Goal: Information Seeking & Learning: Check status

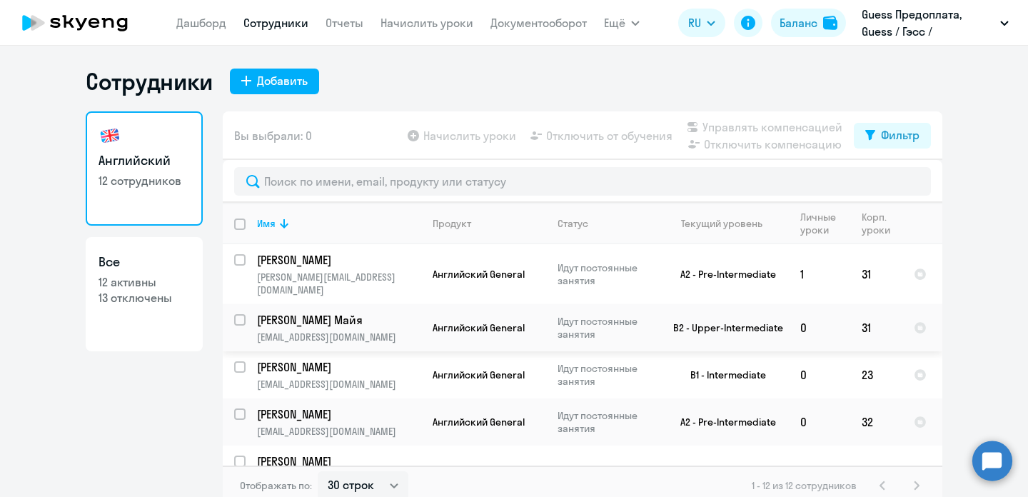
select select "30"
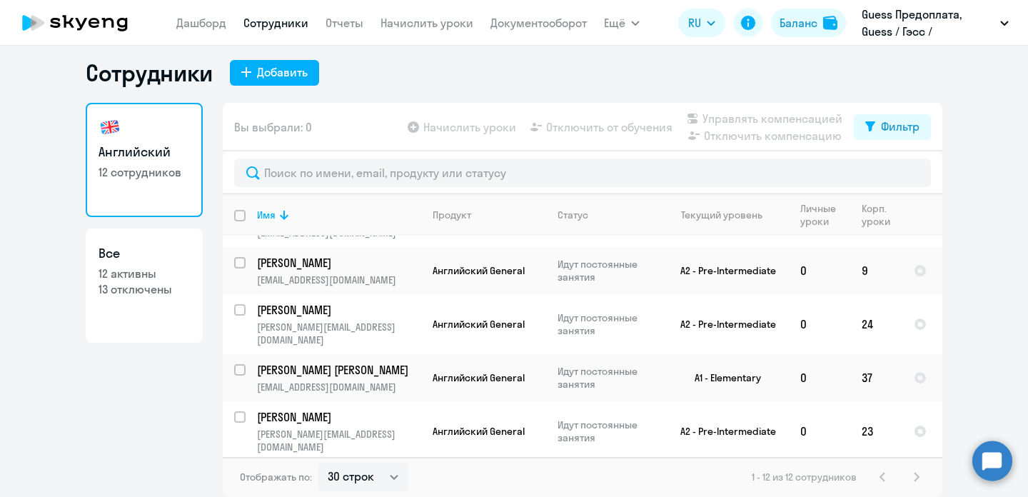
scroll to position [9, 0]
click at [916, 472] on div "1 - 12 из 12 сотрудников" at bounding box center [839, 476] width 174 height 17
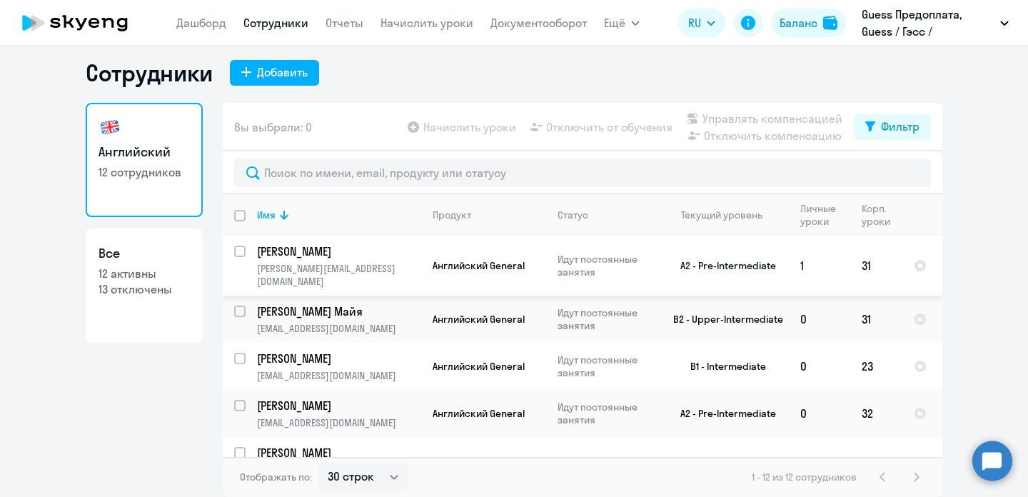
scroll to position [0, 0]
click at [351, 251] on p "[PERSON_NAME]" at bounding box center [337, 252] width 161 height 16
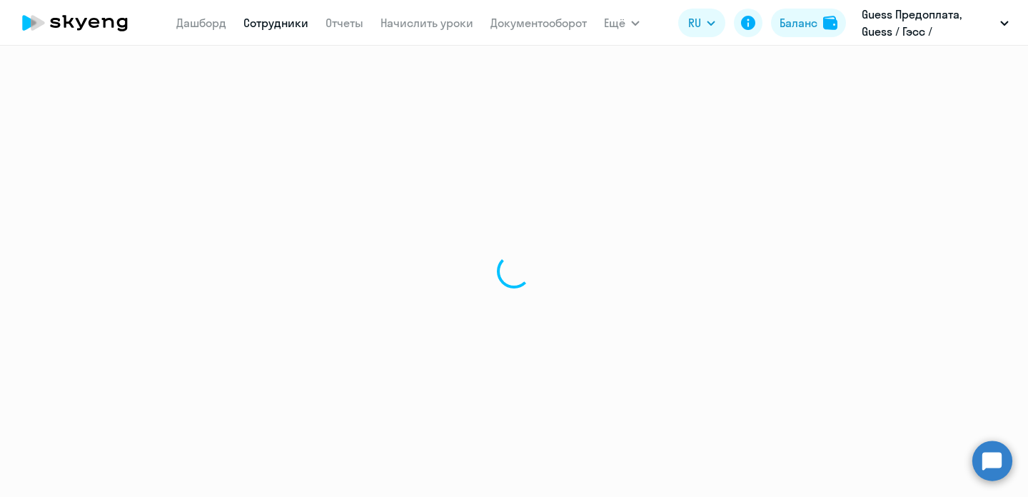
select select "english"
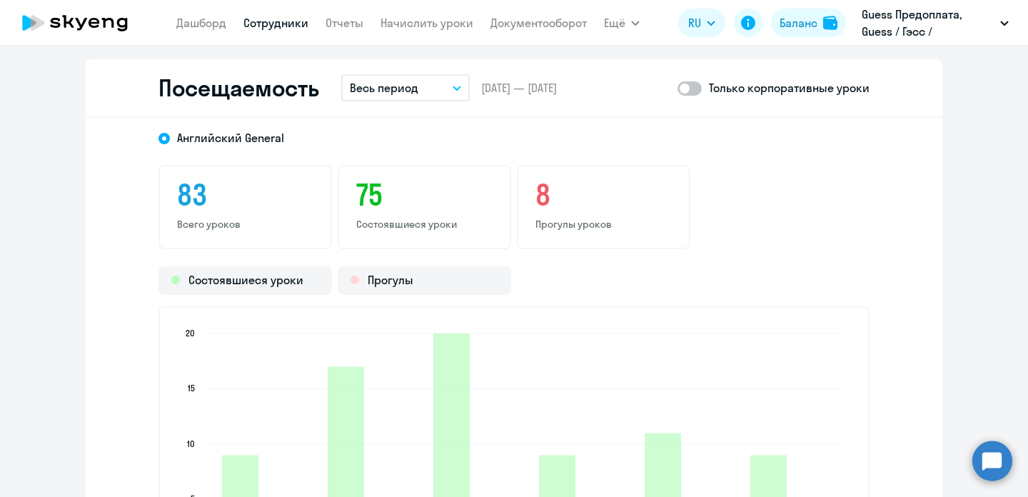
scroll to position [1847, 0]
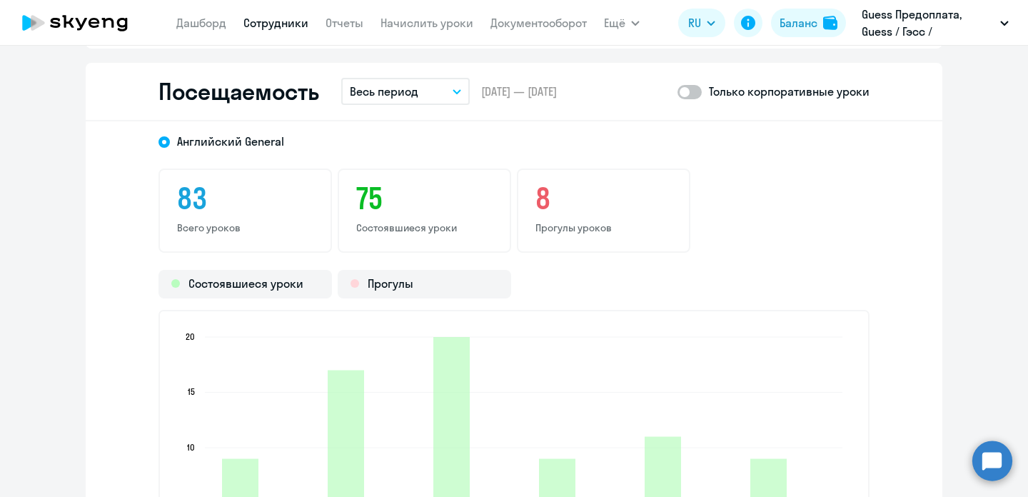
click at [451, 91] on button "Весь период" at bounding box center [405, 91] width 129 height 27
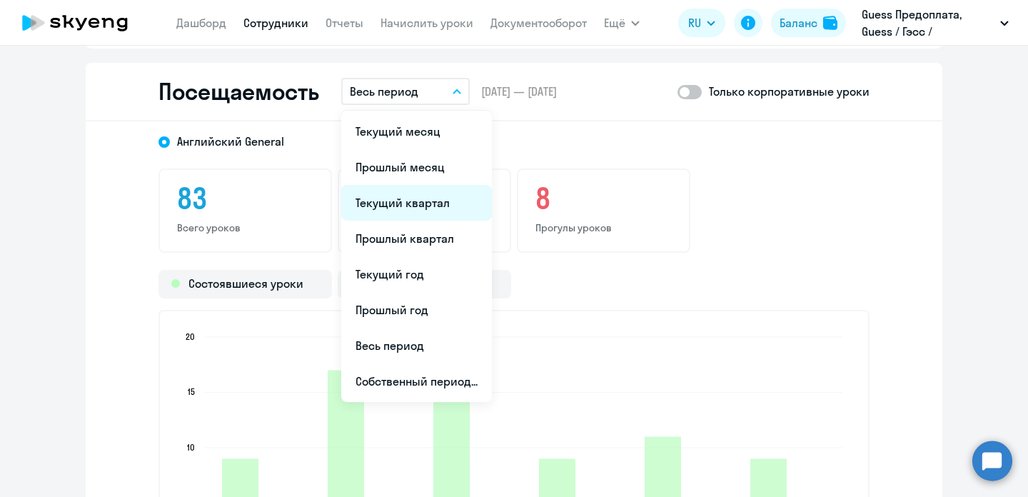
click at [421, 217] on li "Текущий квартал" at bounding box center [416, 203] width 151 height 36
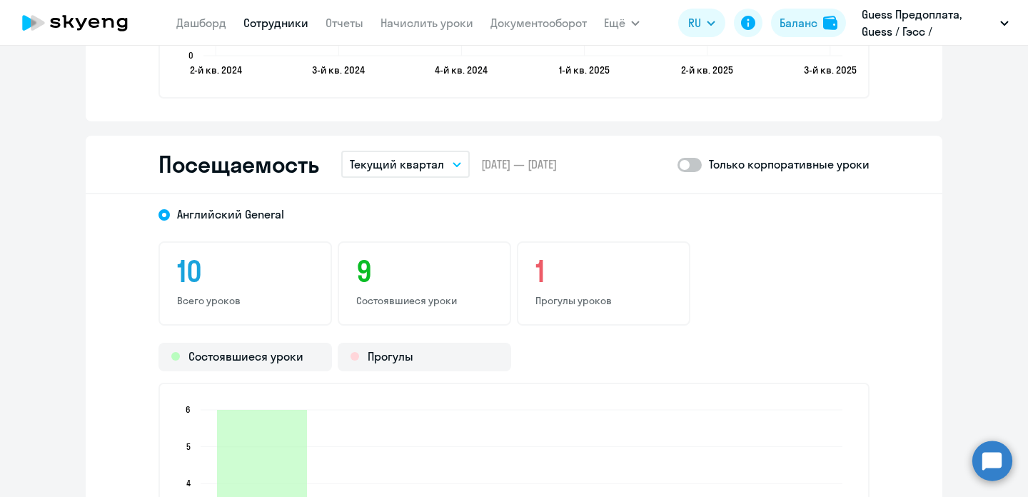
scroll to position [1746, 0]
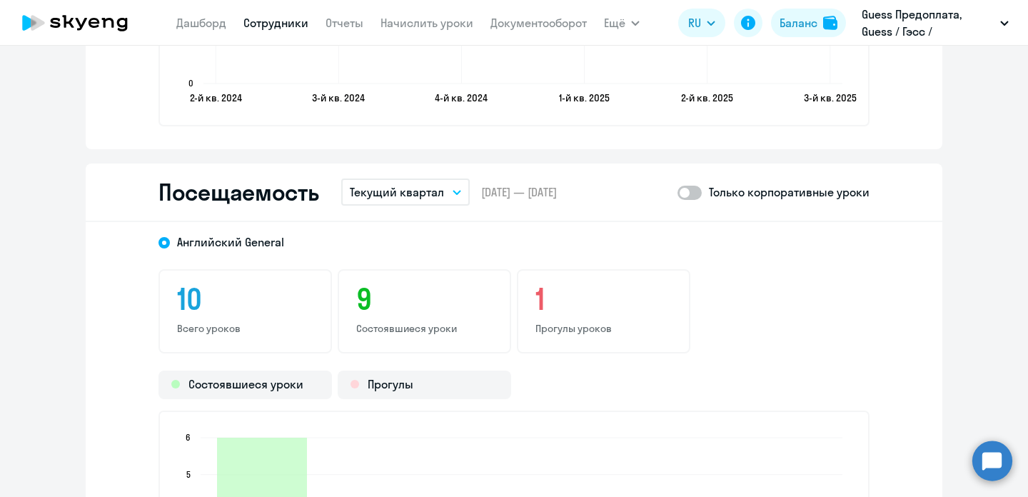
click at [419, 189] on p "Текущий квартал" at bounding box center [397, 192] width 94 height 17
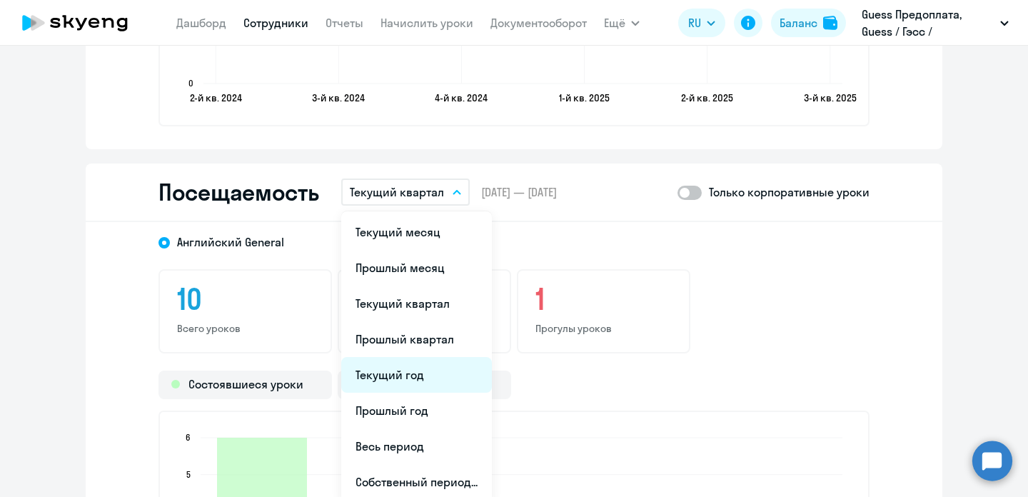
click at [411, 371] on li "Текущий год" at bounding box center [416, 375] width 151 height 36
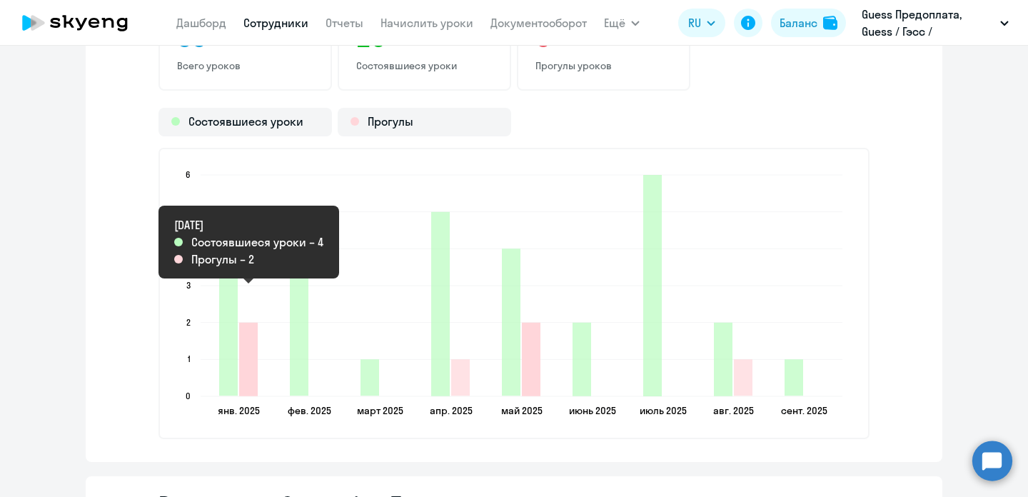
scroll to position [1969, 0]
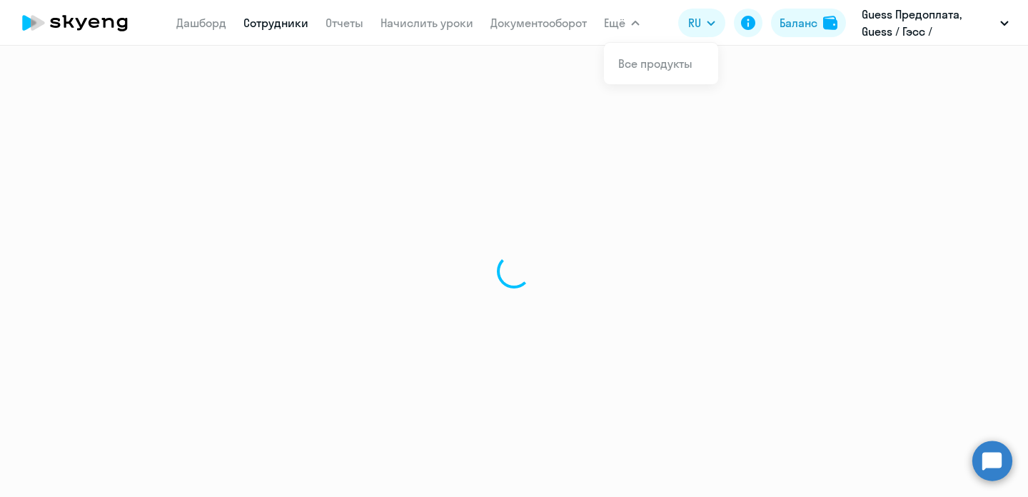
select select "30"
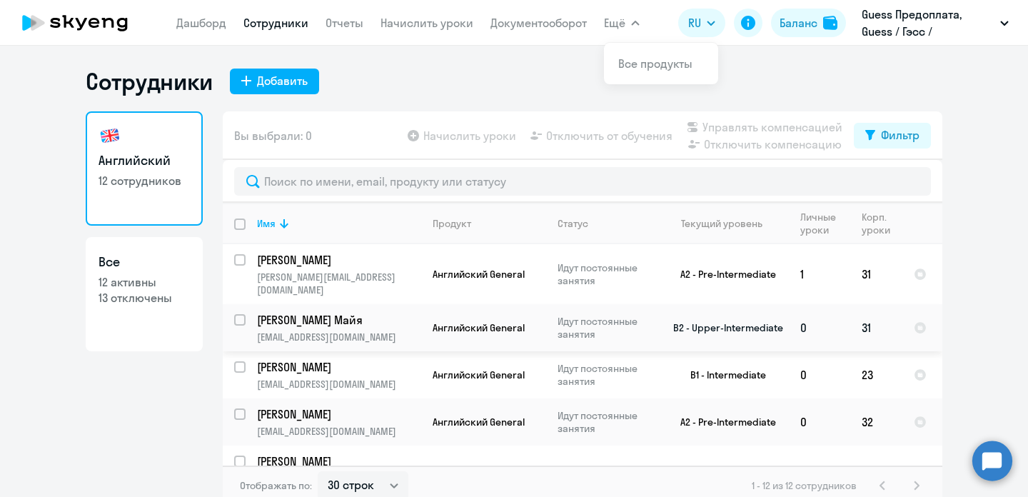
click at [306, 312] on p "[PERSON_NAME] Майя" at bounding box center [337, 320] width 161 height 16
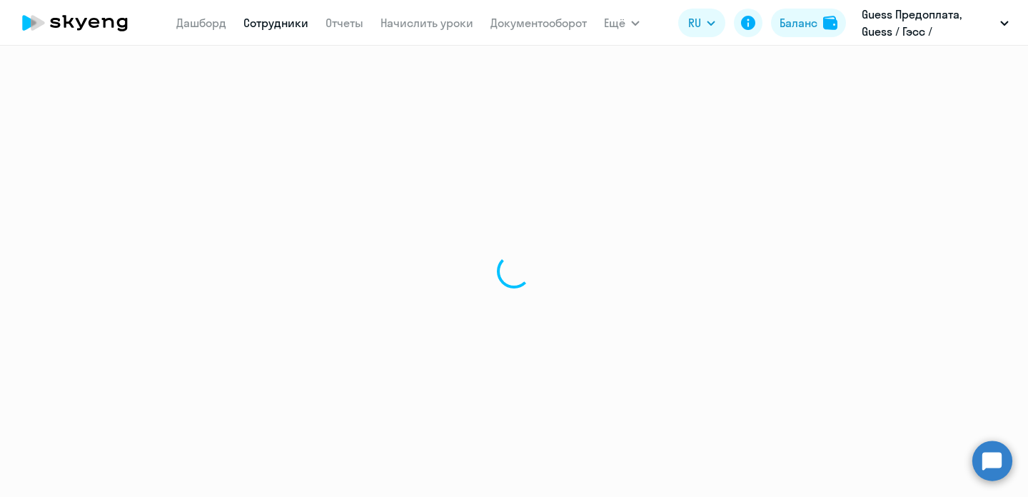
select select "english"
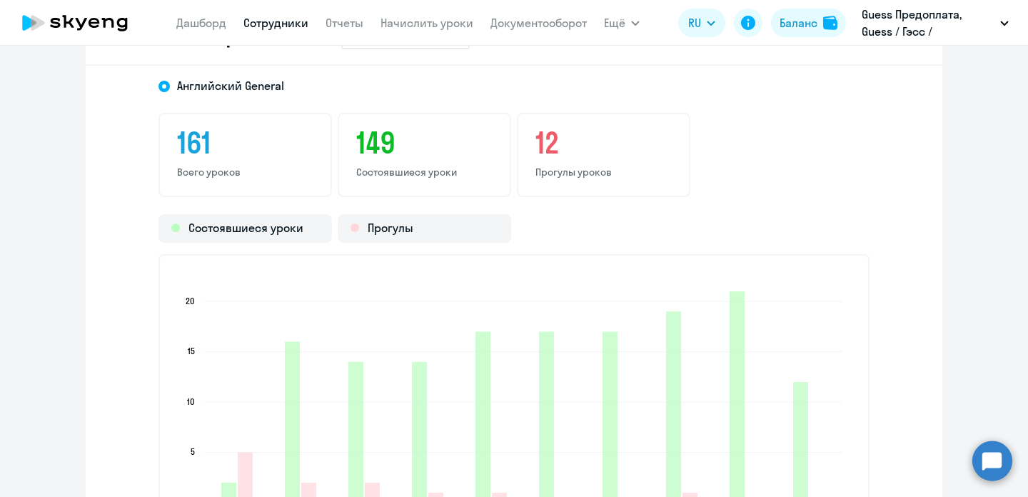
scroll to position [1820, 0]
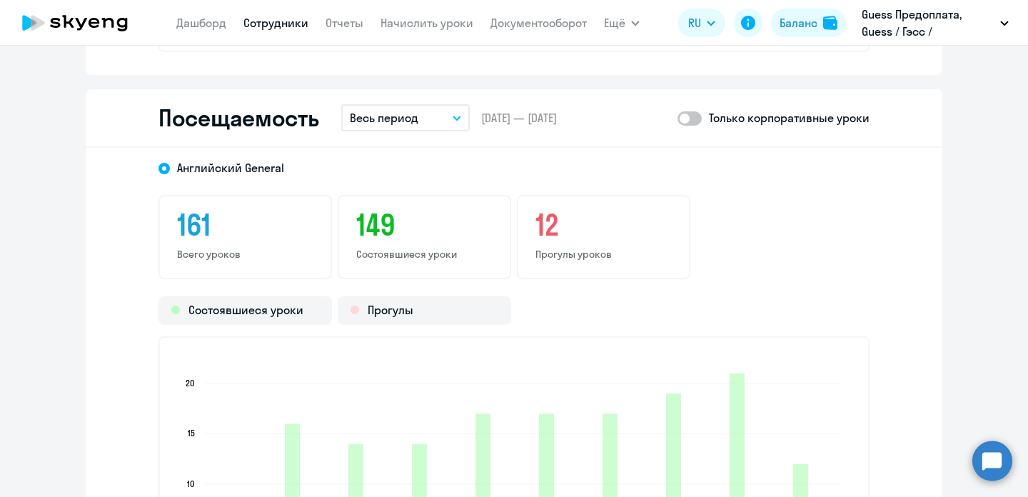
click at [463, 109] on button "Весь период" at bounding box center [405, 117] width 129 height 27
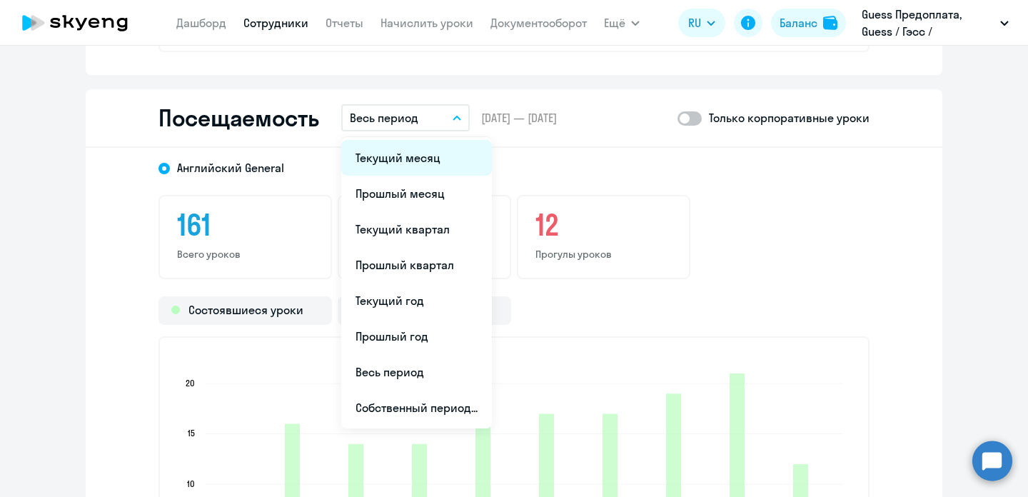
click at [433, 154] on li "Текущий месяц" at bounding box center [416, 158] width 151 height 36
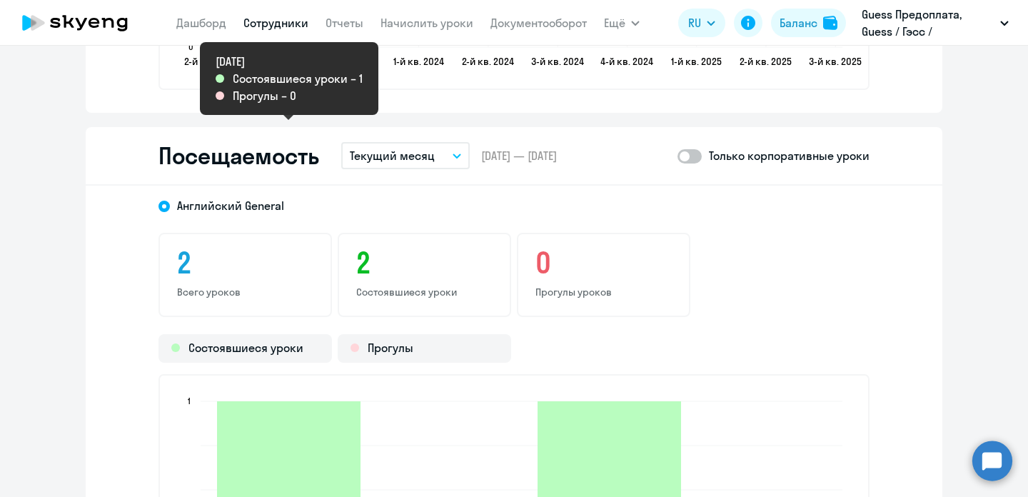
scroll to position [1767, 0]
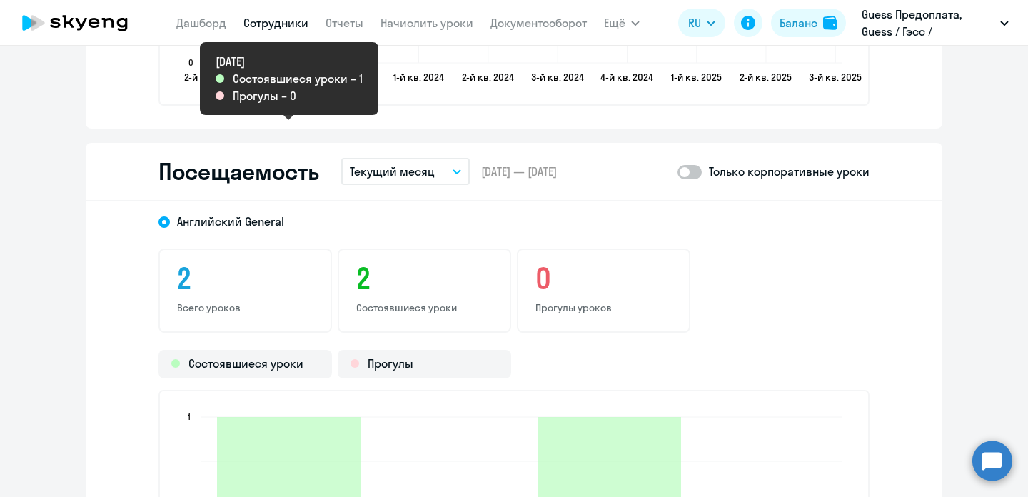
click at [443, 187] on div "Посещаемость Текущий месяц Текущий месяц Прошлый месяц Текущий квартал [GEOGRAP…" at bounding box center [514, 172] width 857 height 59
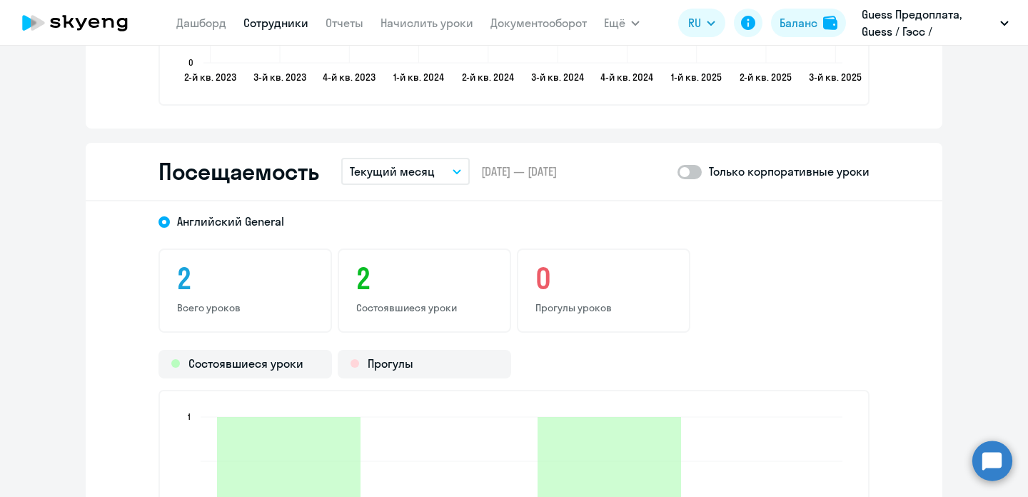
click at [451, 168] on button "Текущий месяц" at bounding box center [405, 171] width 129 height 27
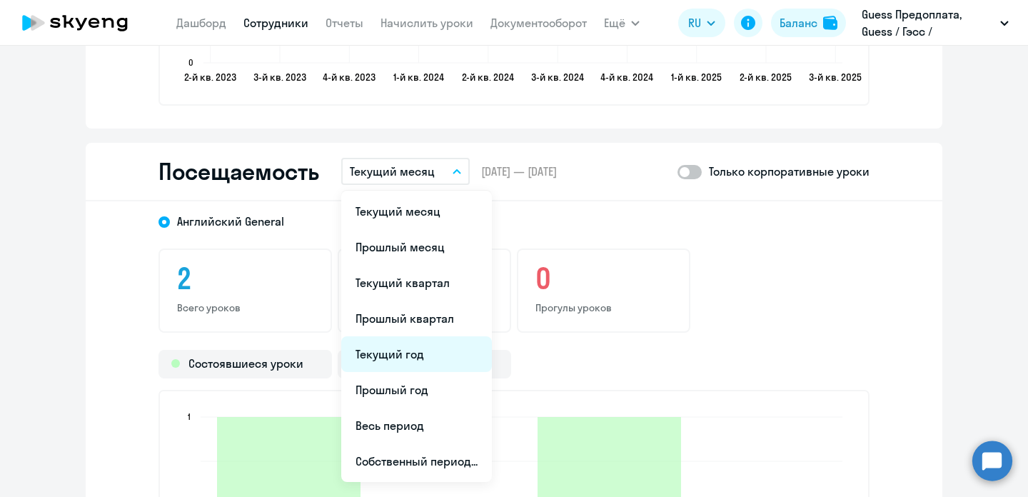
click at [407, 338] on li "Текущий год" at bounding box center [416, 354] width 151 height 36
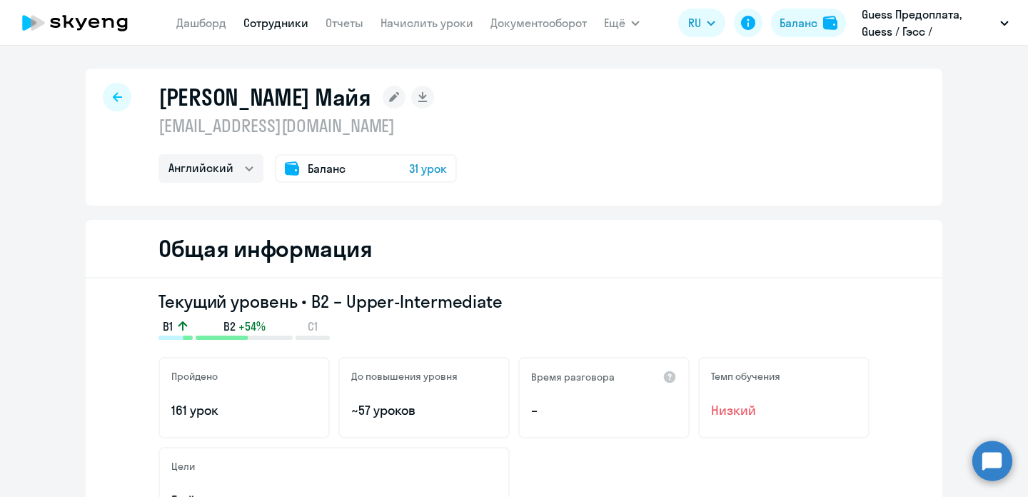
scroll to position [0, 0]
select select "30"
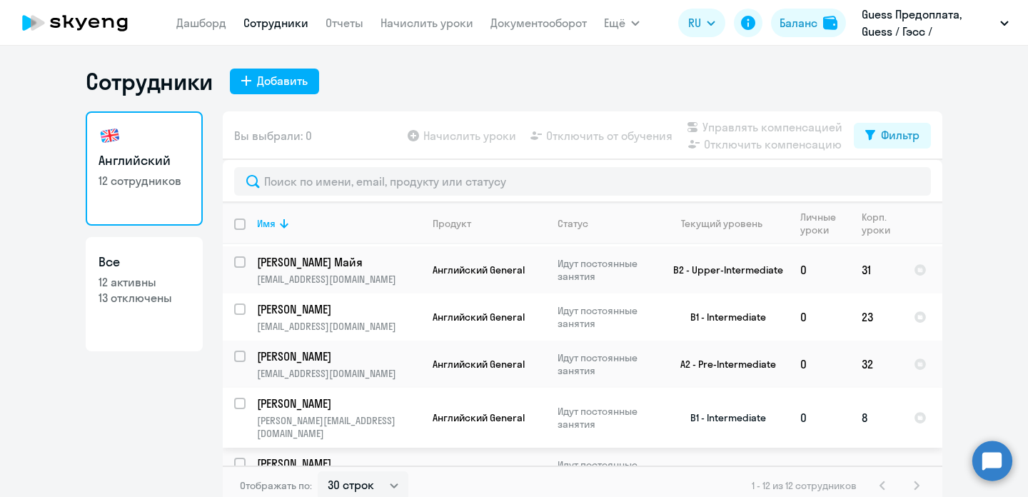
scroll to position [59, 0]
click at [324, 301] on p "[PERSON_NAME]" at bounding box center [337, 309] width 161 height 16
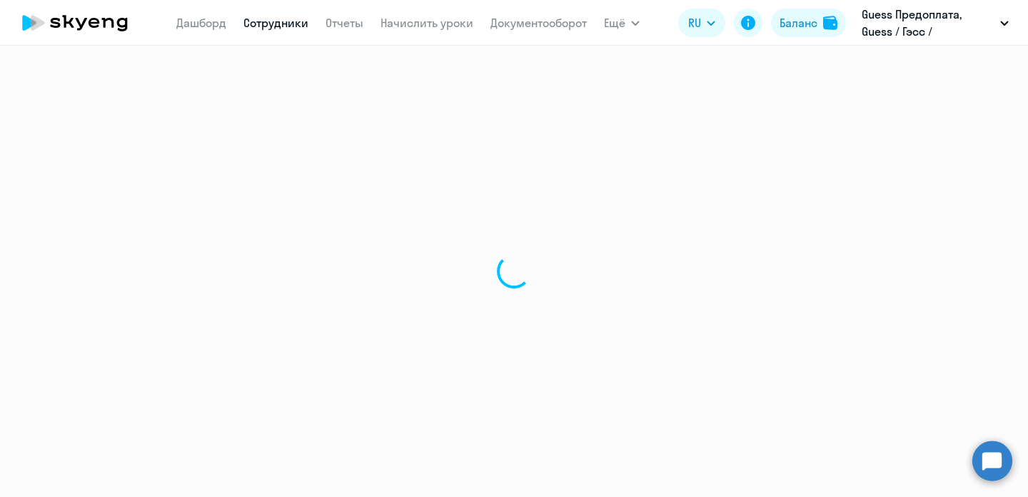
select select "english"
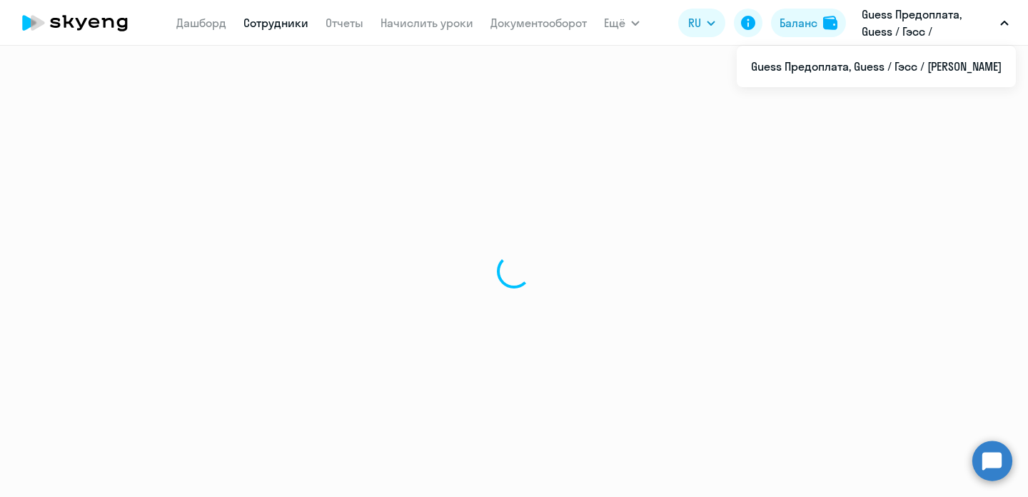
select select "30"
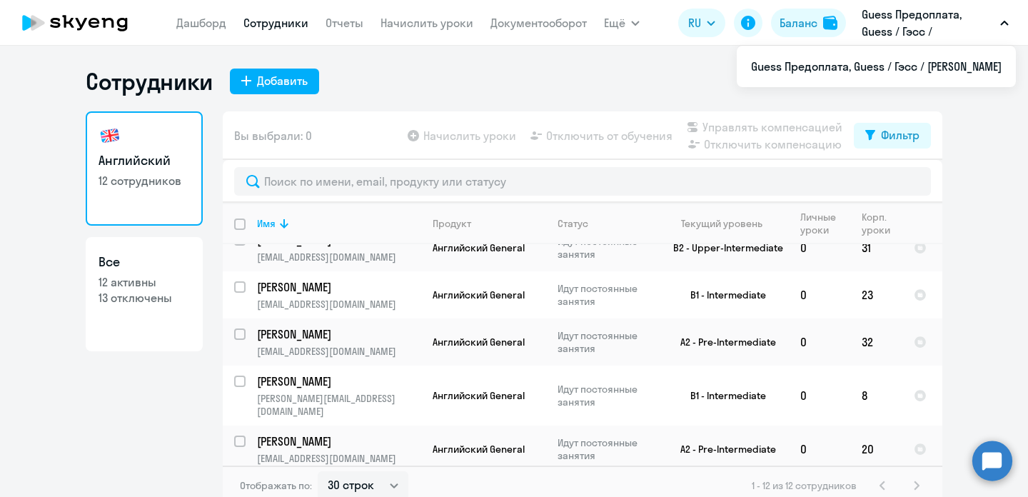
scroll to position [82, 0]
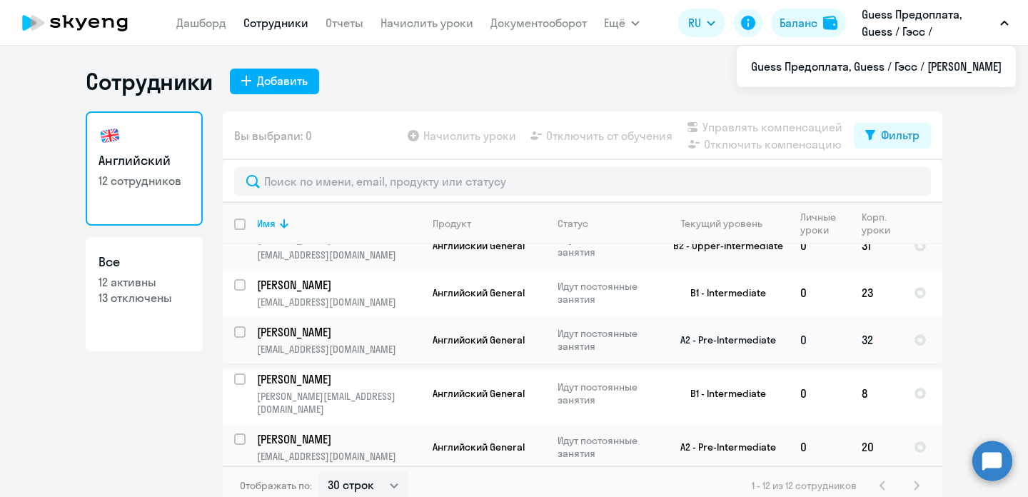
click at [315, 324] on p "[PERSON_NAME]" at bounding box center [337, 332] width 161 height 16
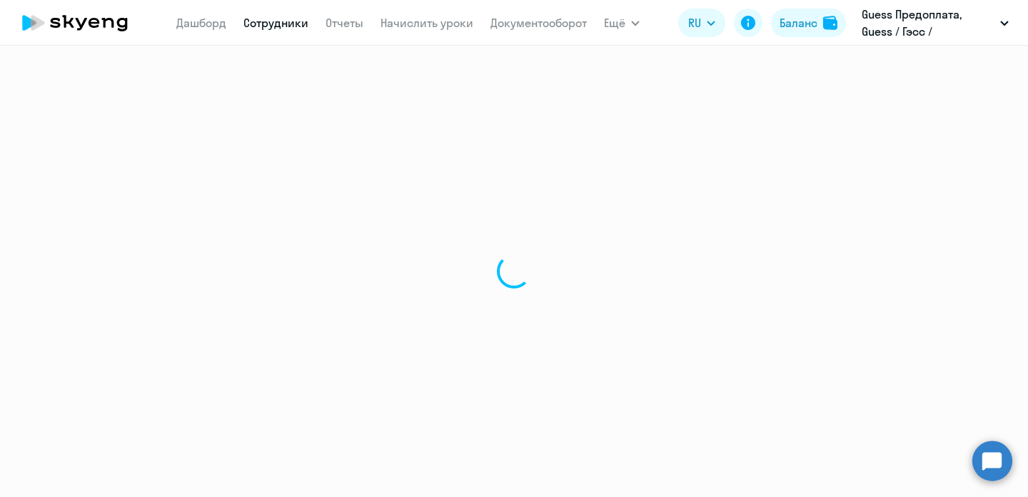
select select "english"
select select "30"
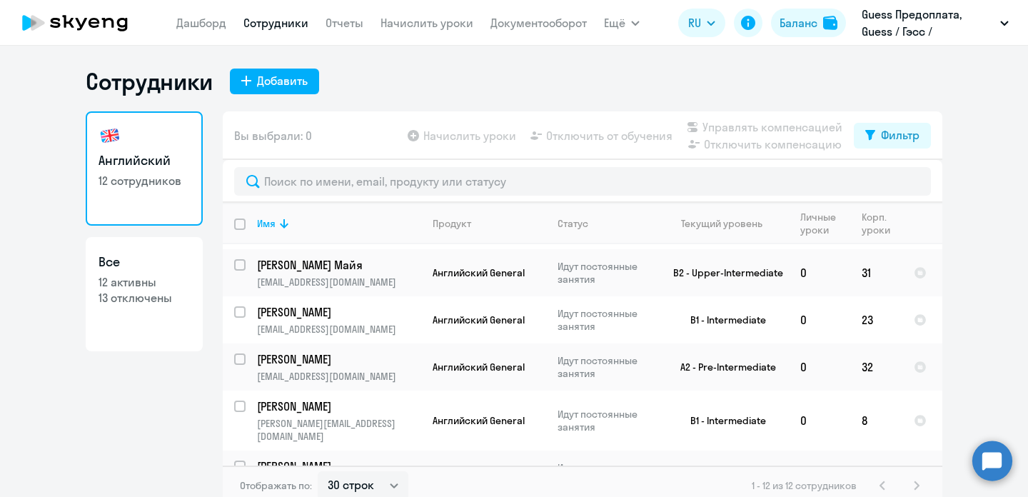
scroll to position [65, 0]
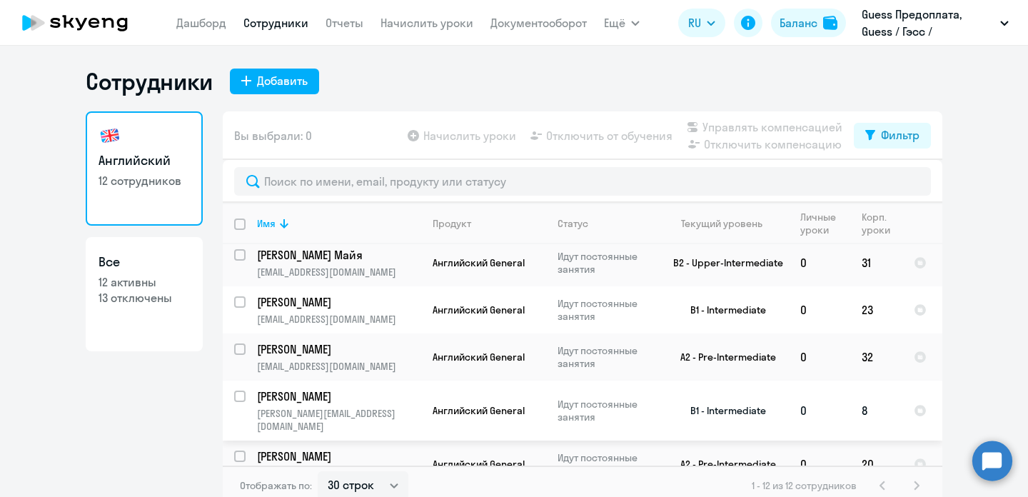
click at [331, 389] on p "[PERSON_NAME]" at bounding box center [337, 397] width 161 height 16
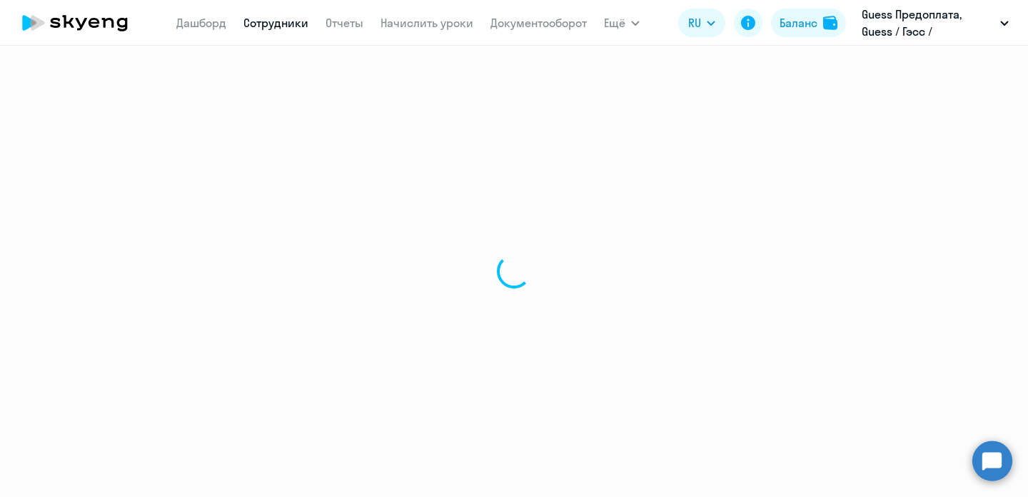
select select "english"
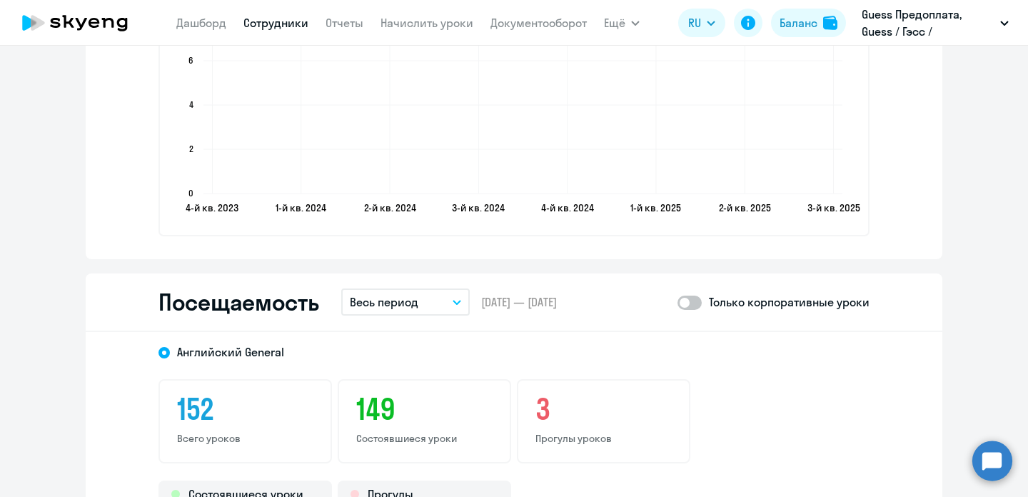
scroll to position [1771, 0]
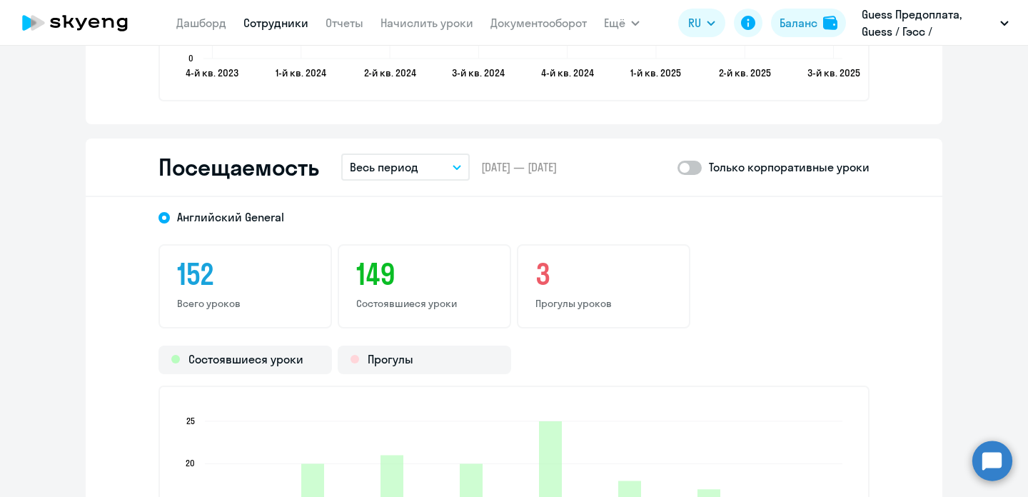
click at [459, 179] on button "Весь период" at bounding box center [405, 167] width 129 height 27
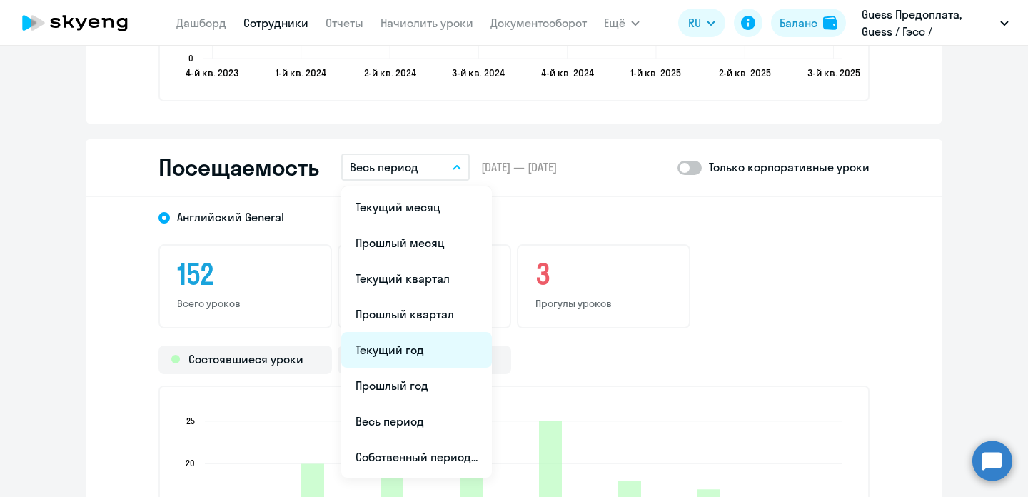
click at [416, 345] on li "Текущий год" at bounding box center [416, 350] width 151 height 36
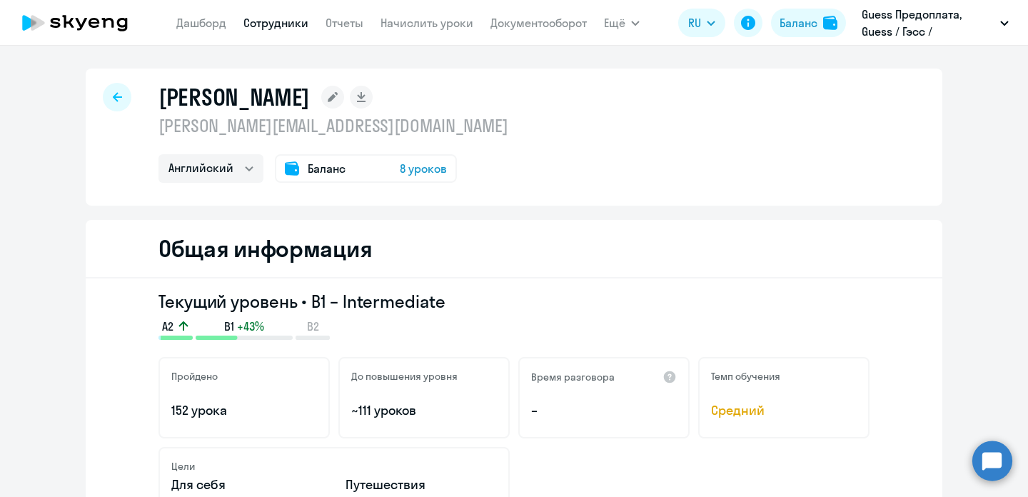
scroll to position [0, 0]
click at [118, 99] on icon at bounding box center [117, 97] width 9 height 10
select select "30"
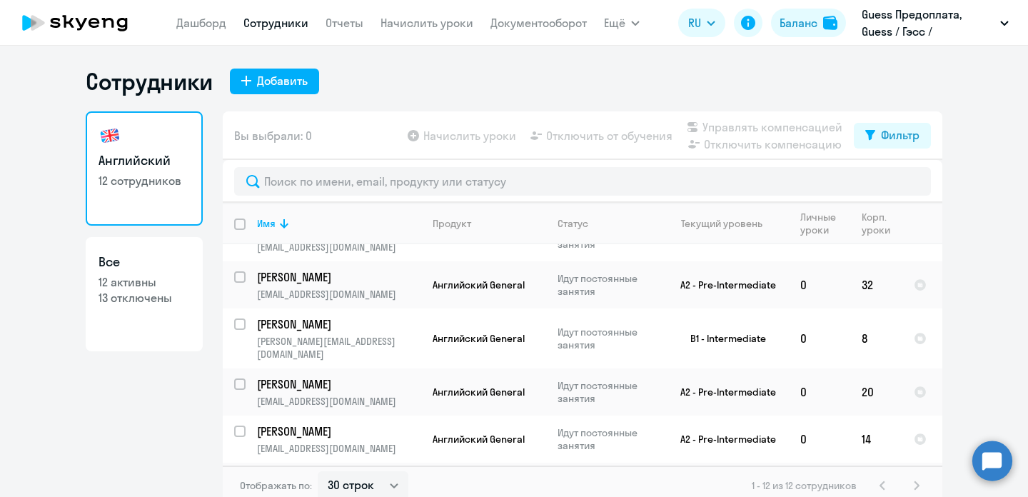
scroll to position [138, 0]
click at [334, 376] on p "[PERSON_NAME]" at bounding box center [337, 384] width 161 height 16
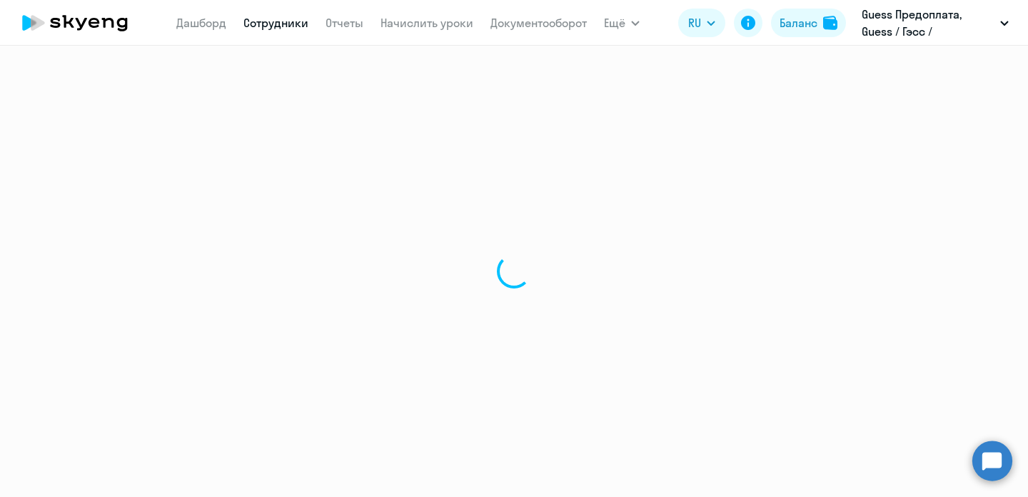
select select "english"
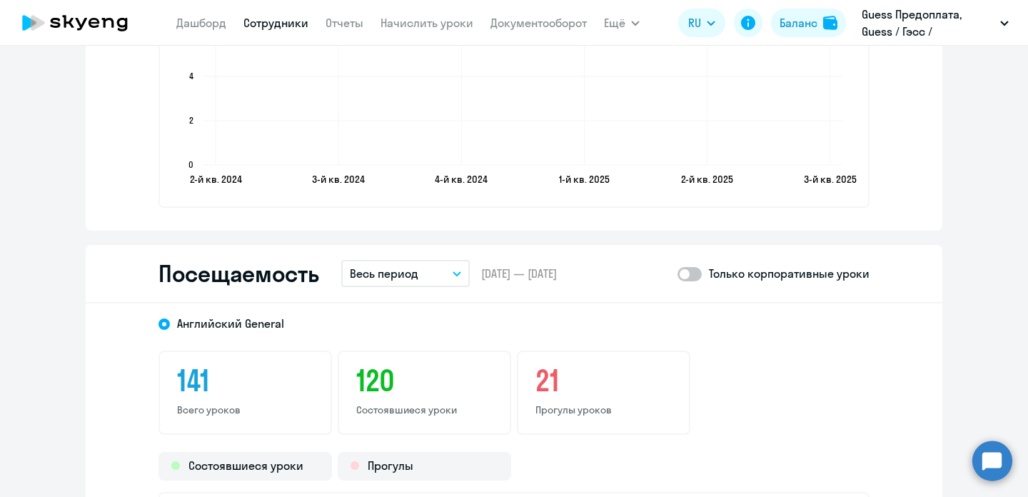
scroll to position [1664, 0]
click at [464, 281] on button "Весь период" at bounding box center [405, 274] width 129 height 27
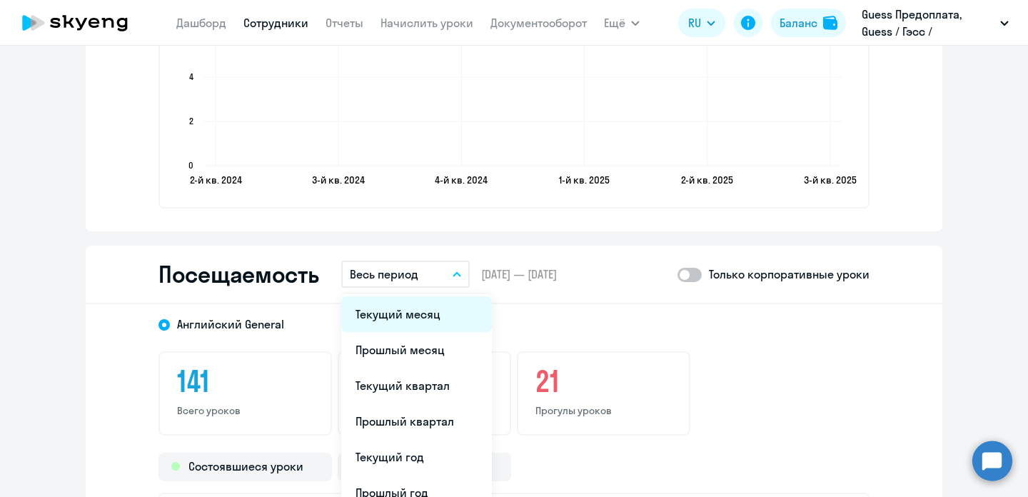
click at [390, 316] on li "Текущий месяц" at bounding box center [416, 314] width 151 height 36
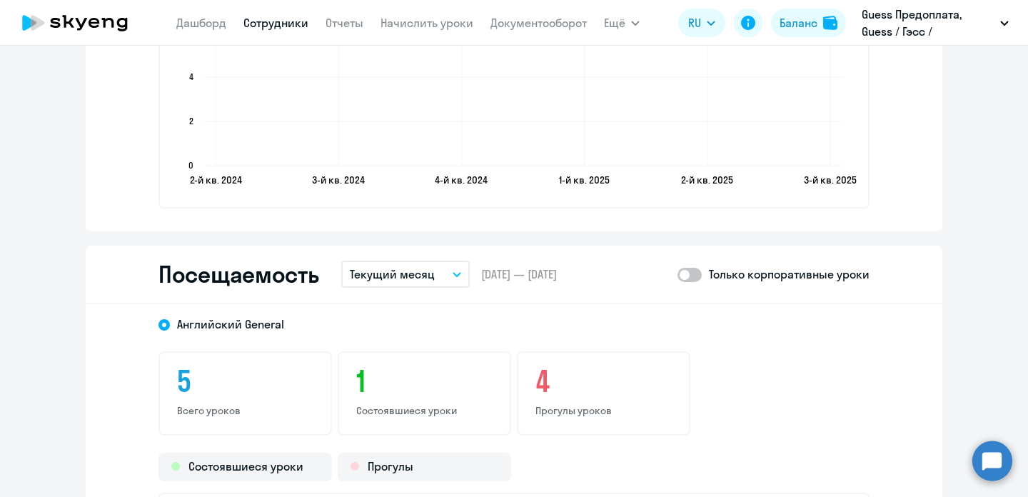
click at [468, 266] on button "Текущий месяц" at bounding box center [405, 274] width 129 height 27
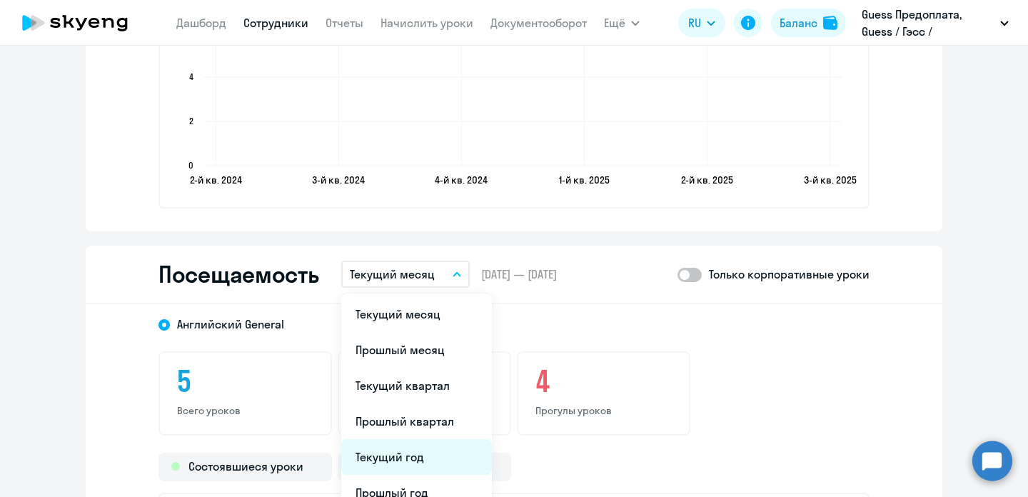
click at [429, 453] on li "Текущий год" at bounding box center [416, 457] width 151 height 36
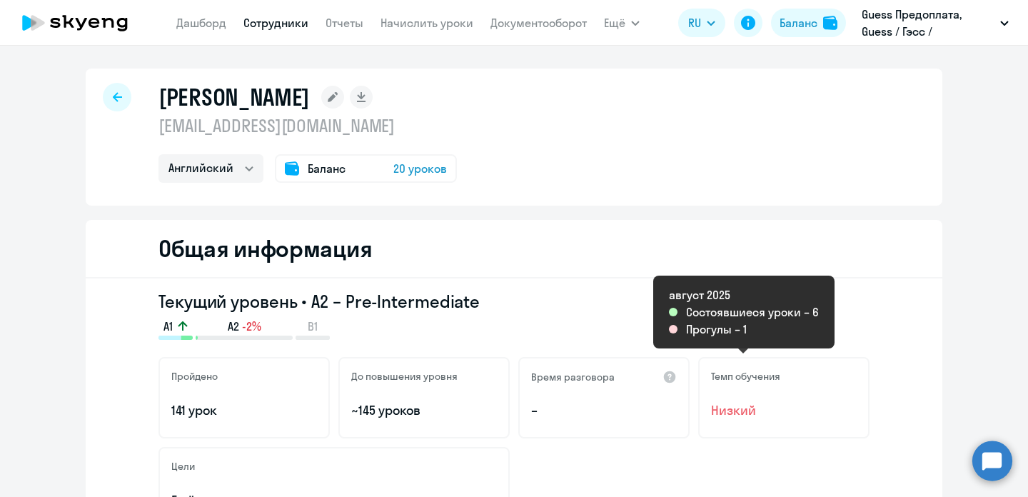
scroll to position [0, 0]
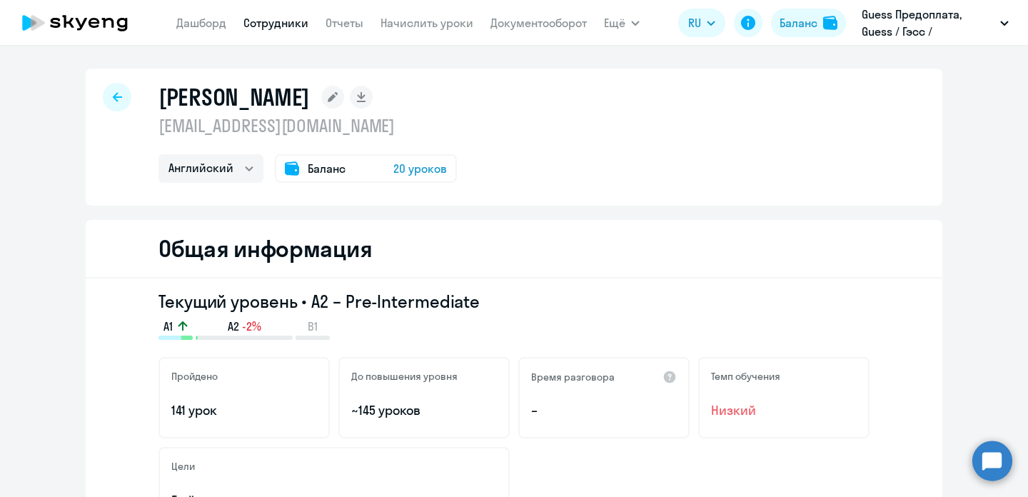
click at [119, 94] on icon at bounding box center [117, 97] width 9 height 10
select select "30"
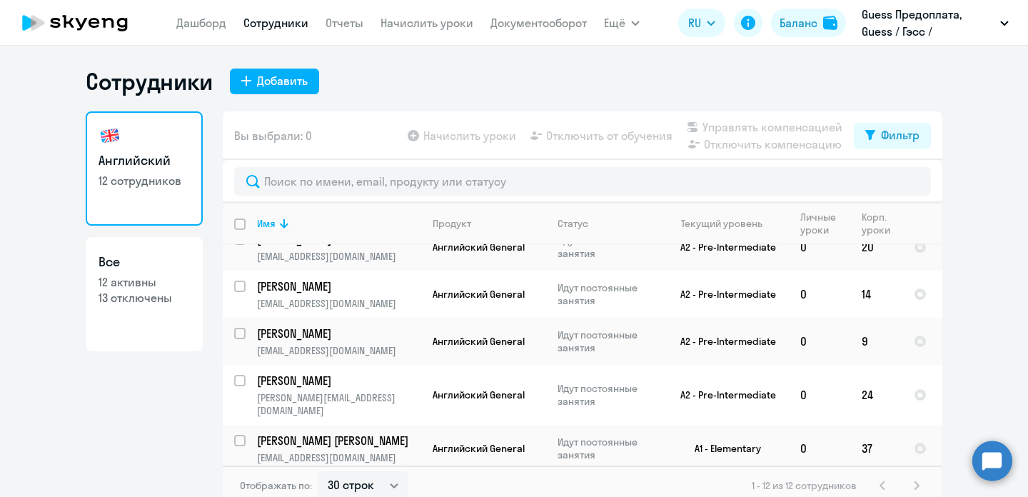
click at [344, 31] on app-menu-item-link "Отчеты" at bounding box center [345, 23] width 38 height 18
click at [344, 26] on link "Отчеты" at bounding box center [345, 23] width 38 height 14
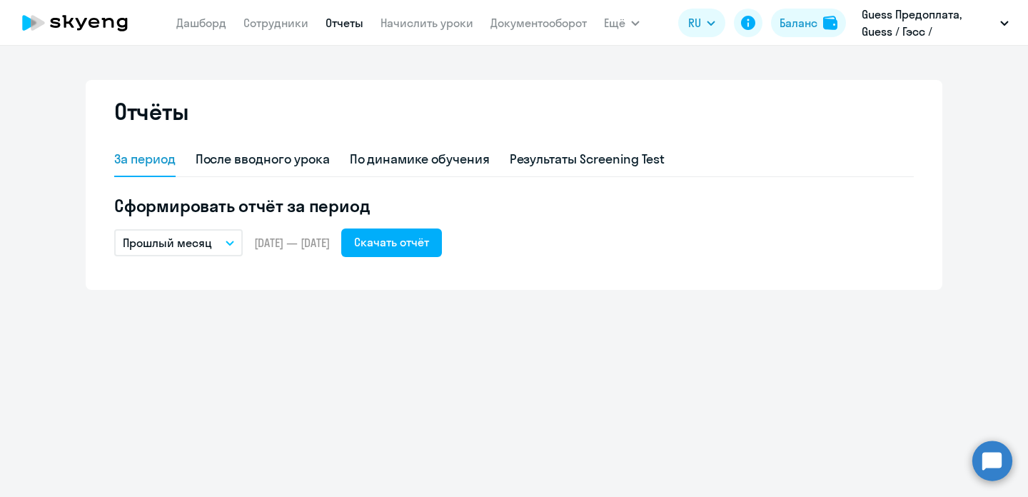
click at [230, 242] on icon "button" at bounding box center [230, 243] width 9 height 5
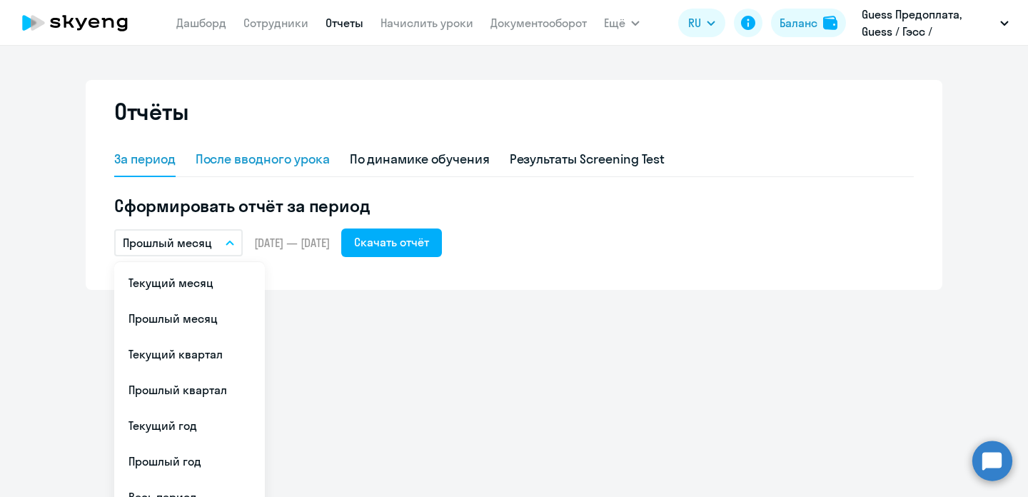
click at [289, 161] on div "После вводного урока" at bounding box center [263, 159] width 134 height 19
select select "10"
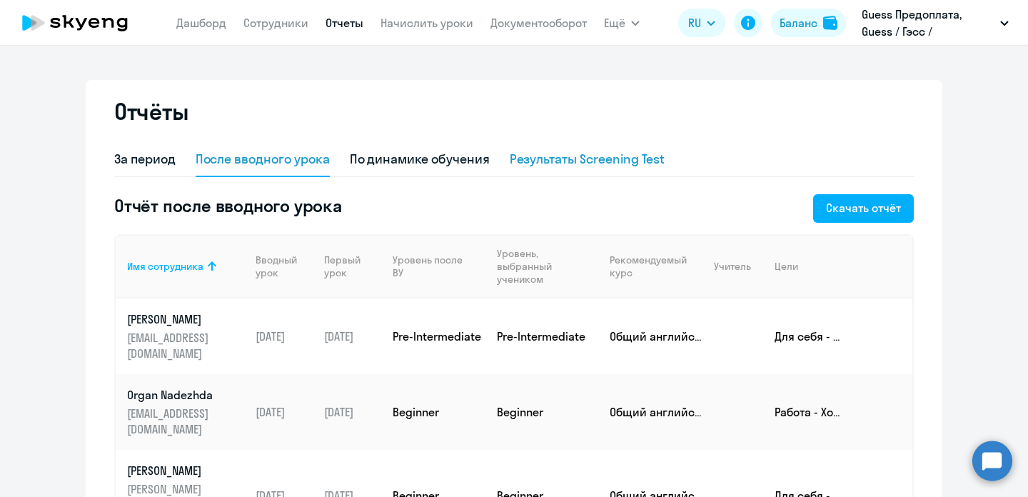
click at [600, 155] on div "Результаты Screening Test" at bounding box center [588, 159] width 156 height 19
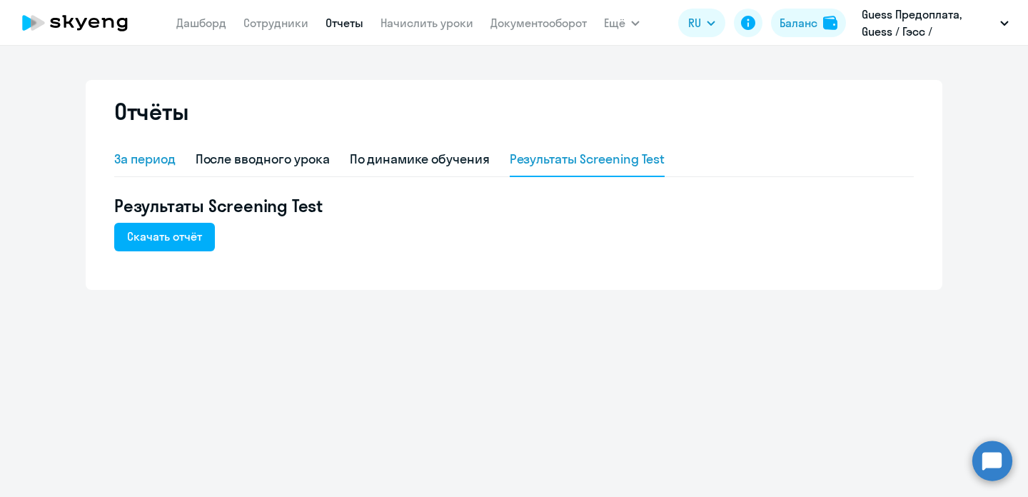
click at [169, 159] on div "За период" at bounding box center [144, 159] width 61 height 19
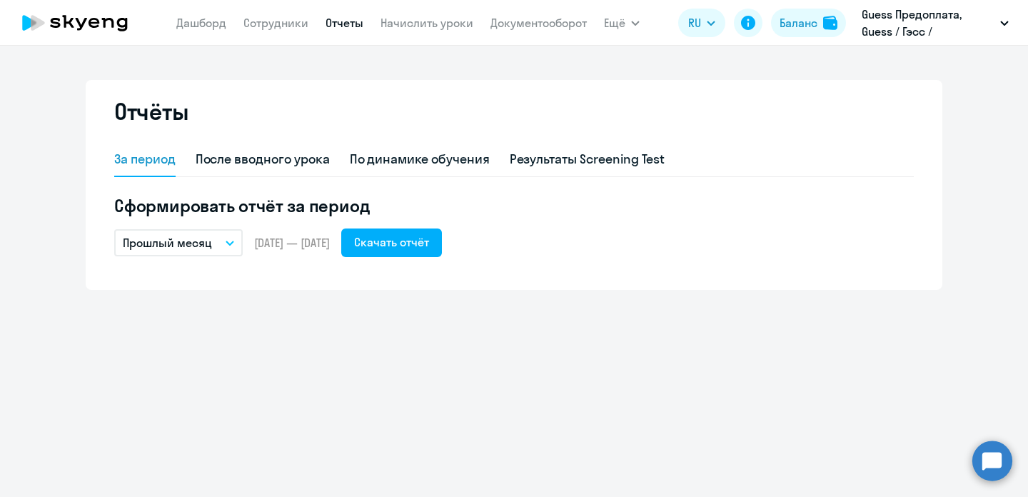
click at [234, 246] on button "Прошлый месяц" at bounding box center [178, 242] width 129 height 27
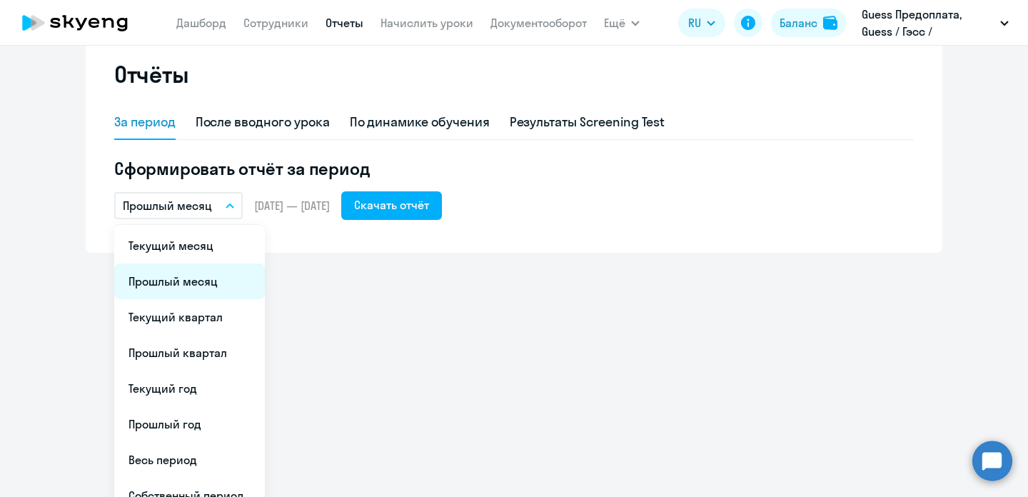
scroll to position [46, 0]
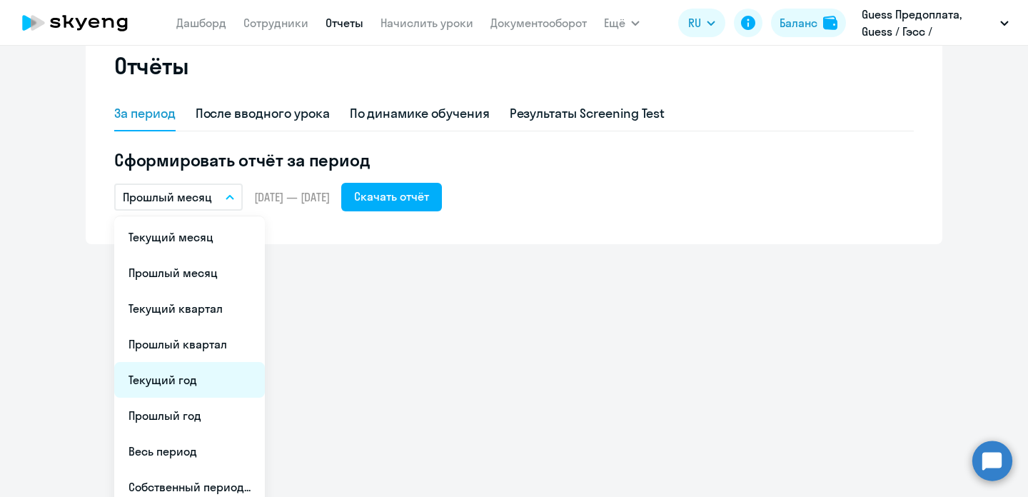
click at [206, 378] on li "Текущий год" at bounding box center [189, 380] width 151 height 36
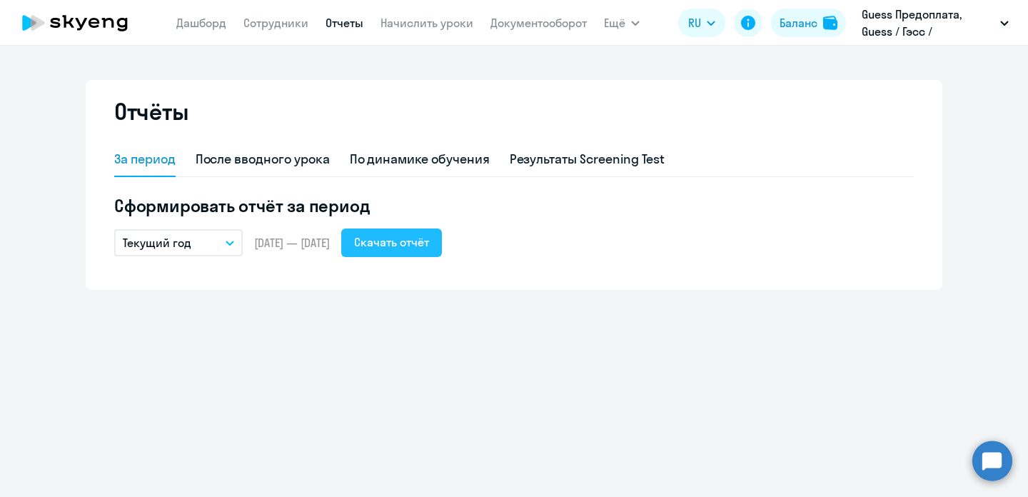
click at [407, 242] on div "Скачать отчёт" at bounding box center [391, 242] width 75 height 17
click at [279, 26] on link "Сотрудники" at bounding box center [276, 23] width 65 height 14
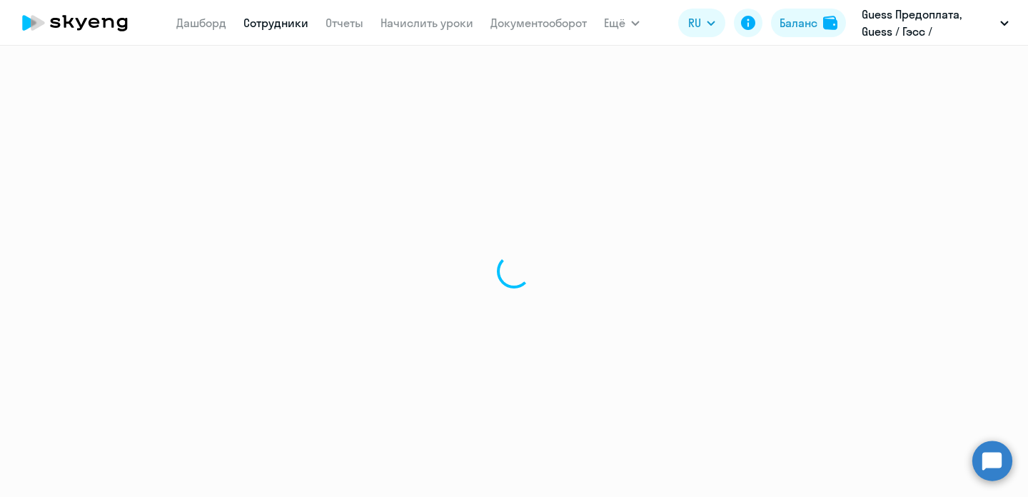
select select "30"
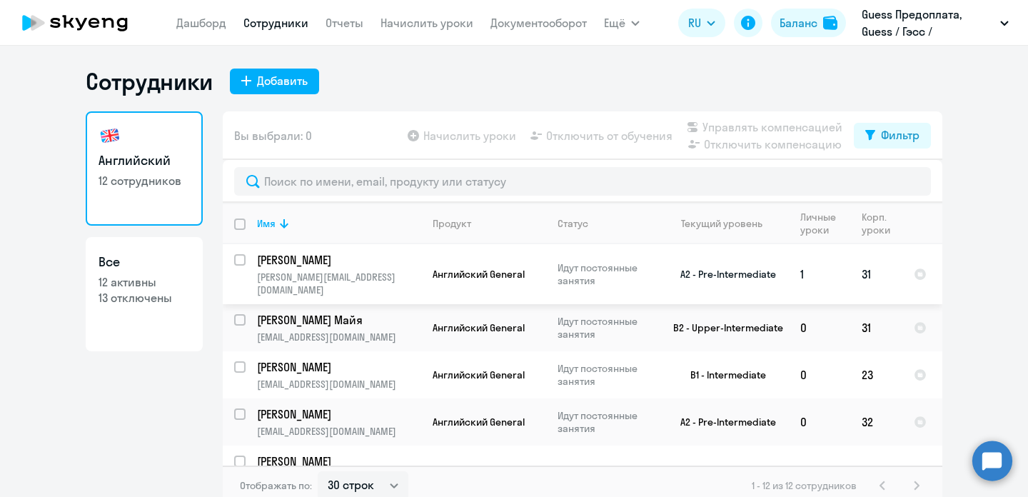
click at [371, 261] on p "[PERSON_NAME]" at bounding box center [337, 260] width 161 height 16
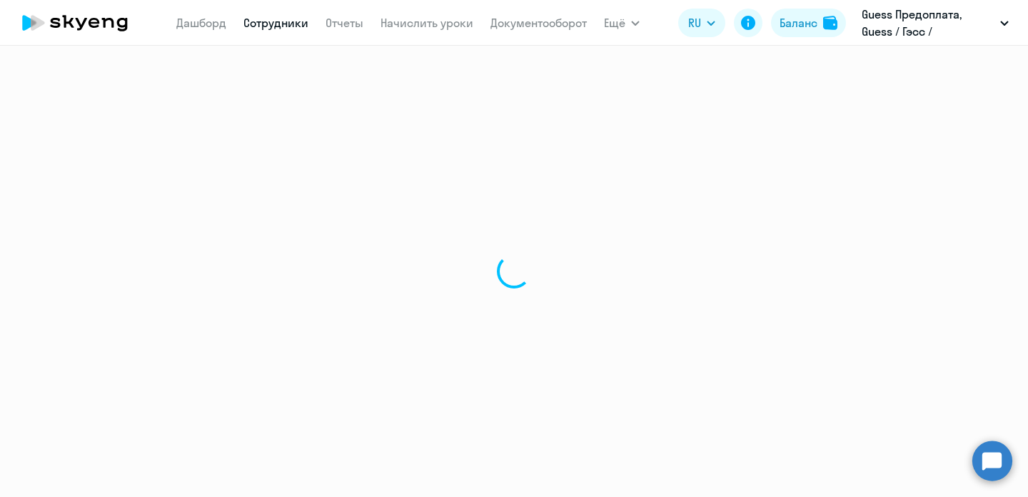
select select "english"
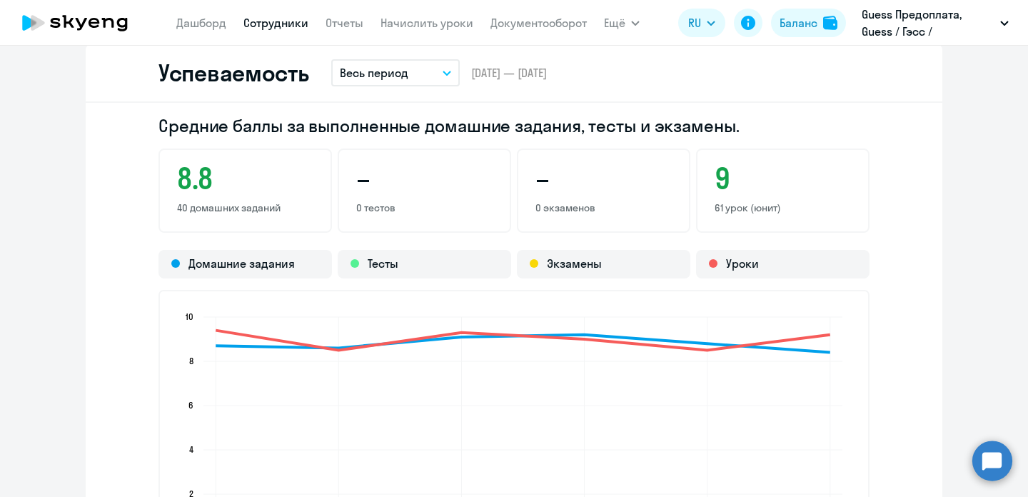
scroll to position [1274, 0]
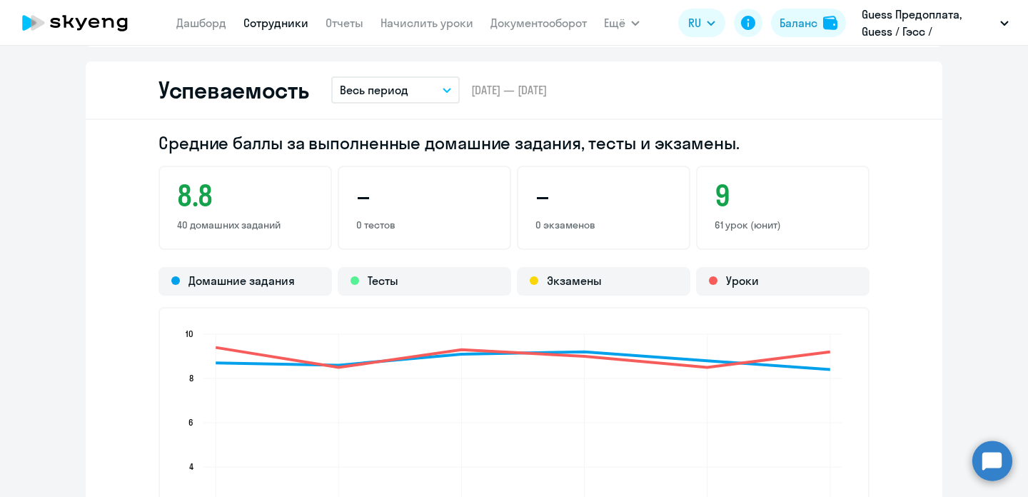
click at [446, 89] on icon "button" at bounding box center [447, 90] width 9 height 5
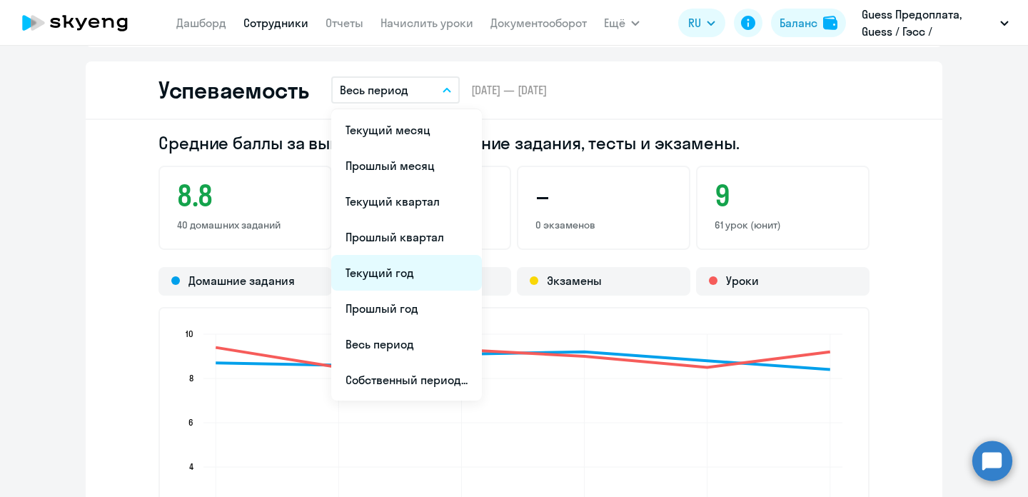
click at [417, 271] on li "Текущий год" at bounding box center [406, 273] width 151 height 36
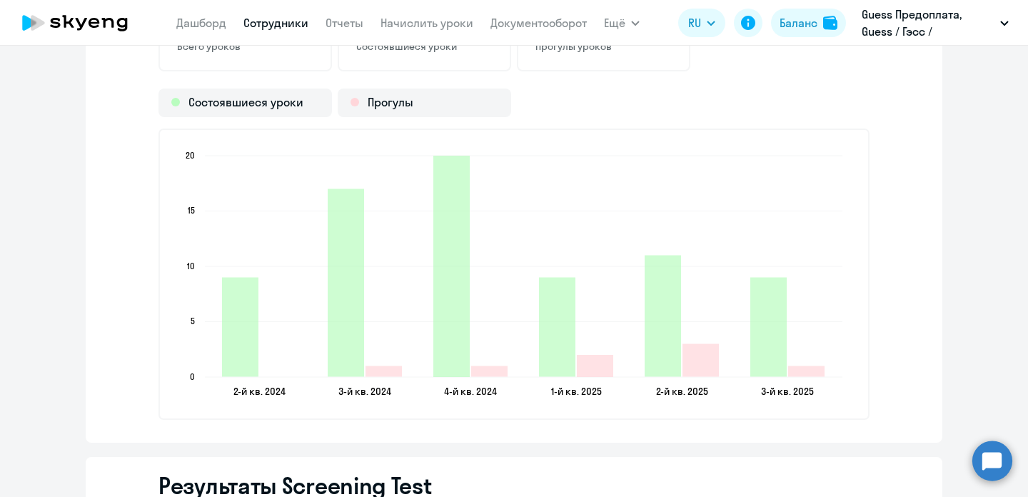
scroll to position [1663, 0]
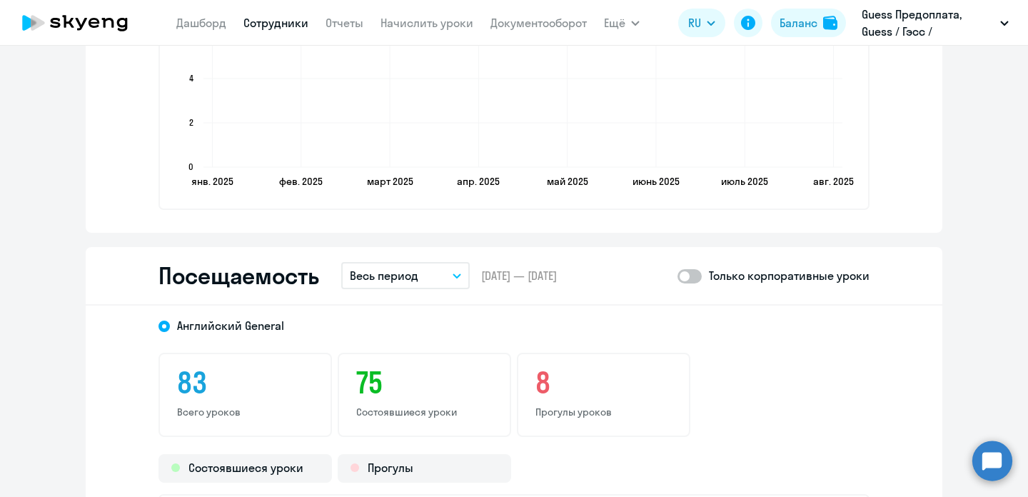
click at [460, 284] on button "Весь период" at bounding box center [405, 275] width 129 height 27
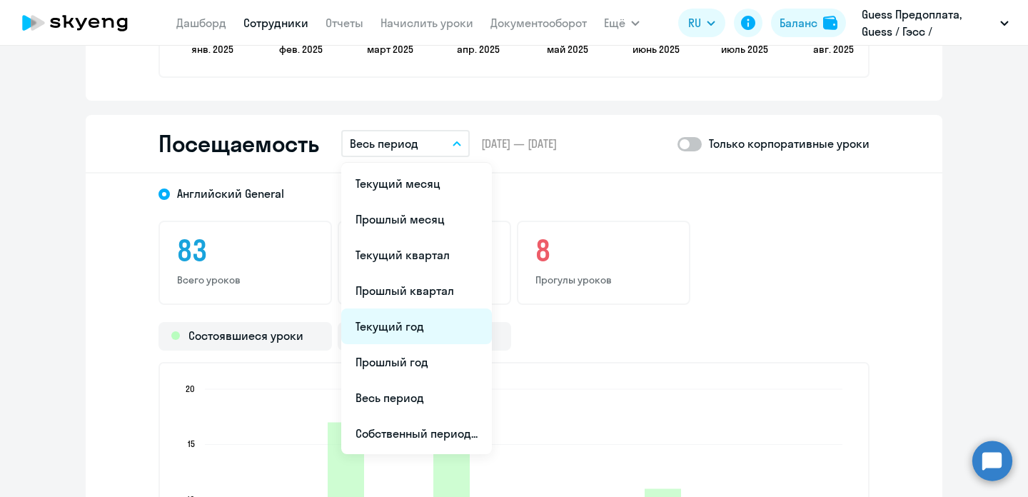
scroll to position [1800, 0]
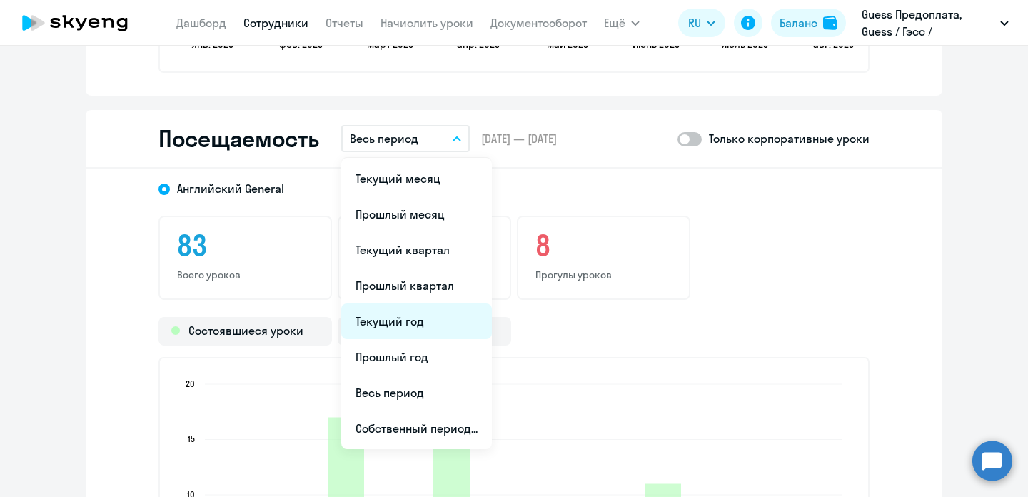
click at [426, 321] on li "Текущий год" at bounding box center [416, 322] width 151 height 36
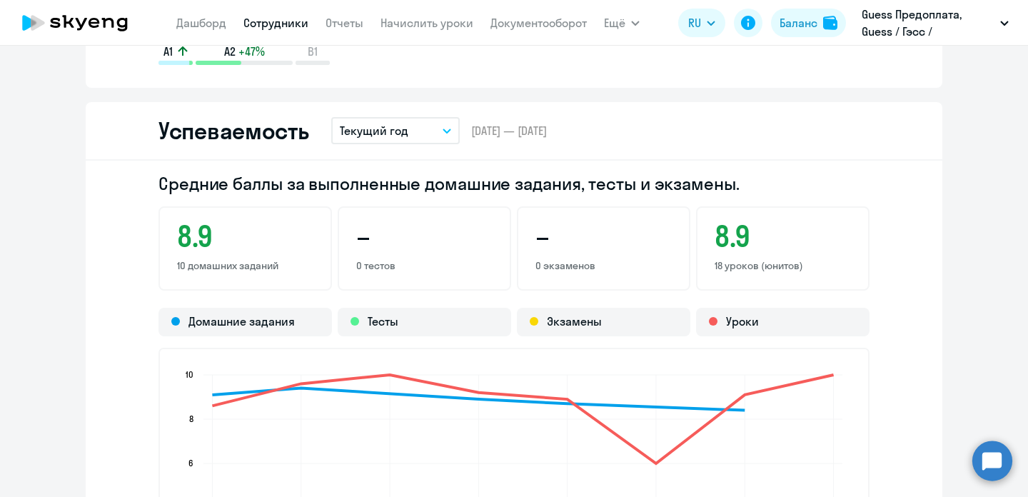
scroll to position [809, 0]
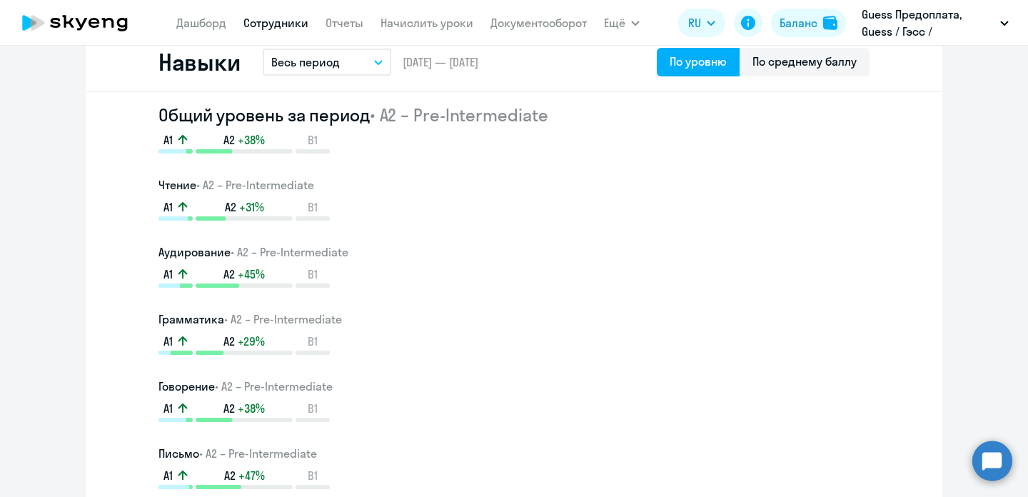
click at [271, 13] on nav "[PERSON_NAME] Отчеты Начислить уроки Документооборот" at bounding box center [381, 23] width 411 height 29
click at [274, 24] on link "Сотрудники" at bounding box center [276, 23] width 65 height 14
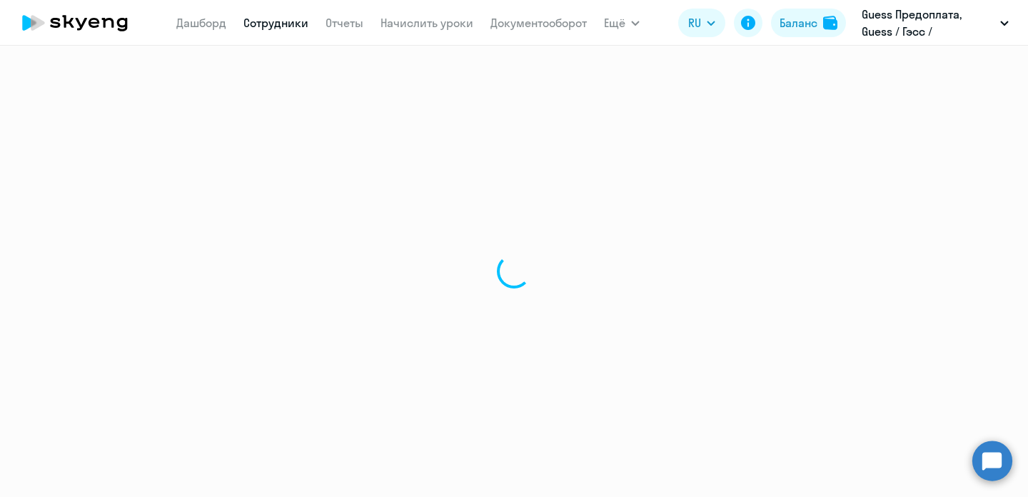
select select "30"
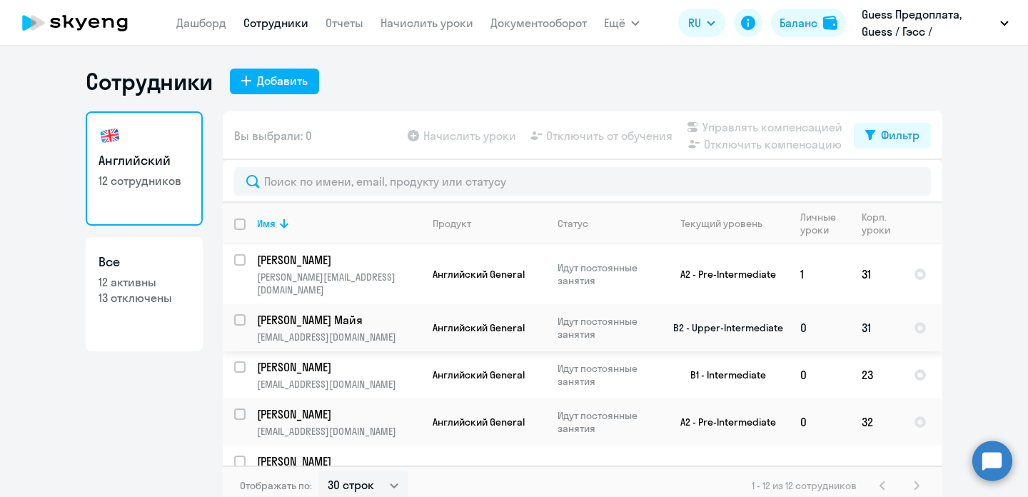
click at [324, 312] on p "[PERSON_NAME] Майя" at bounding box center [337, 320] width 161 height 16
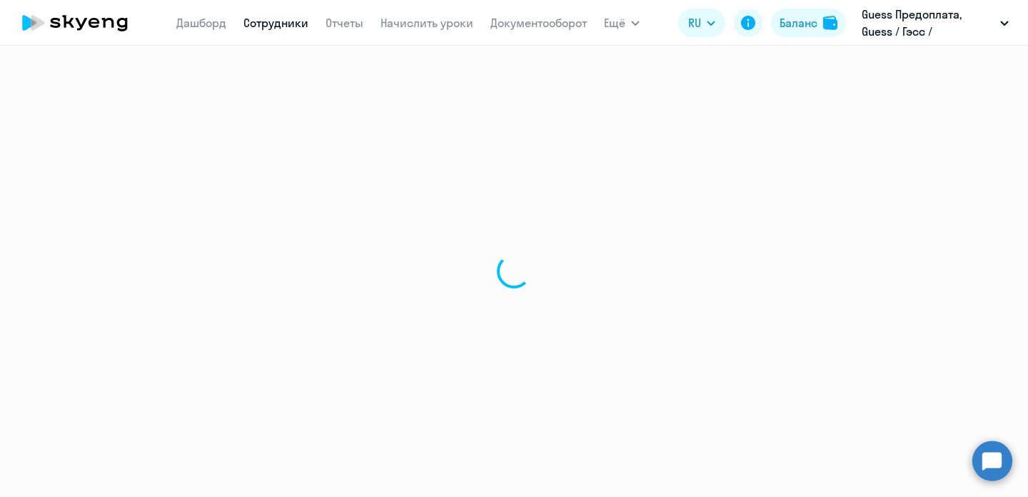
select select "english"
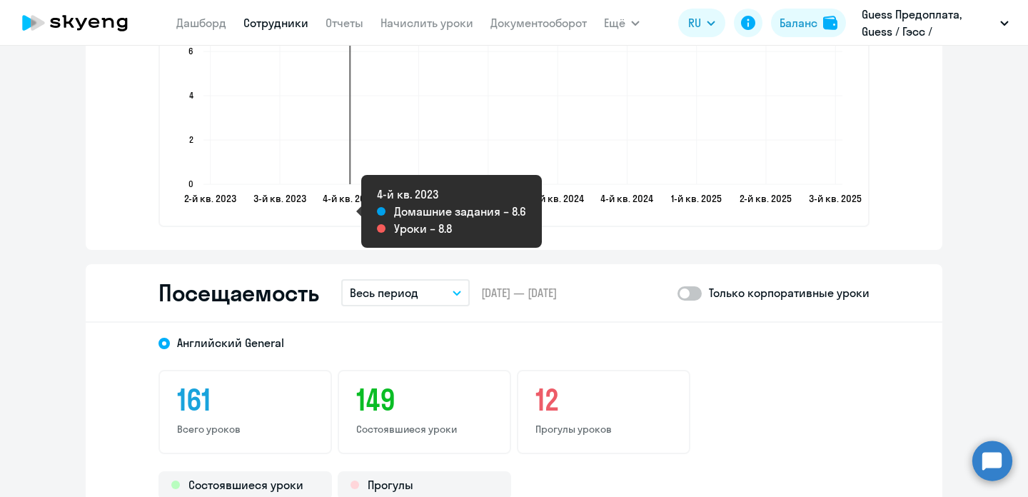
scroll to position [1646, 0]
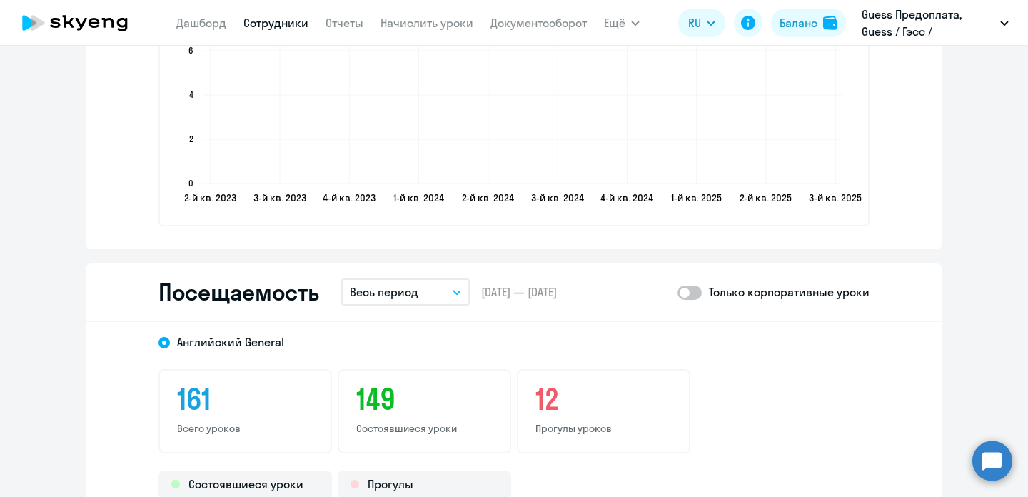
click at [455, 294] on icon "button" at bounding box center [457, 292] width 9 height 5
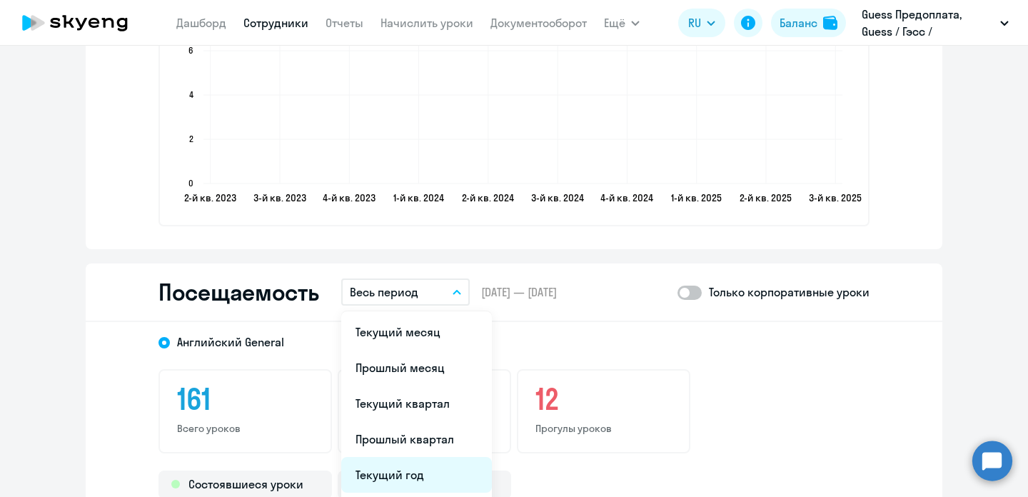
click at [406, 477] on li "Текущий год" at bounding box center [416, 475] width 151 height 36
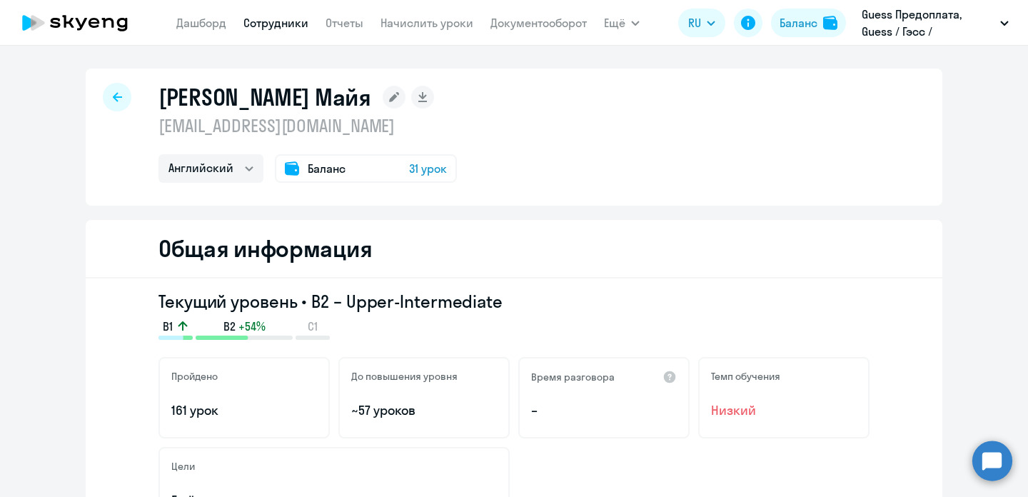
scroll to position [0, 0]
click at [270, 20] on link "Сотрудники" at bounding box center [276, 23] width 65 height 14
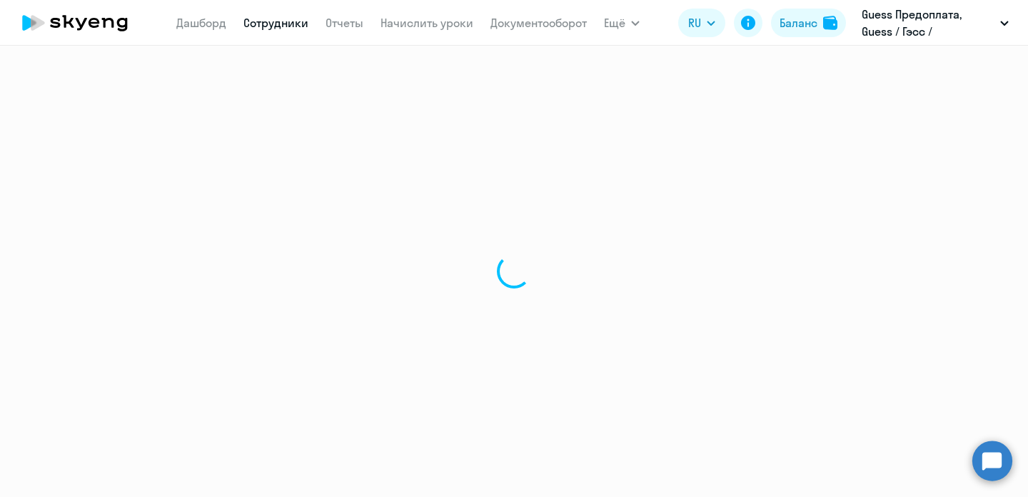
select select "30"
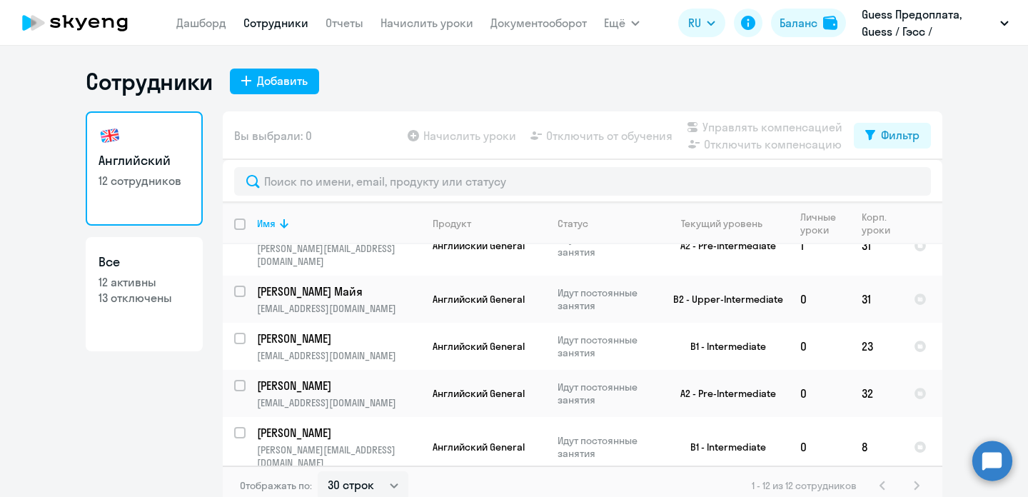
scroll to position [44, 0]
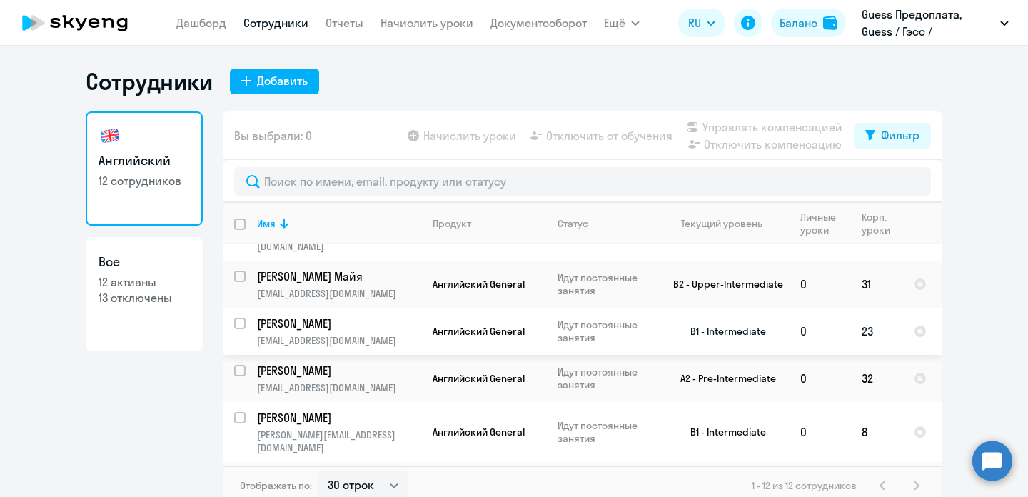
click at [307, 316] on p "[PERSON_NAME]" at bounding box center [337, 324] width 161 height 16
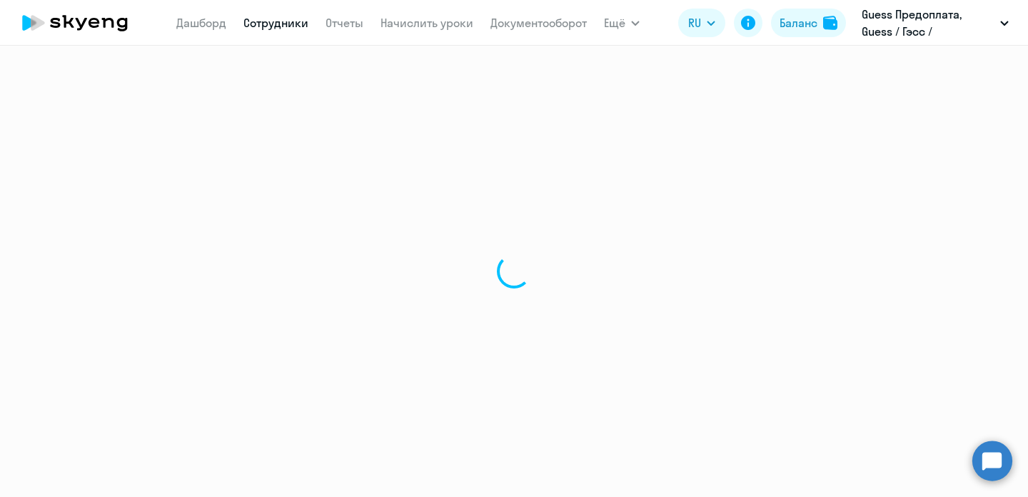
select select "english"
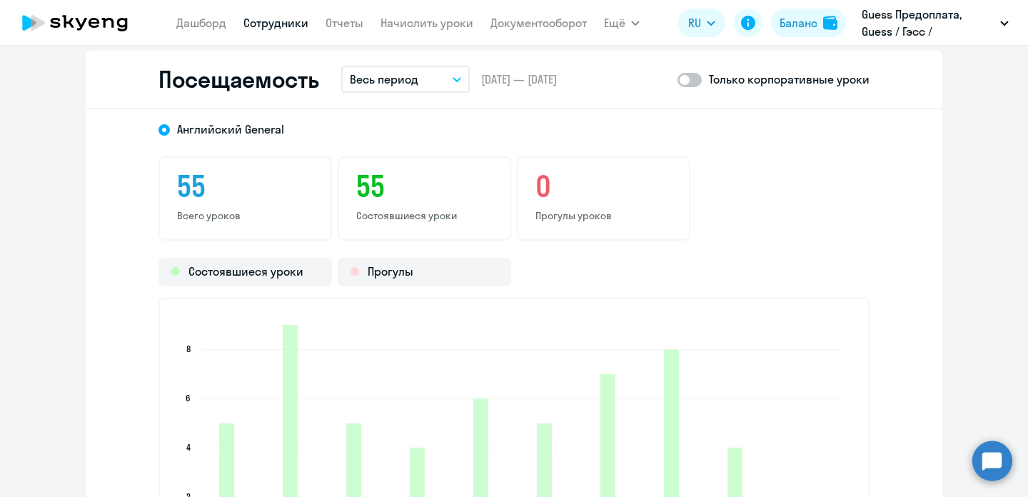
scroll to position [1857, 0]
click at [445, 74] on button "Весь период" at bounding box center [405, 81] width 129 height 27
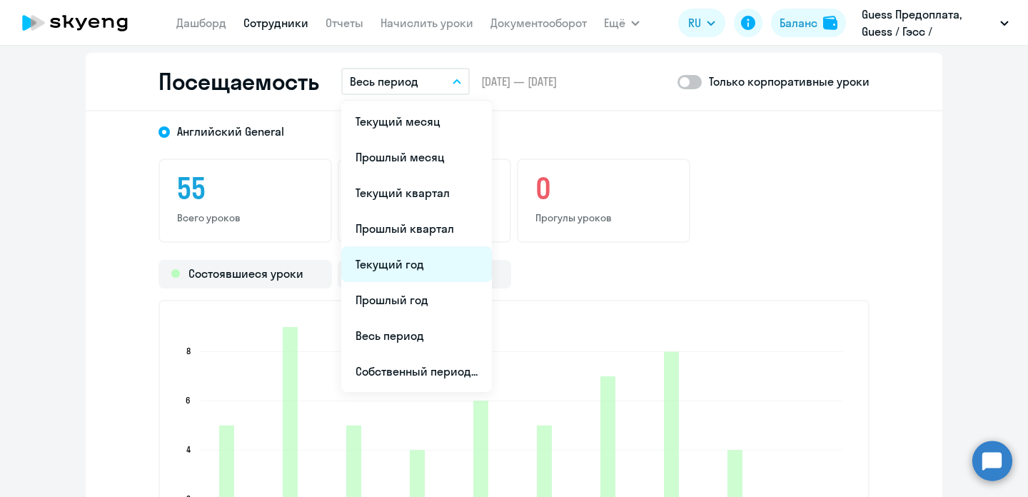
click at [412, 271] on li "Текущий год" at bounding box center [416, 264] width 151 height 36
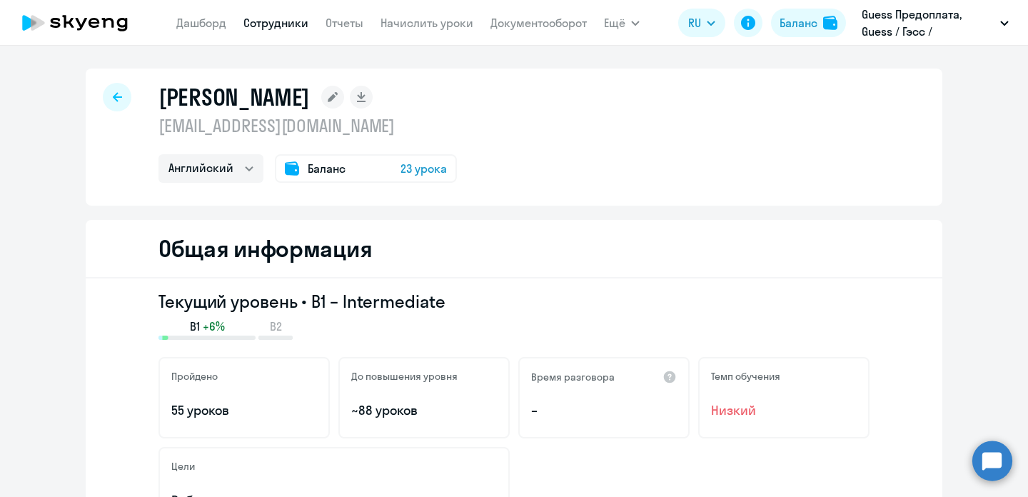
scroll to position [0, 0]
click at [116, 92] on div at bounding box center [117, 97] width 29 height 29
select select "30"
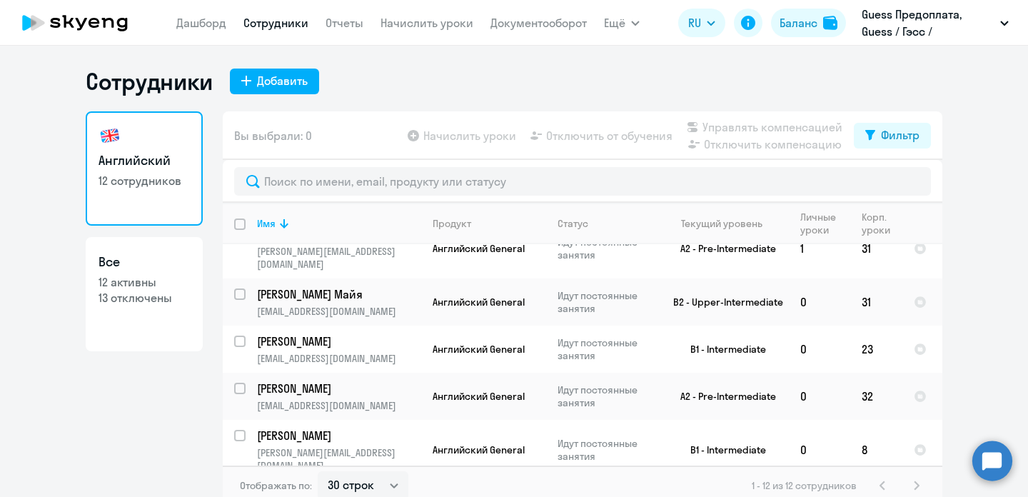
scroll to position [26, 0]
click at [320, 380] on p "[PERSON_NAME]" at bounding box center [337, 388] width 161 height 16
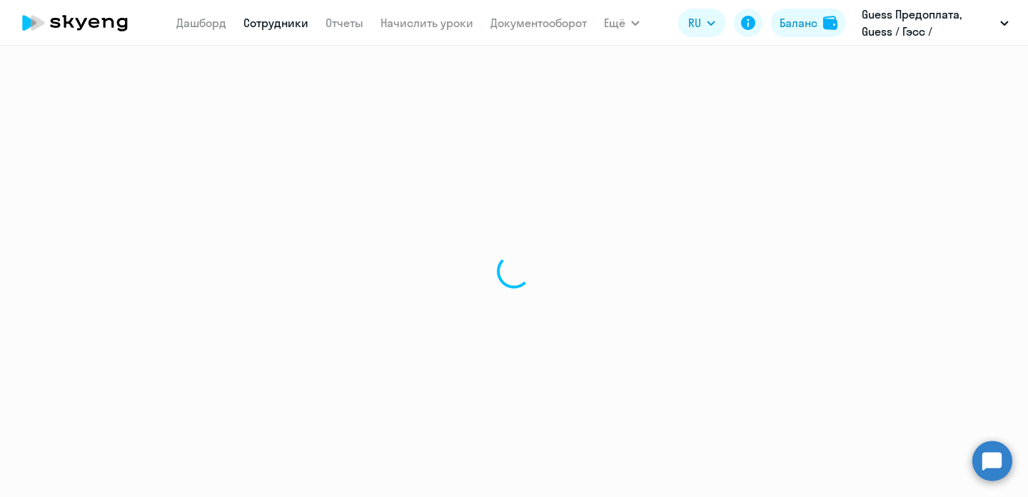
select select "english"
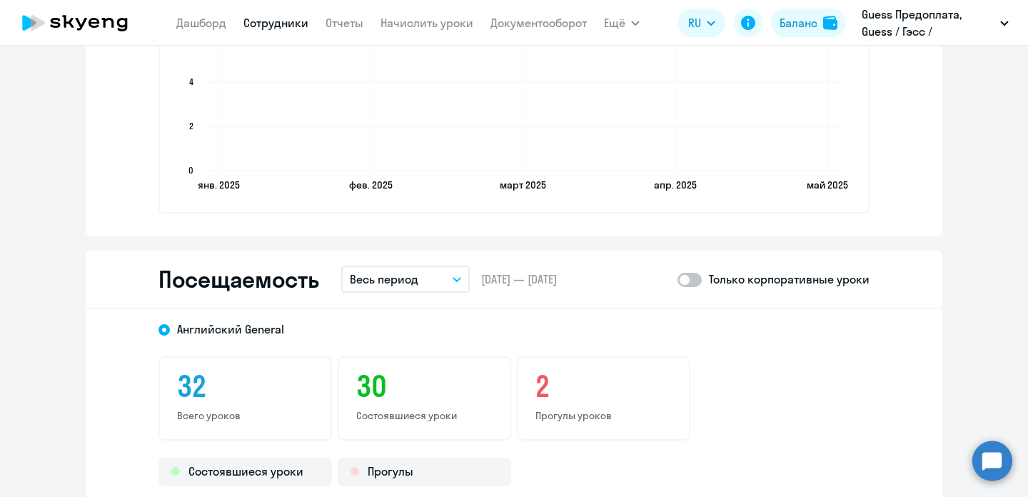
scroll to position [1524, 0]
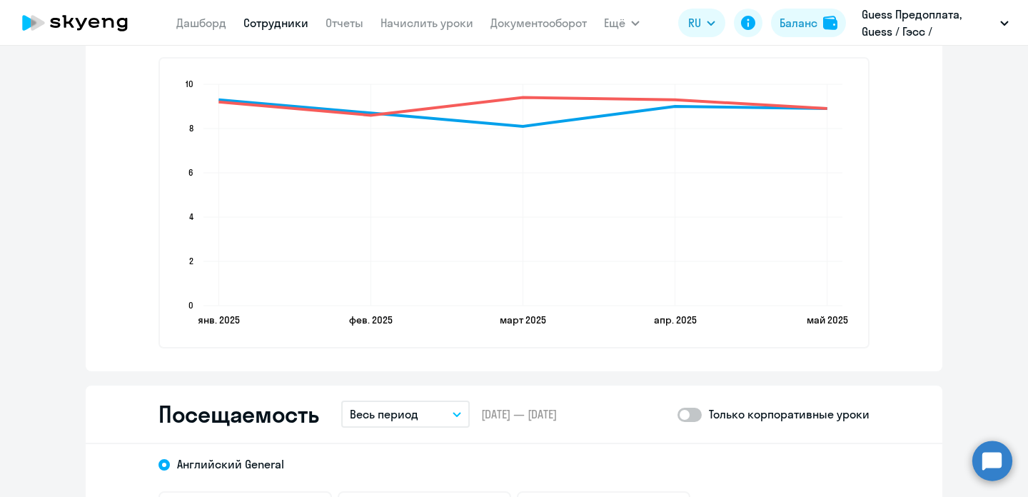
click at [441, 417] on button "Весь период" at bounding box center [405, 414] width 129 height 27
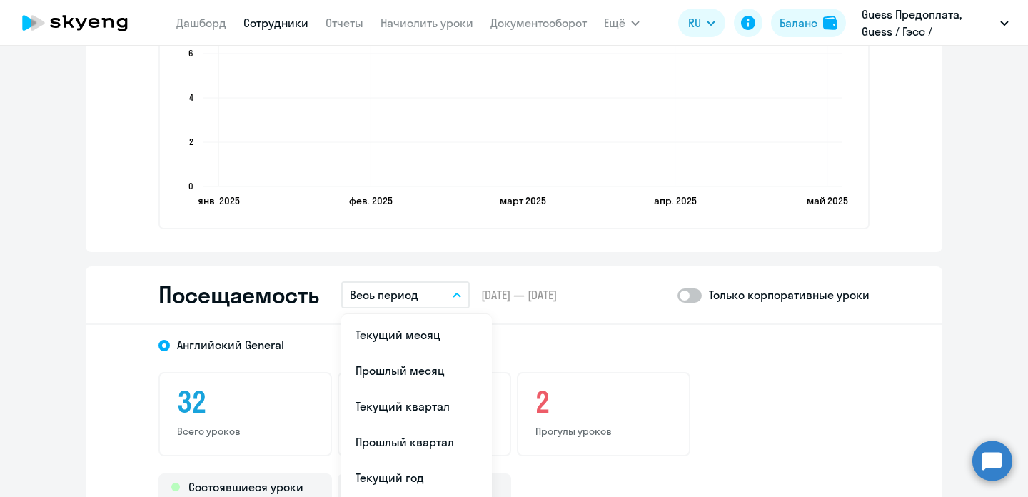
scroll to position [1650, 0]
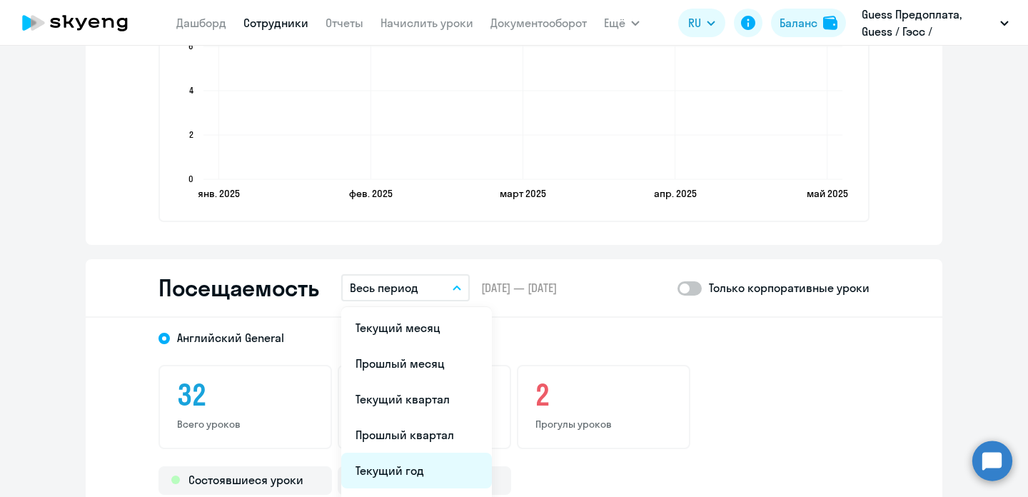
click at [402, 465] on li "Текущий год" at bounding box center [416, 471] width 151 height 36
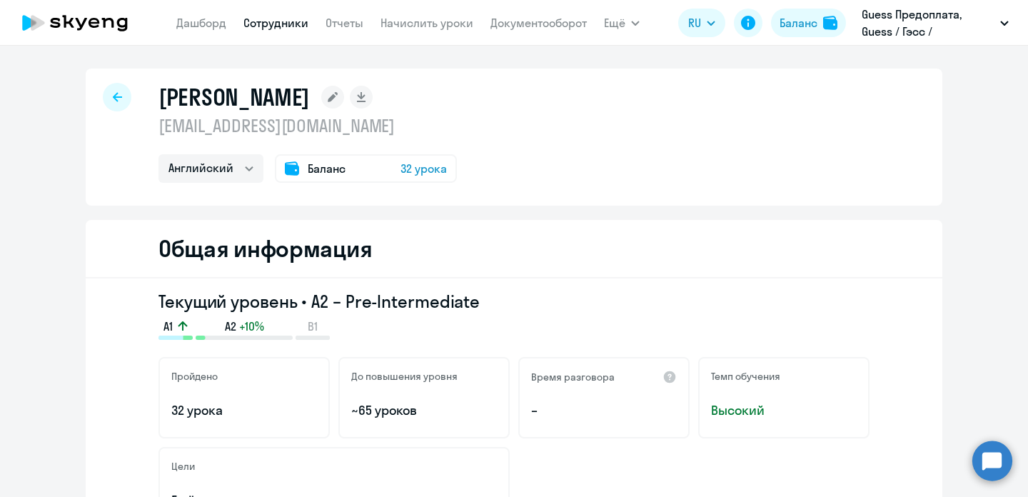
scroll to position [0, 0]
click at [115, 91] on div at bounding box center [117, 97] width 29 height 29
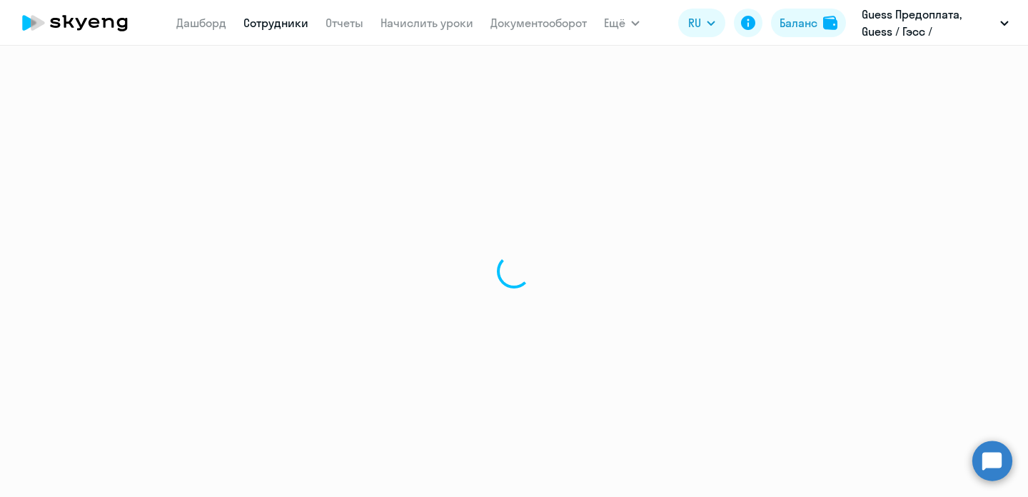
select select "30"
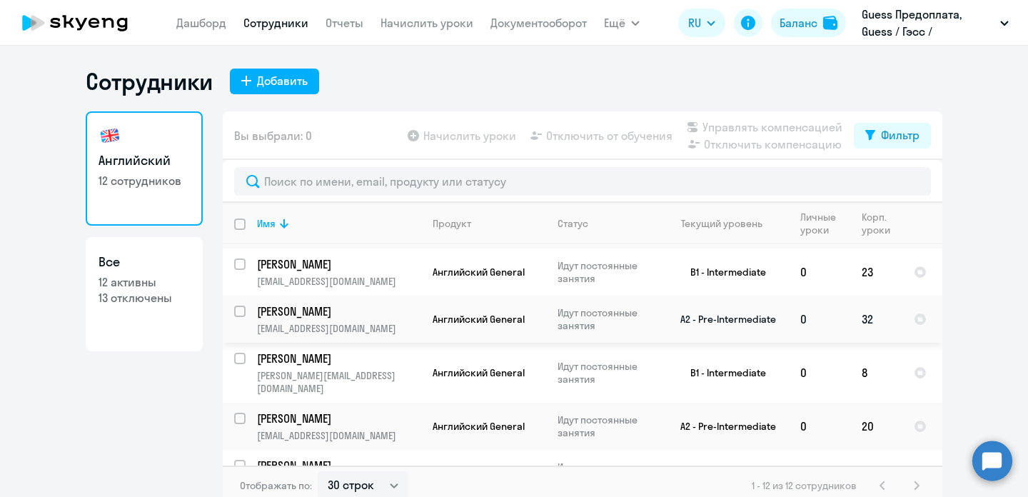
scroll to position [129, 0]
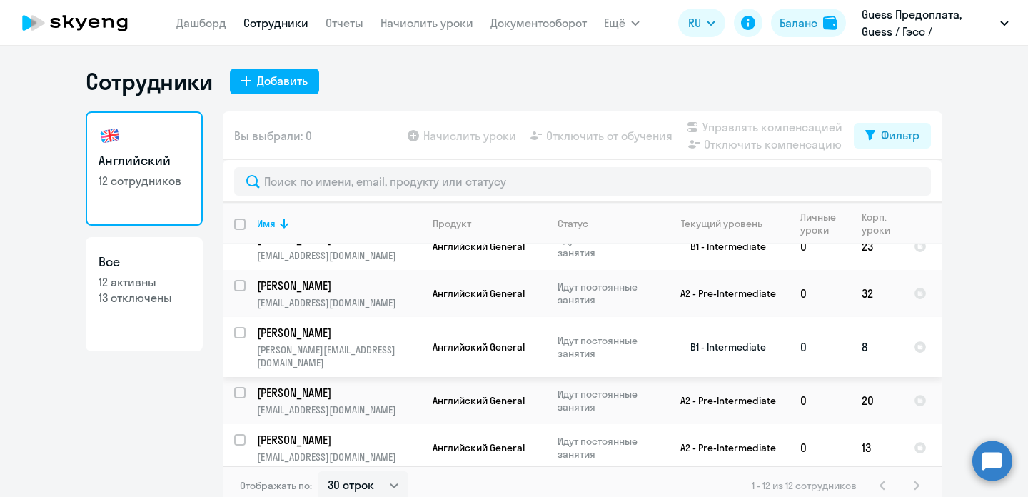
click at [309, 325] on p "[PERSON_NAME]" at bounding box center [337, 333] width 161 height 16
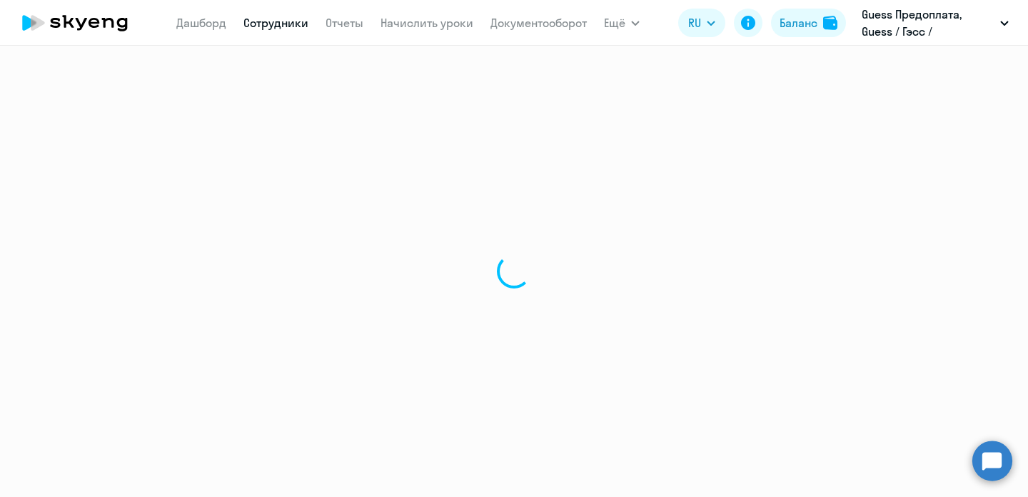
select select "english"
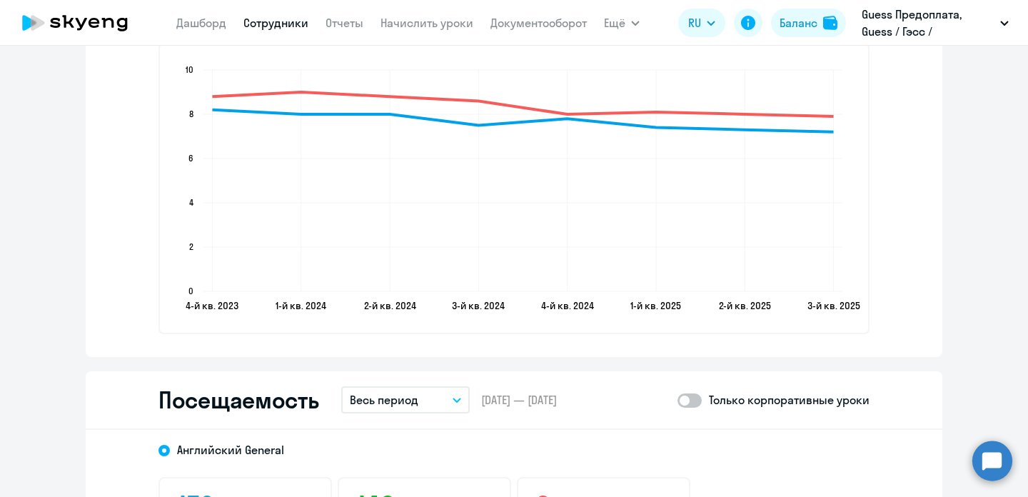
scroll to position [1702, 0]
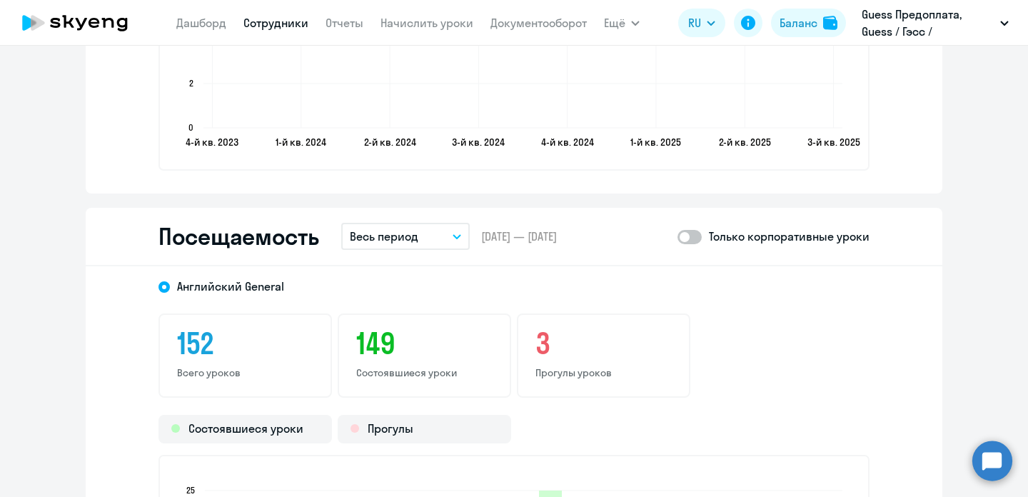
click at [453, 242] on button "Весь период" at bounding box center [405, 236] width 129 height 27
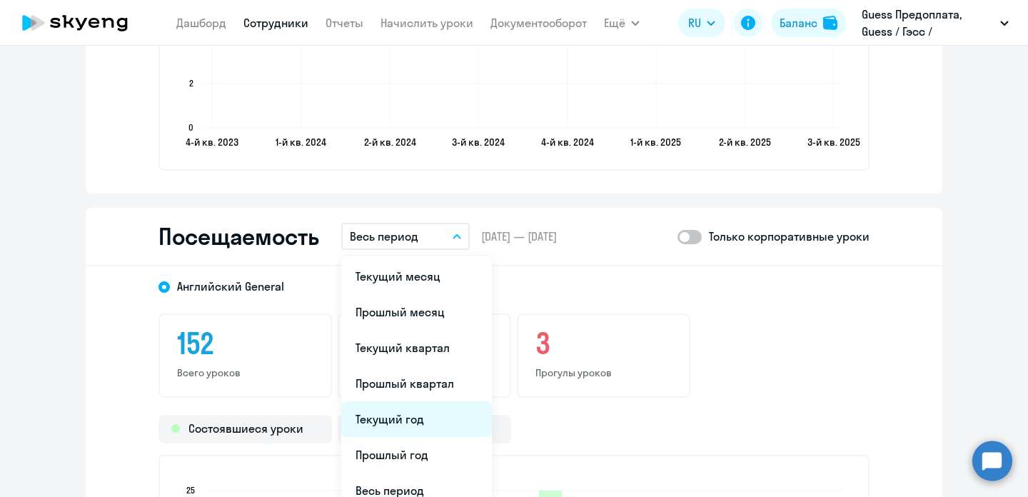
click at [421, 415] on li "Текущий год" at bounding box center [416, 419] width 151 height 36
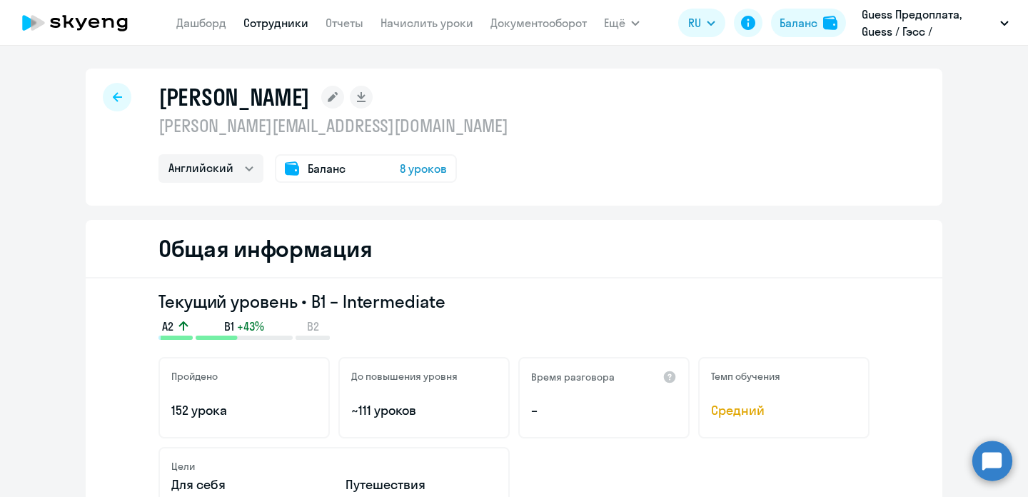
scroll to position [0, 0]
click at [118, 89] on div at bounding box center [117, 97] width 29 height 29
select select "30"
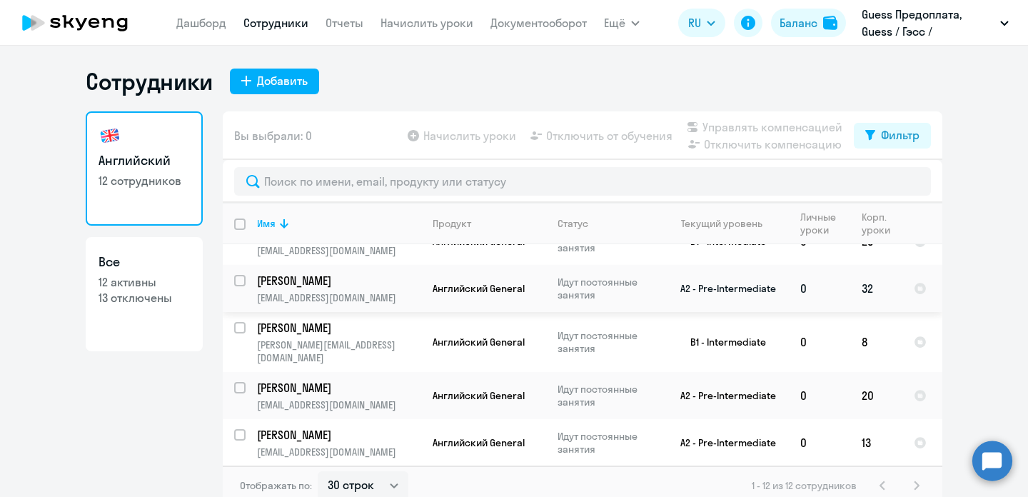
scroll to position [136, 0]
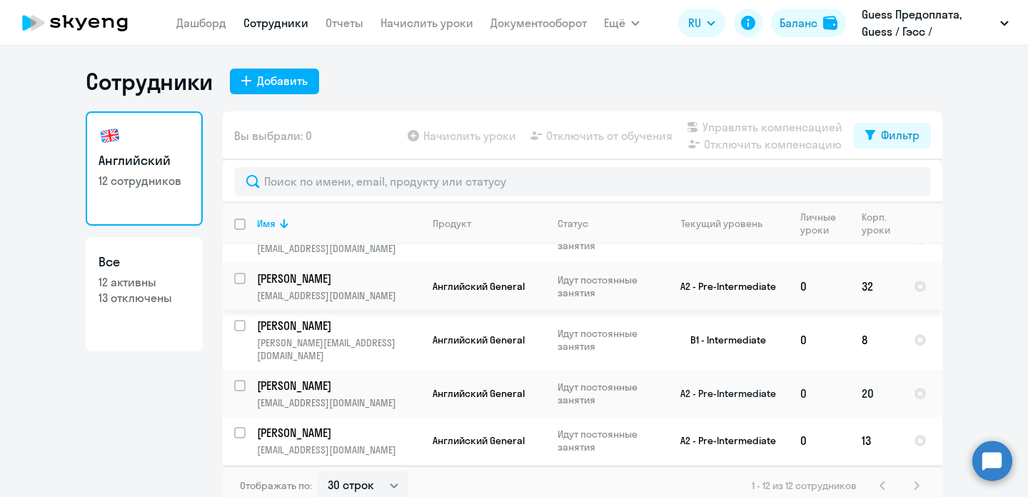
click at [326, 378] on p "[PERSON_NAME]" at bounding box center [337, 386] width 161 height 16
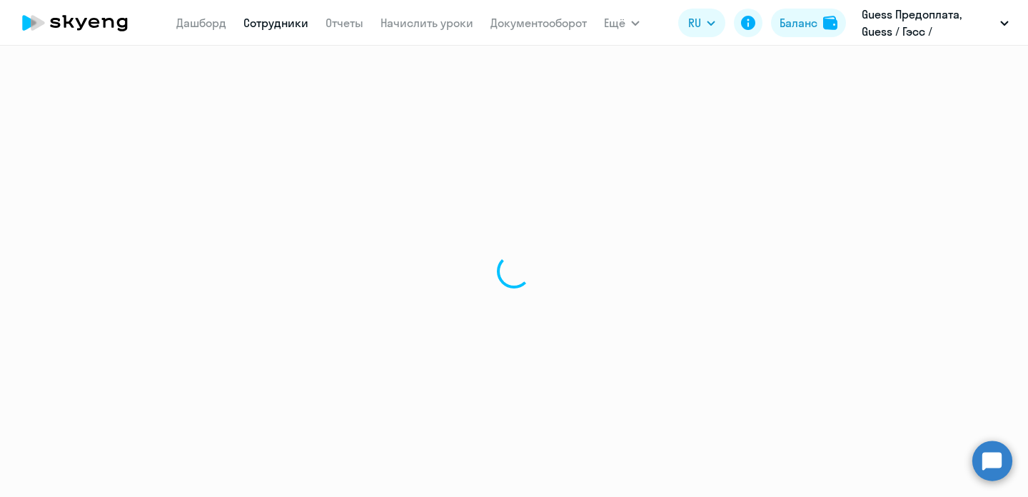
select select "english"
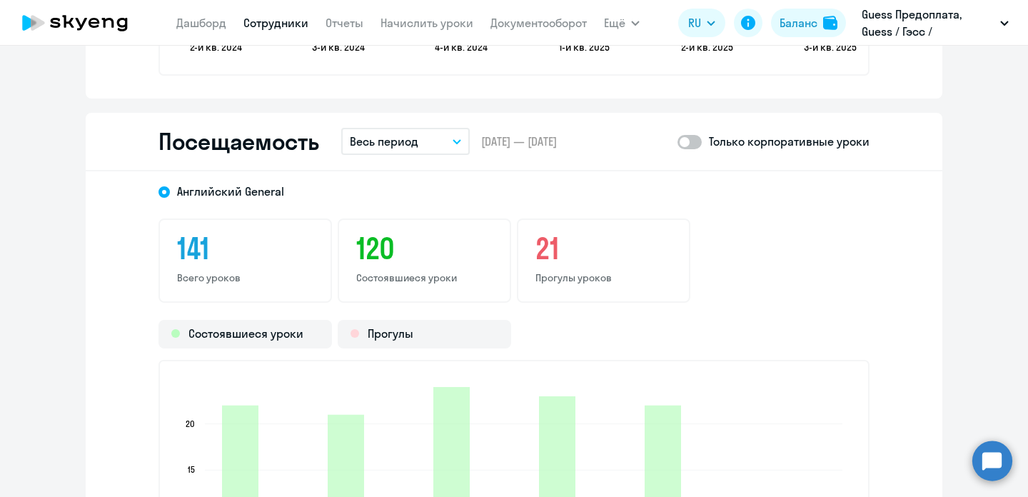
scroll to position [1754, 0]
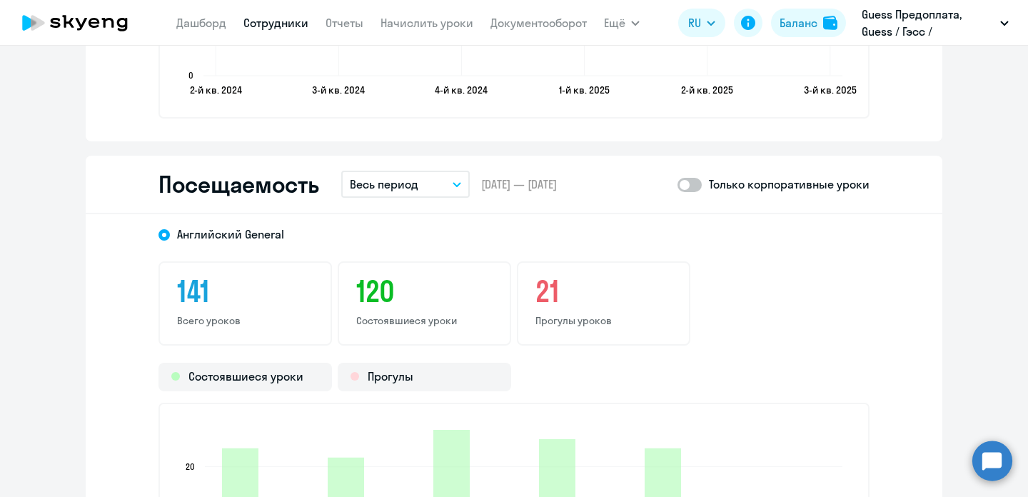
click at [461, 182] on icon "button" at bounding box center [457, 184] width 9 height 5
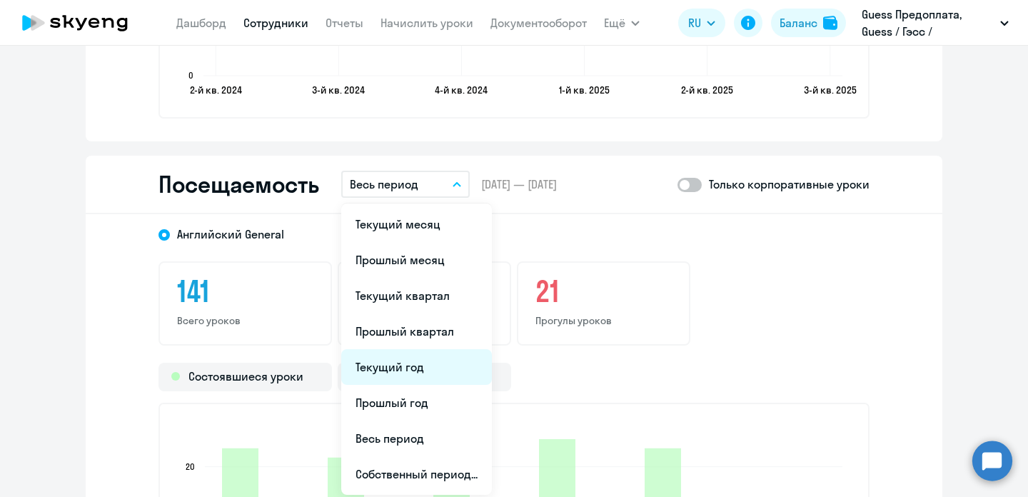
click at [423, 365] on li "Текущий год" at bounding box center [416, 367] width 151 height 36
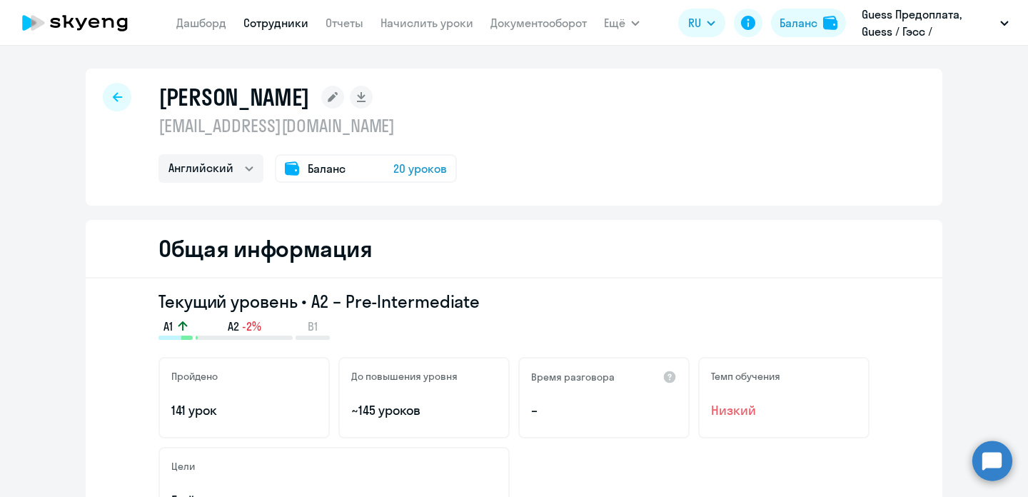
scroll to position [0, 0]
click at [121, 93] on icon at bounding box center [117, 97] width 9 height 10
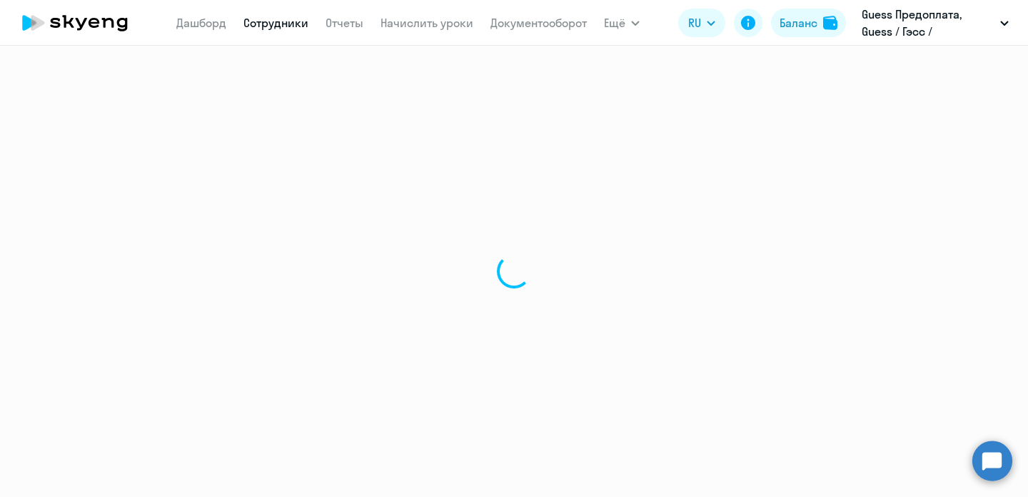
select select "30"
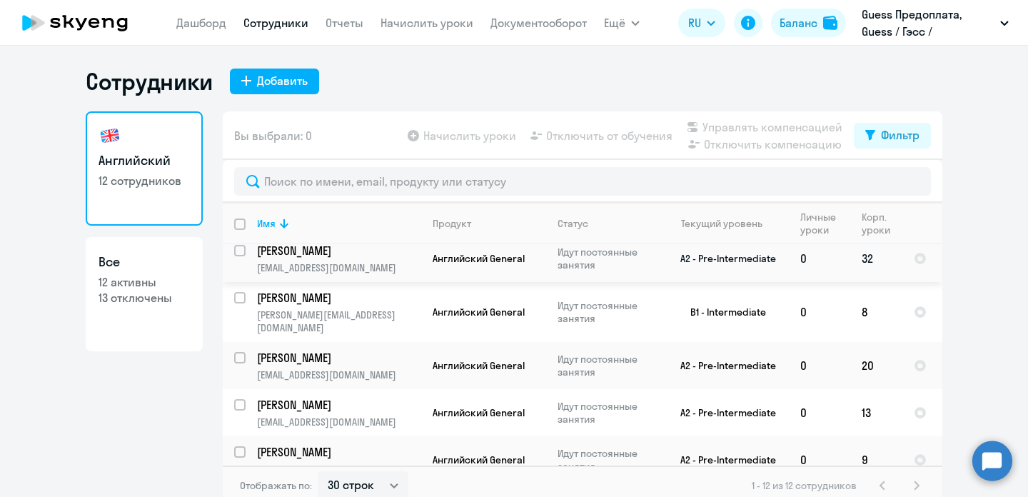
scroll to position [170, 0]
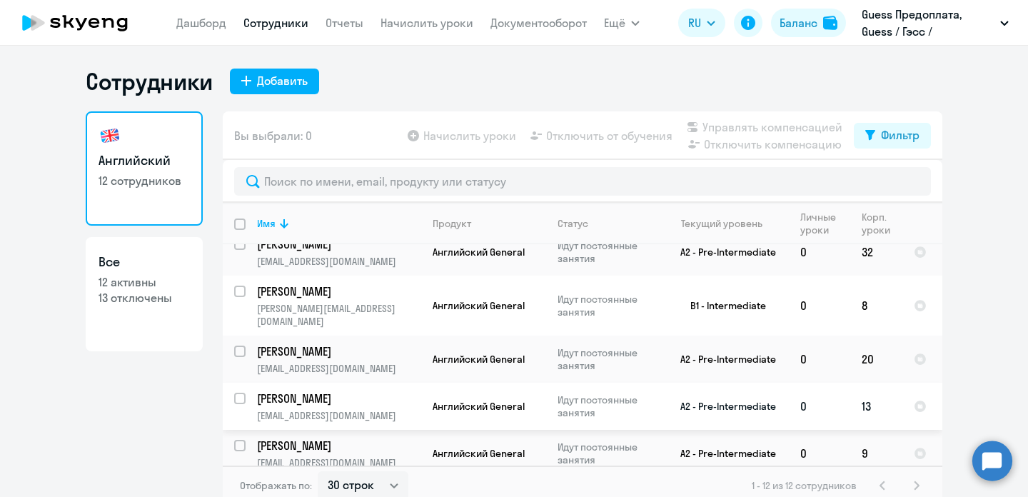
click at [334, 391] on p "[PERSON_NAME]" at bounding box center [337, 399] width 161 height 16
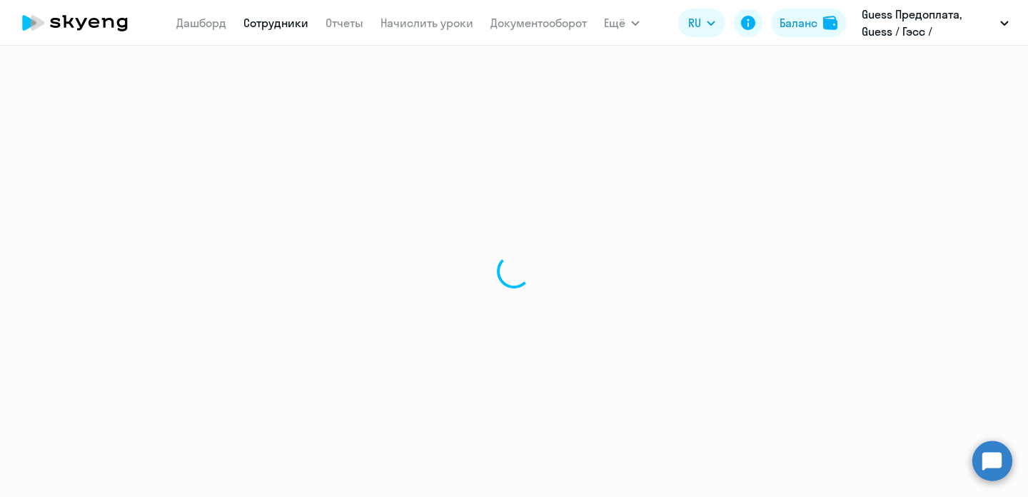
select select "english"
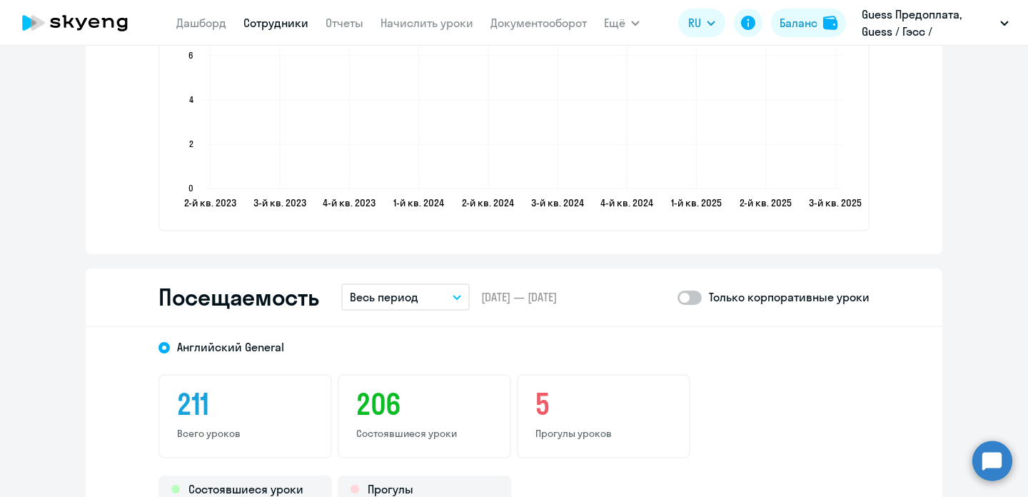
scroll to position [1605, 0]
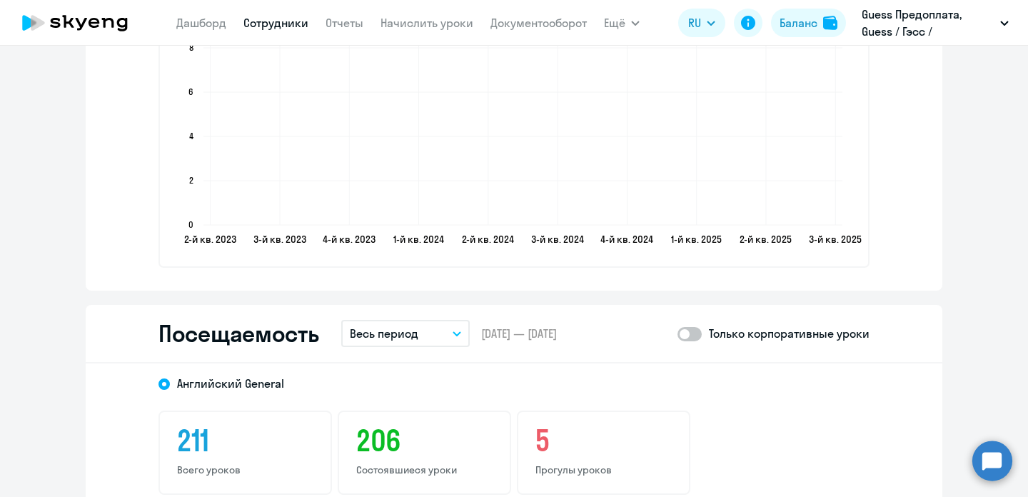
click at [442, 326] on button "Весь период" at bounding box center [405, 333] width 129 height 27
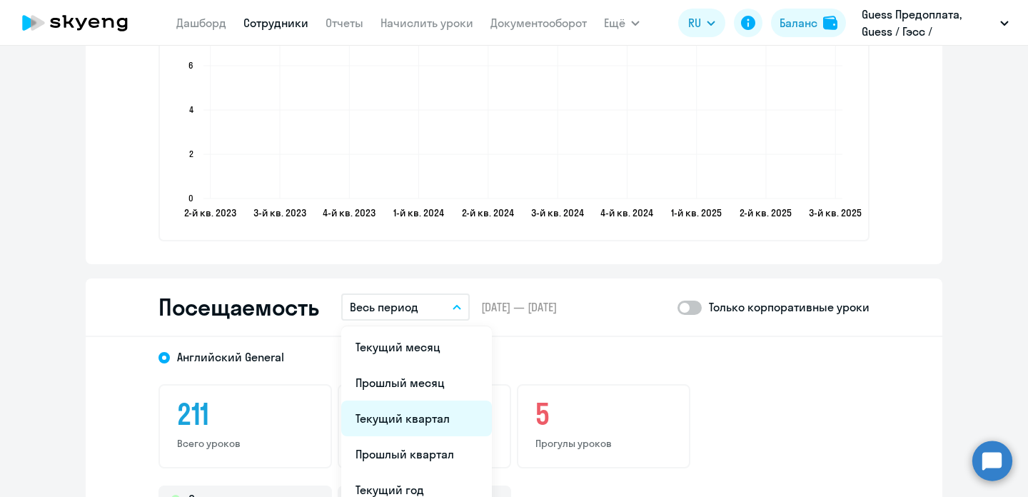
scroll to position [1668, 0]
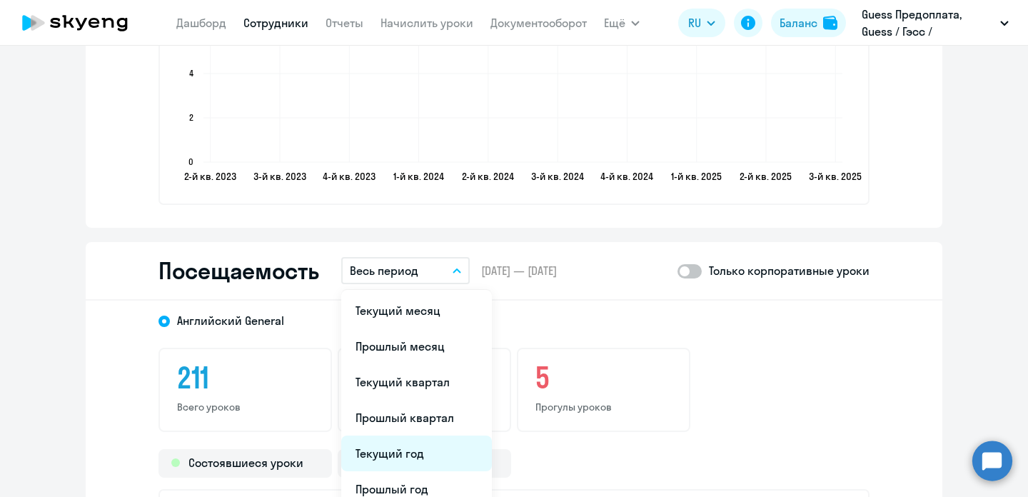
click at [408, 444] on li "Текущий год" at bounding box center [416, 454] width 151 height 36
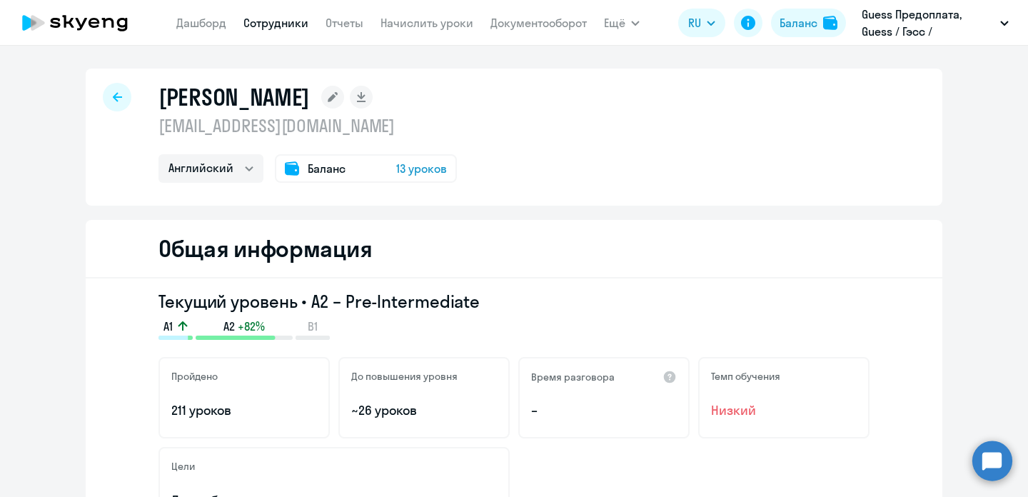
scroll to position [0, 0]
click at [114, 104] on div at bounding box center [117, 97] width 29 height 29
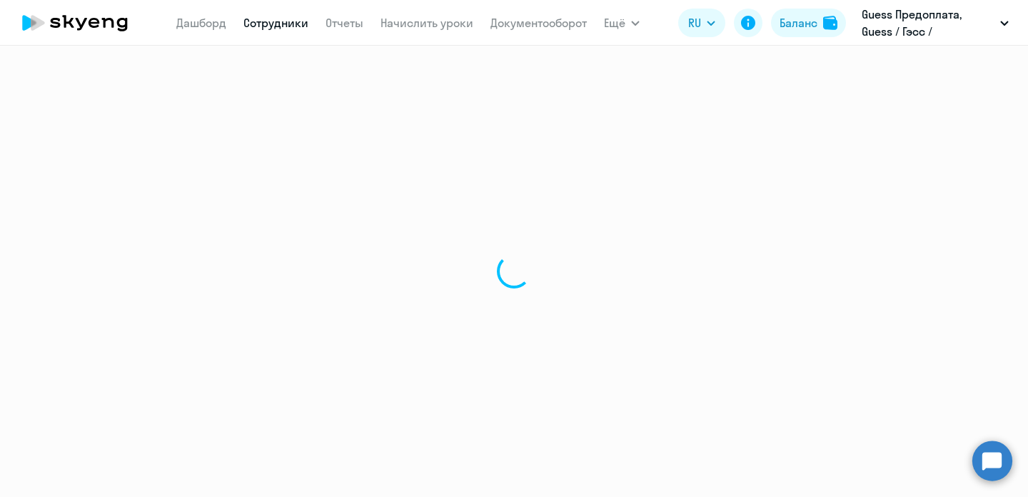
select select "30"
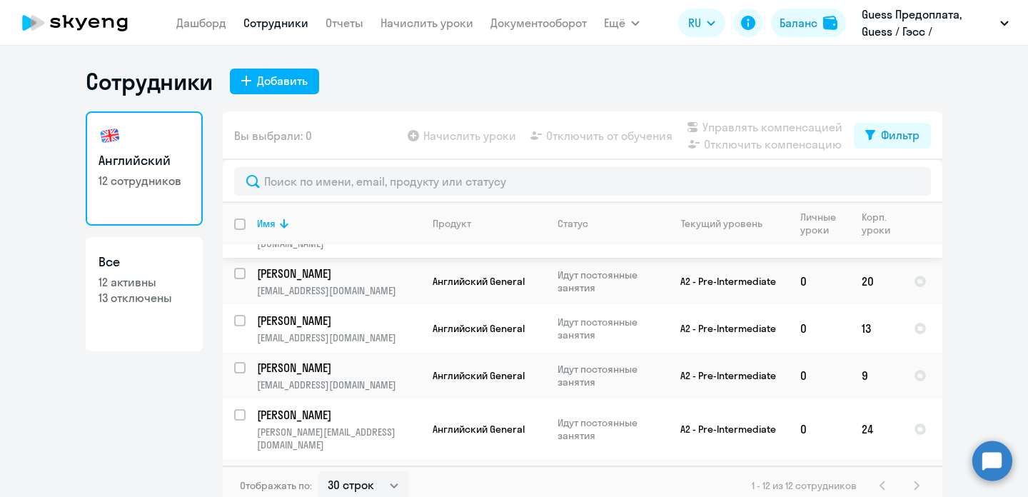
scroll to position [249, 0]
click at [302, 359] on p "[PERSON_NAME]" at bounding box center [337, 367] width 161 height 16
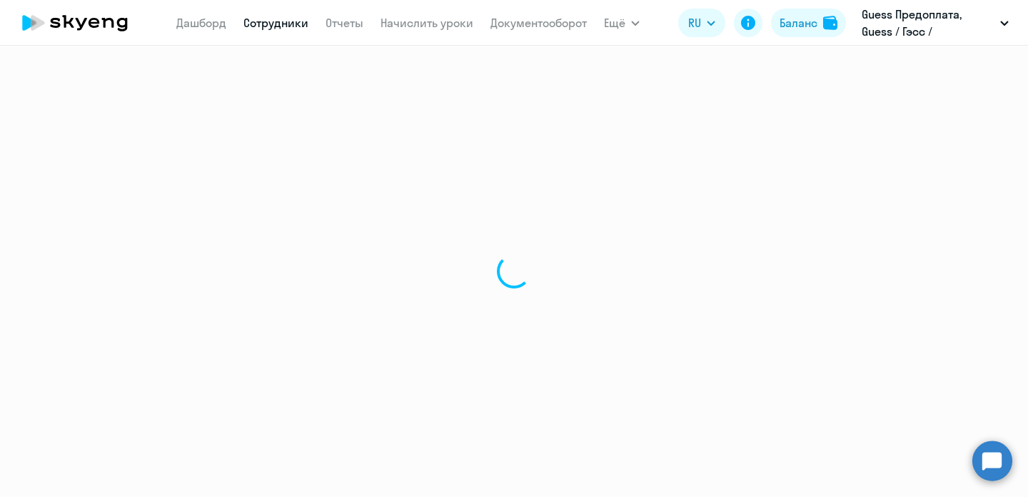
select select "english"
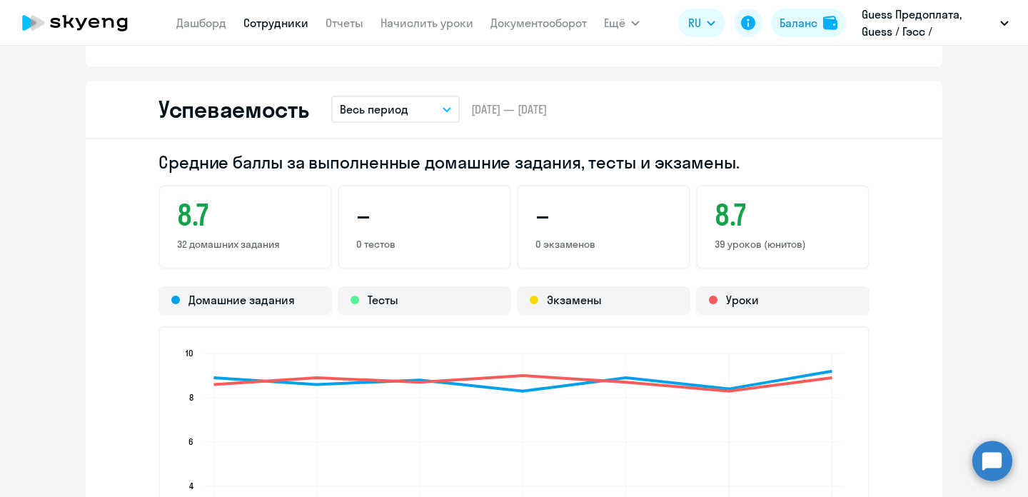
scroll to position [1290, 0]
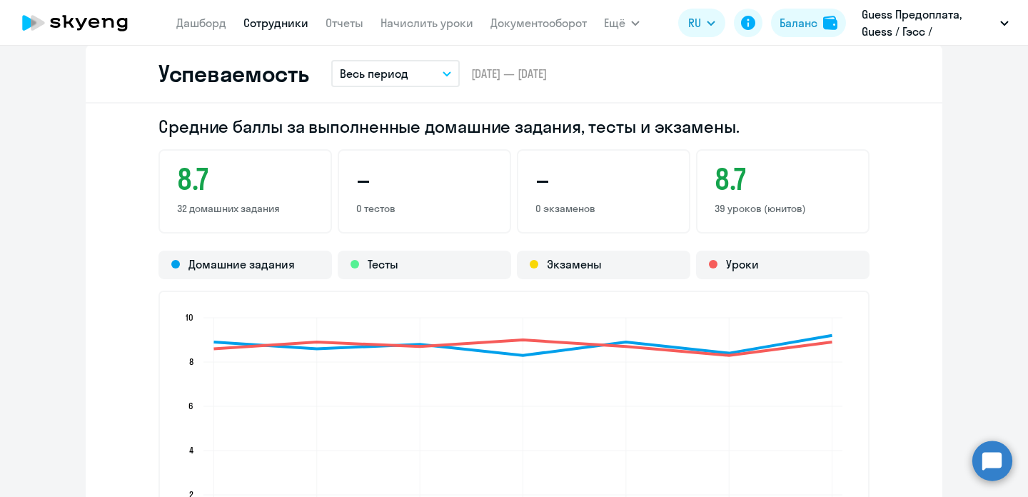
click at [453, 74] on button "Весь период" at bounding box center [395, 73] width 129 height 27
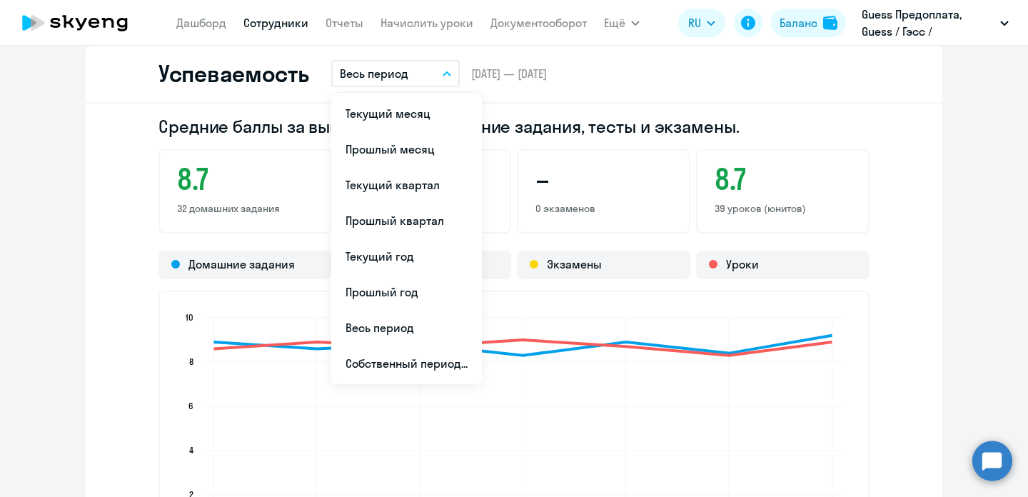
click at [441, 78] on button "Весь период" at bounding box center [395, 73] width 129 height 27
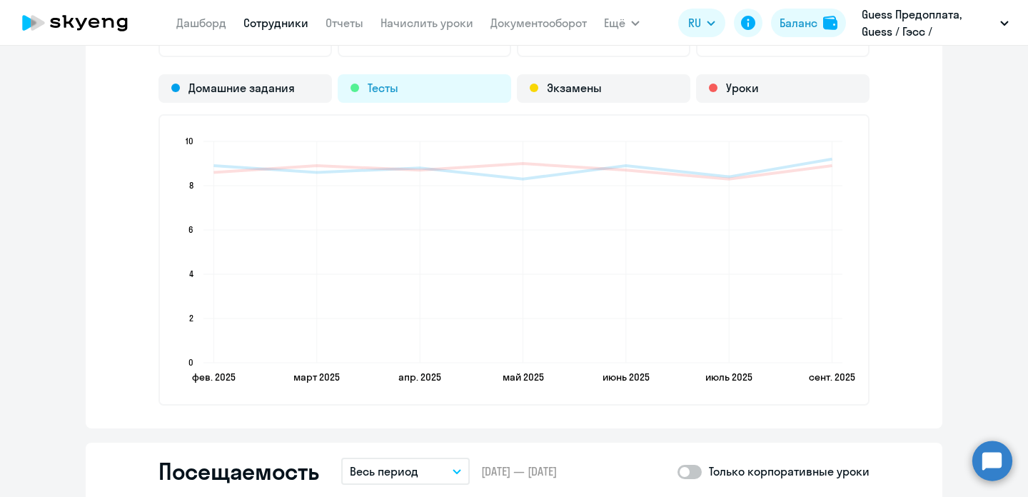
scroll to position [1653, 0]
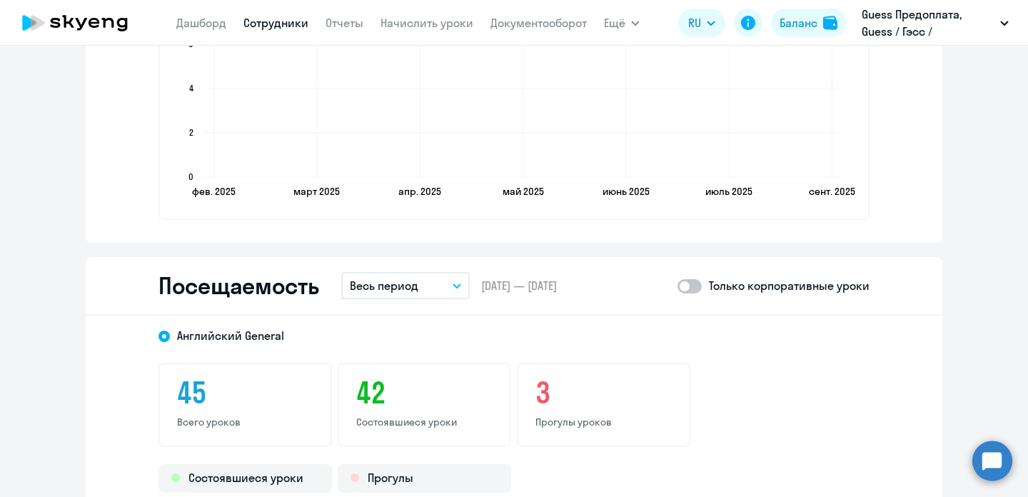
click at [446, 287] on button "Весь период" at bounding box center [405, 285] width 129 height 27
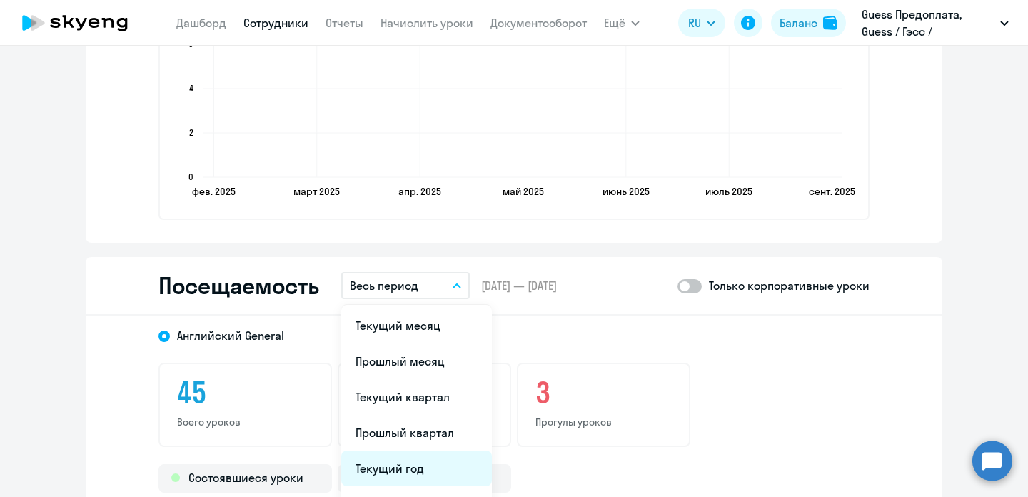
click at [402, 458] on li "Текущий год" at bounding box center [416, 469] width 151 height 36
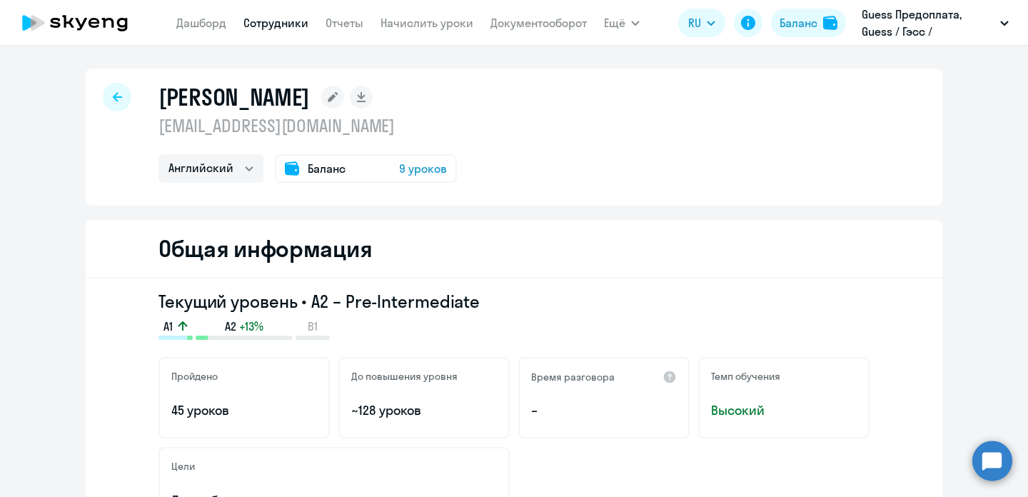
scroll to position [0, 0]
click at [117, 101] on icon at bounding box center [117, 96] width 9 height 9
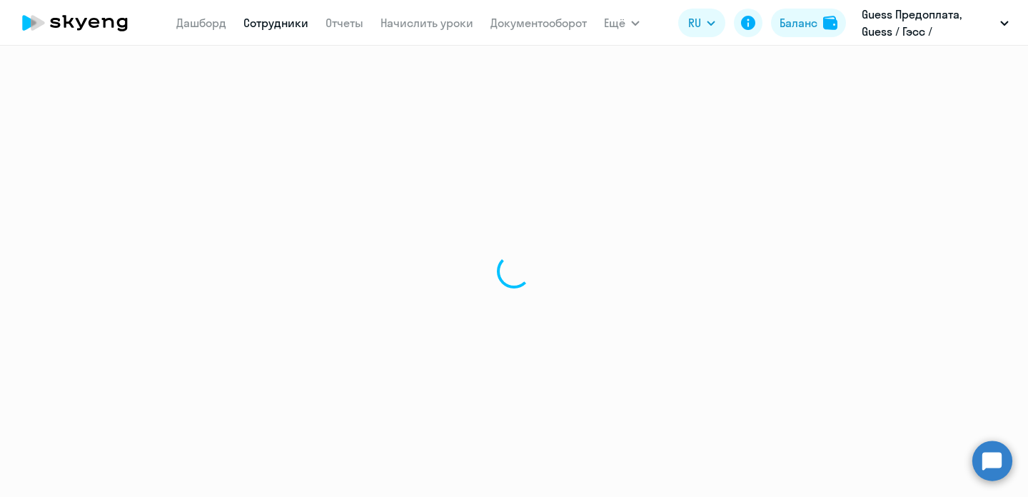
select select "30"
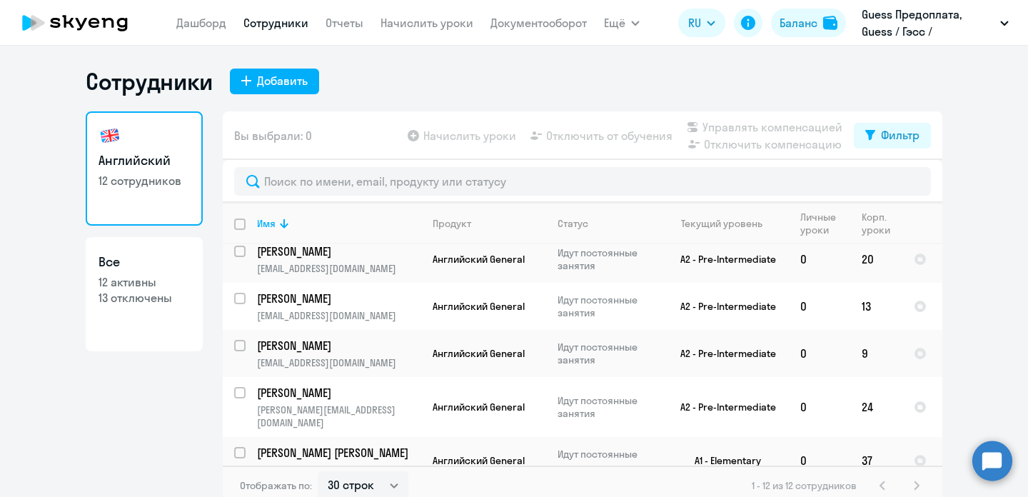
scroll to position [279, 0]
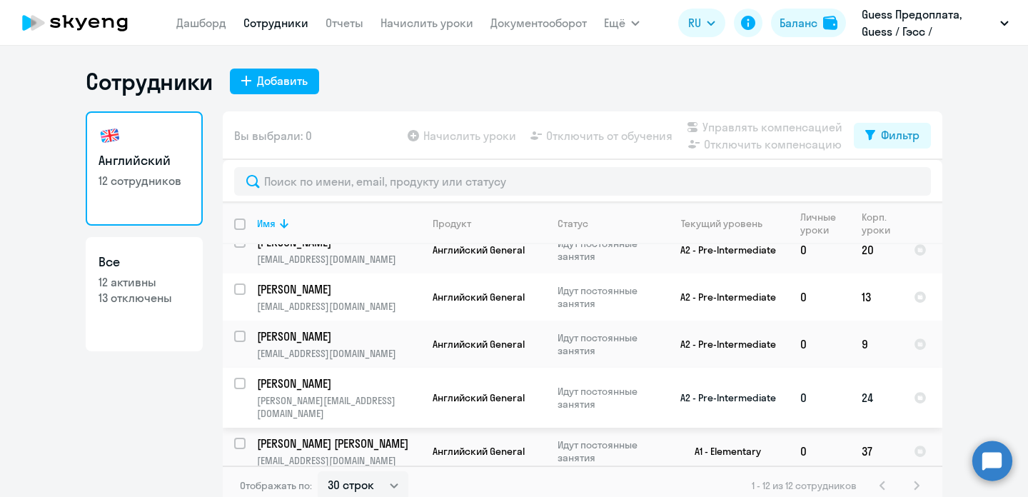
click at [331, 376] on p "[PERSON_NAME]" at bounding box center [337, 384] width 161 height 16
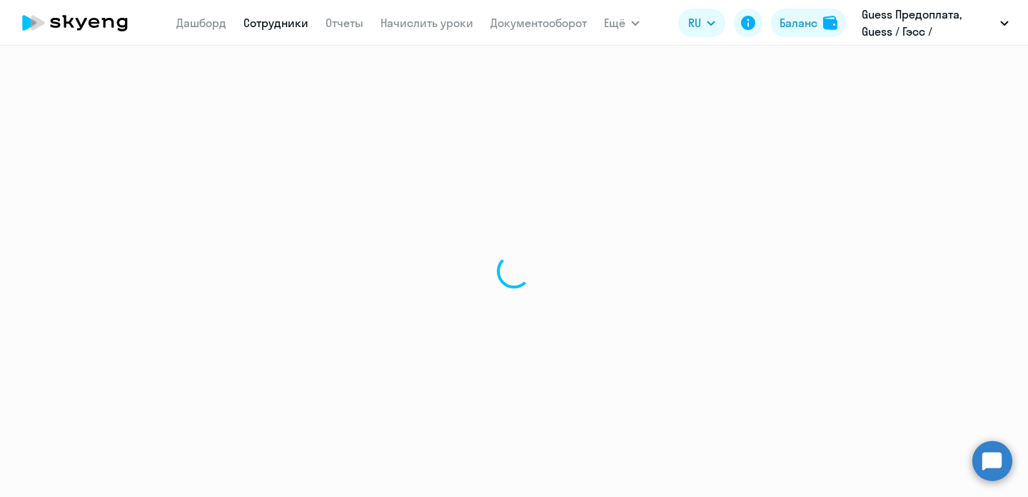
select select "english"
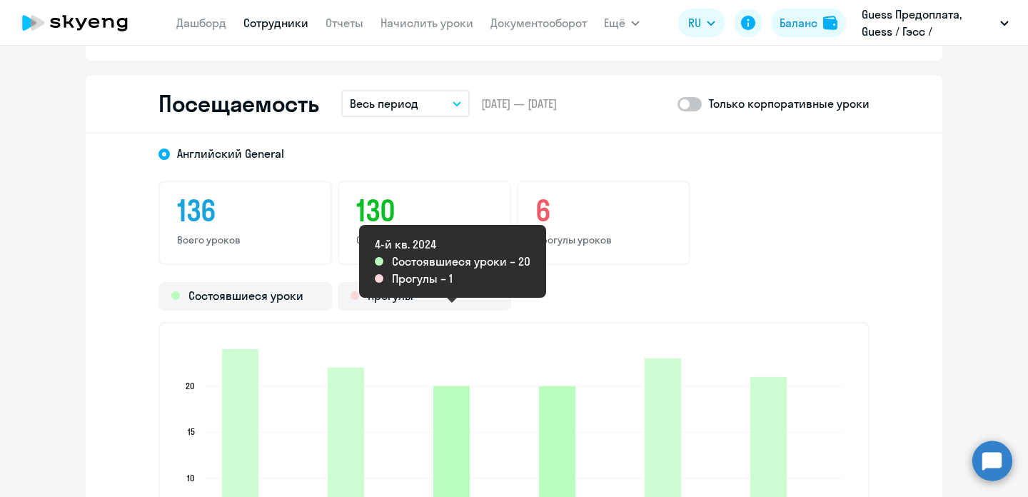
scroll to position [1833, 0]
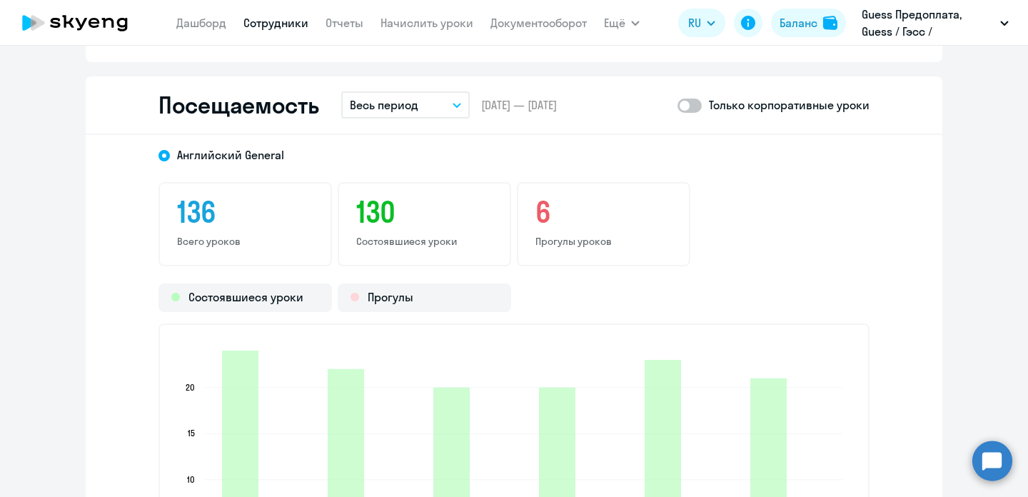
click at [456, 106] on icon "button" at bounding box center [456, 106] width 7 height 4
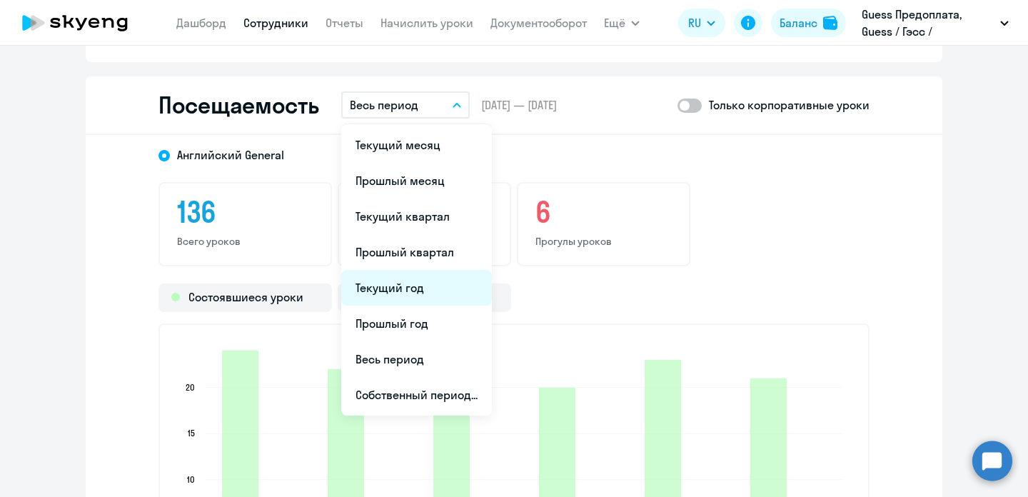
click at [393, 294] on li "Текущий год" at bounding box center [416, 288] width 151 height 36
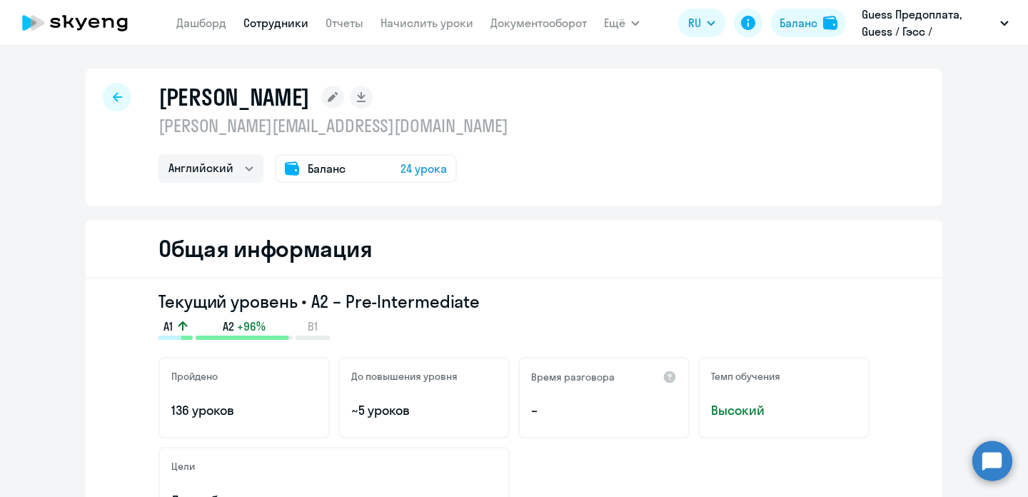
scroll to position [0, 0]
click at [124, 103] on div at bounding box center [117, 97] width 29 height 29
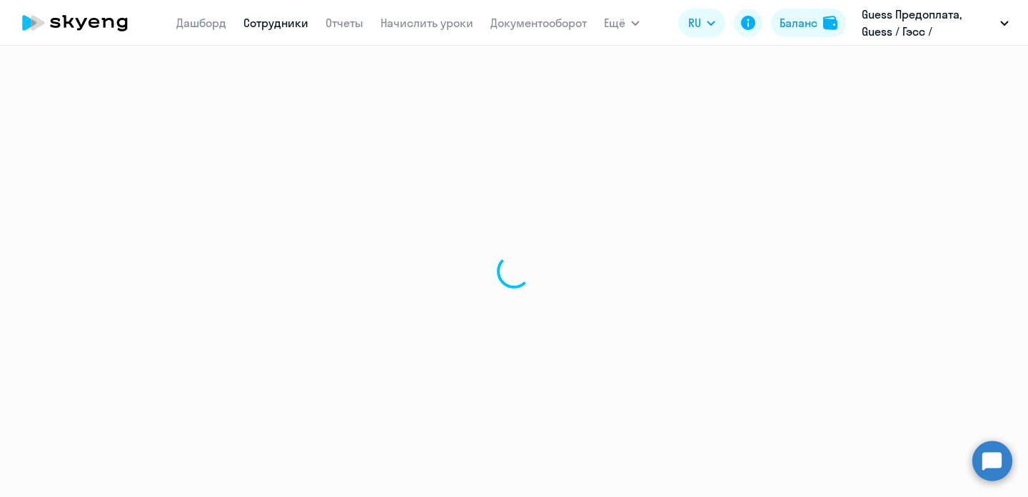
select select "30"
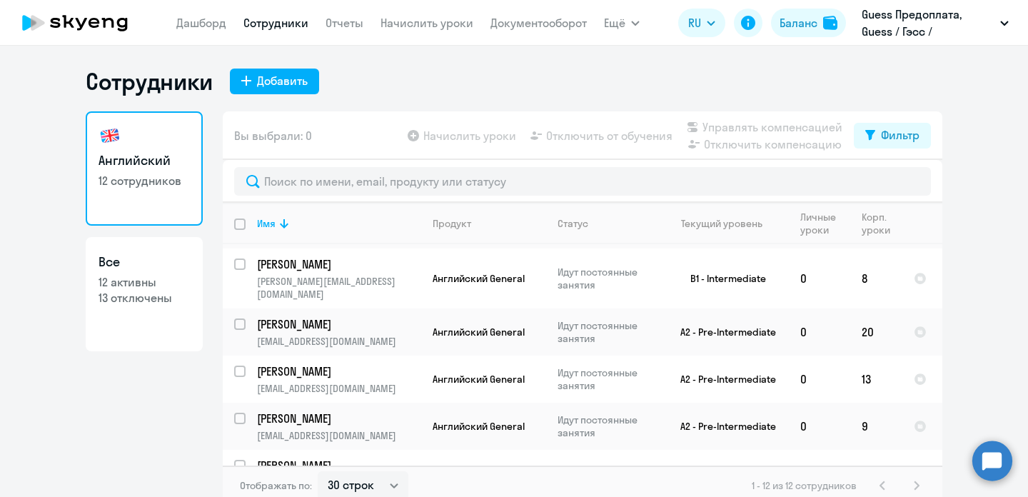
scroll to position [339, 0]
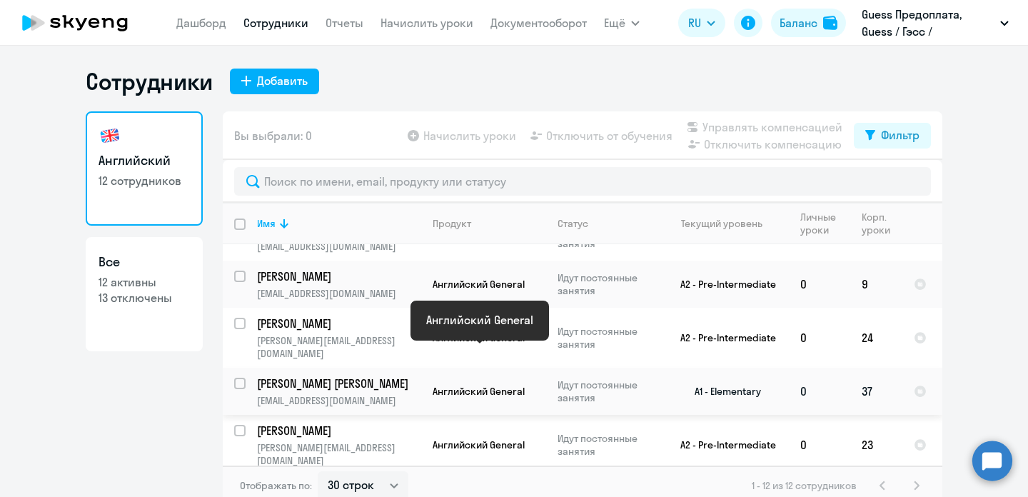
click at [339, 376] on p "[PERSON_NAME] [PERSON_NAME]" at bounding box center [337, 384] width 161 height 16
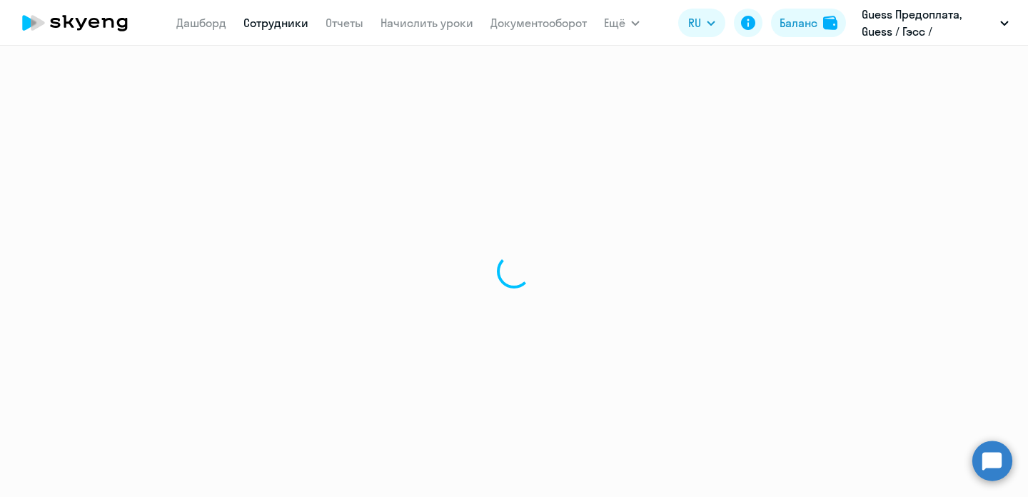
select select "english"
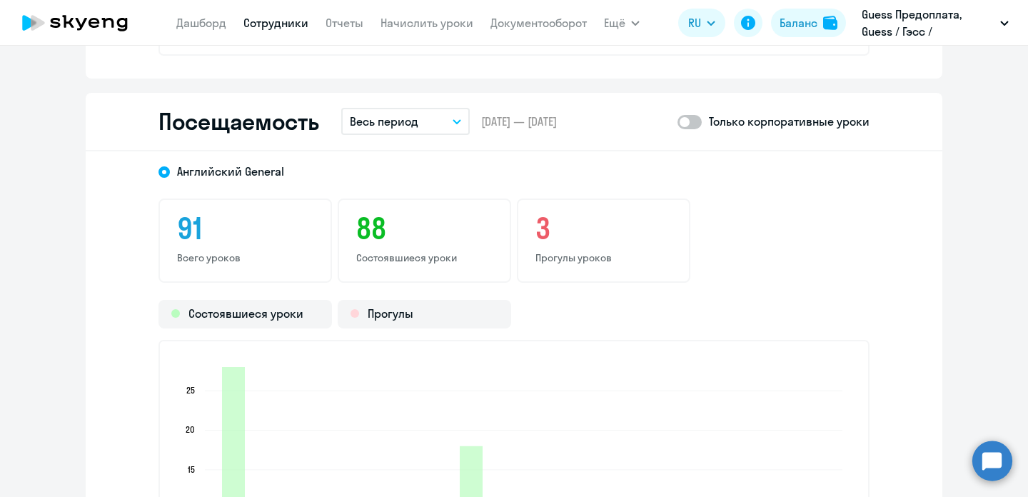
scroll to position [1816, 0]
click at [458, 121] on icon "button" at bounding box center [457, 122] width 9 height 5
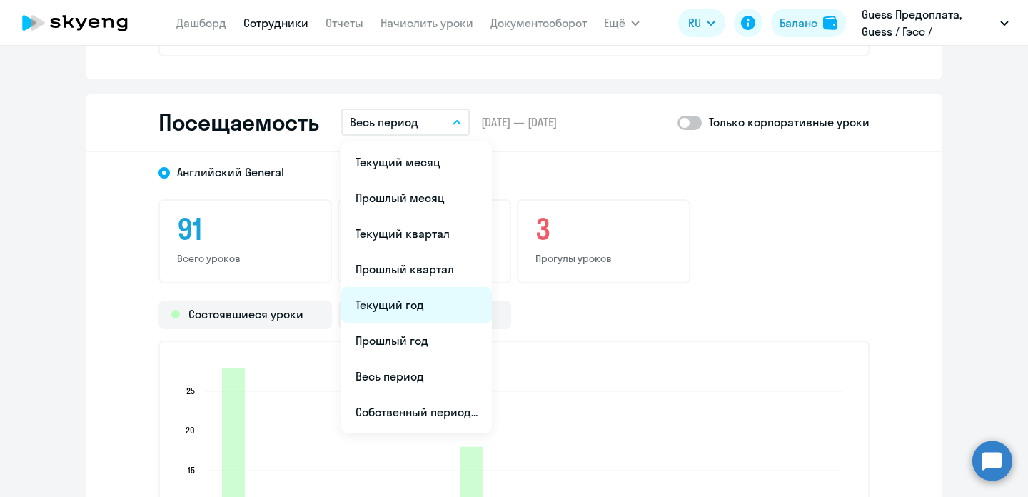
click at [411, 299] on li "Текущий год" at bounding box center [416, 305] width 151 height 36
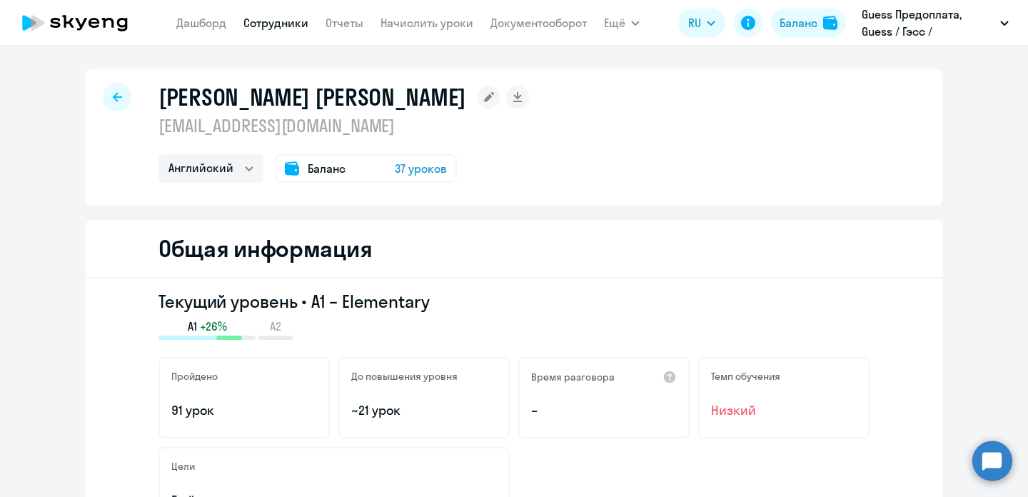
scroll to position [0, 0]
click at [119, 99] on icon at bounding box center [117, 97] width 9 height 10
select select "30"
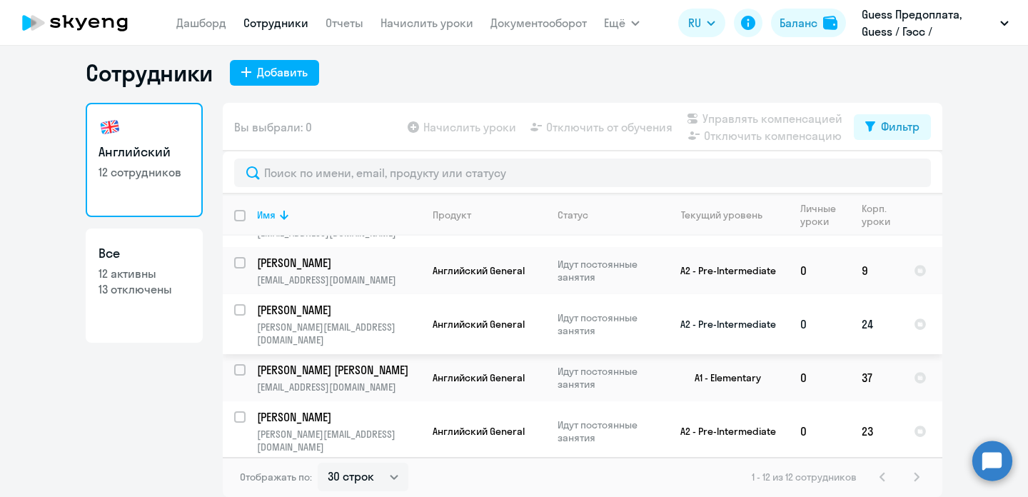
scroll to position [9, 0]
click at [344, 409] on p "[PERSON_NAME]" at bounding box center [337, 417] width 161 height 16
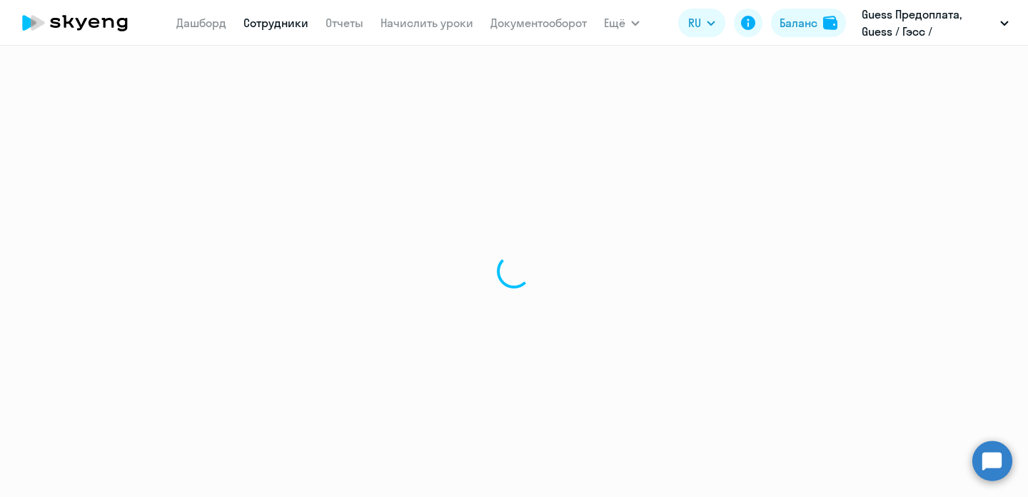
select select "english"
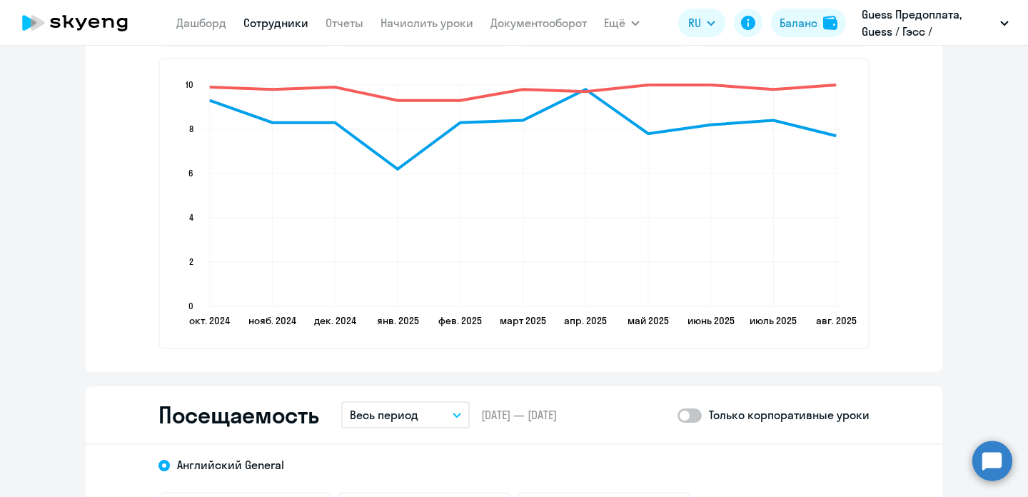
scroll to position [1757, 0]
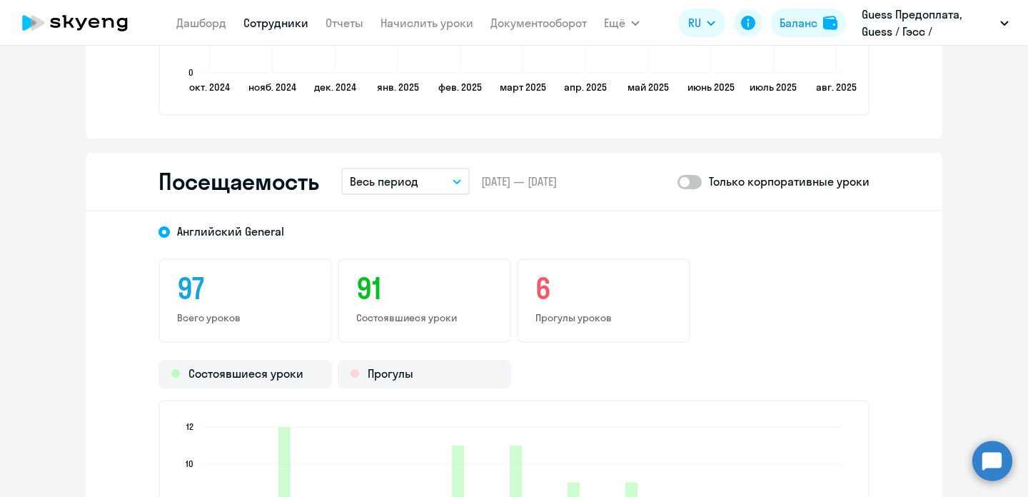
click at [444, 192] on button "Весь период" at bounding box center [405, 181] width 129 height 27
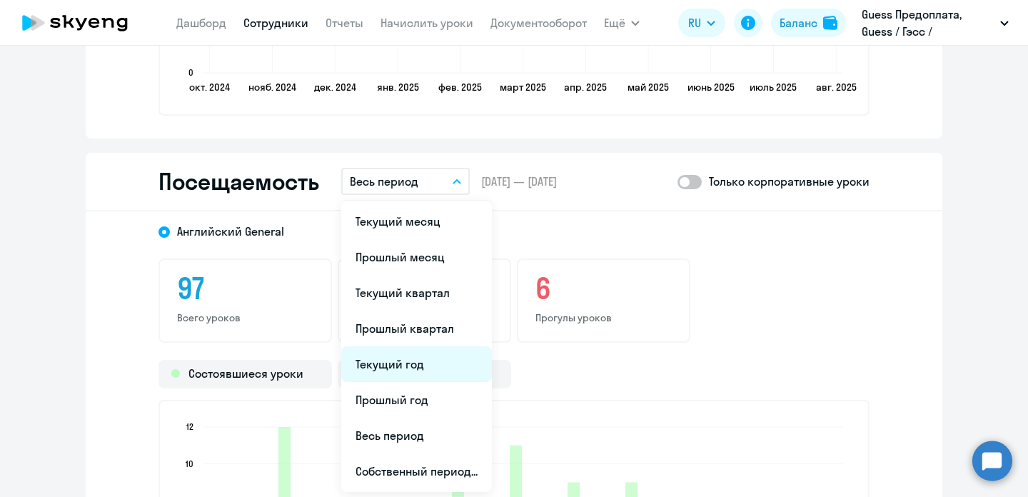
click at [421, 350] on li "Текущий год" at bounding box center [416, 364] width 151 height 36
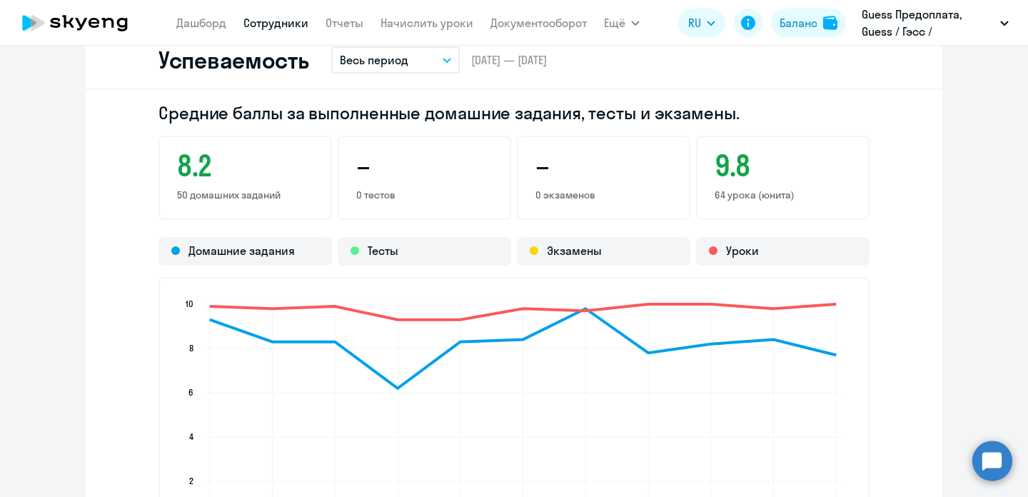
scroll to position [1755, 0]
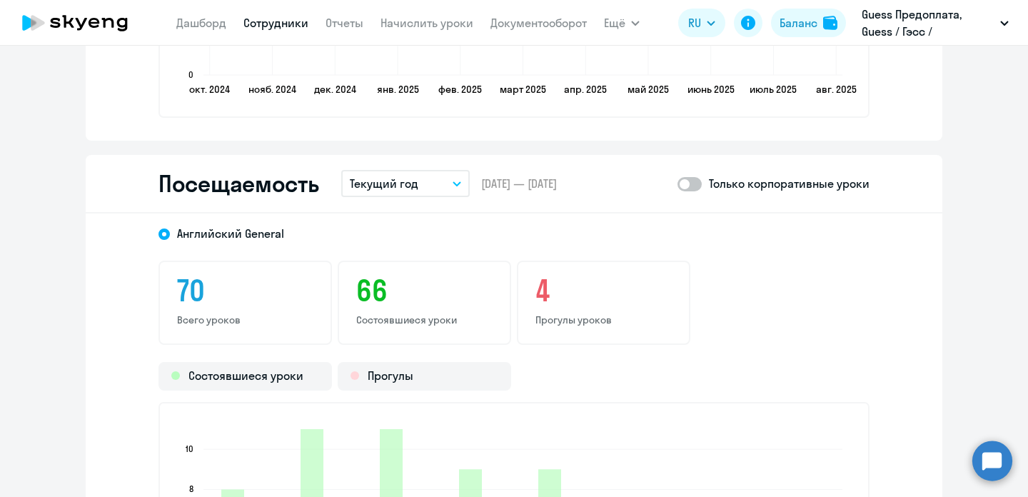
click at [445, 186] on button "Текущий год" at bounding box center [405, 183] width 129 height 27
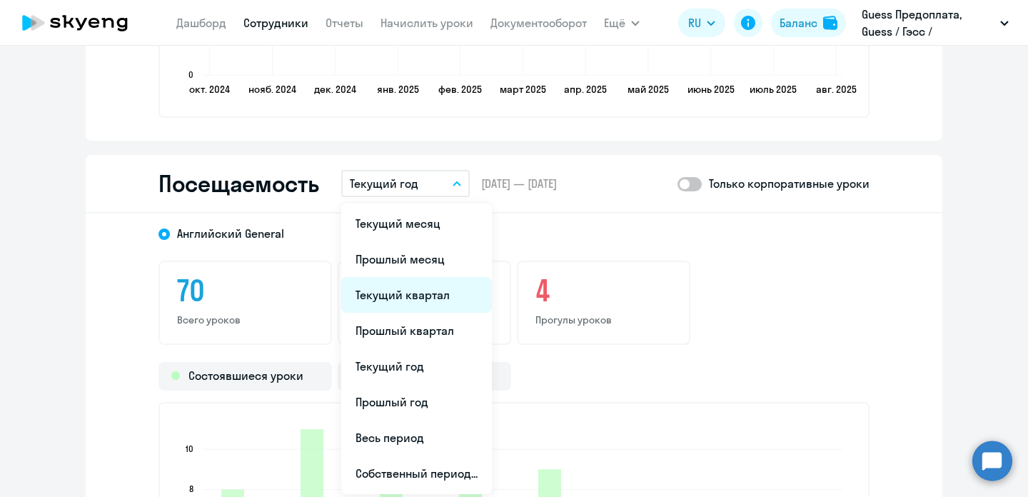
scroll to position [1755, 0]
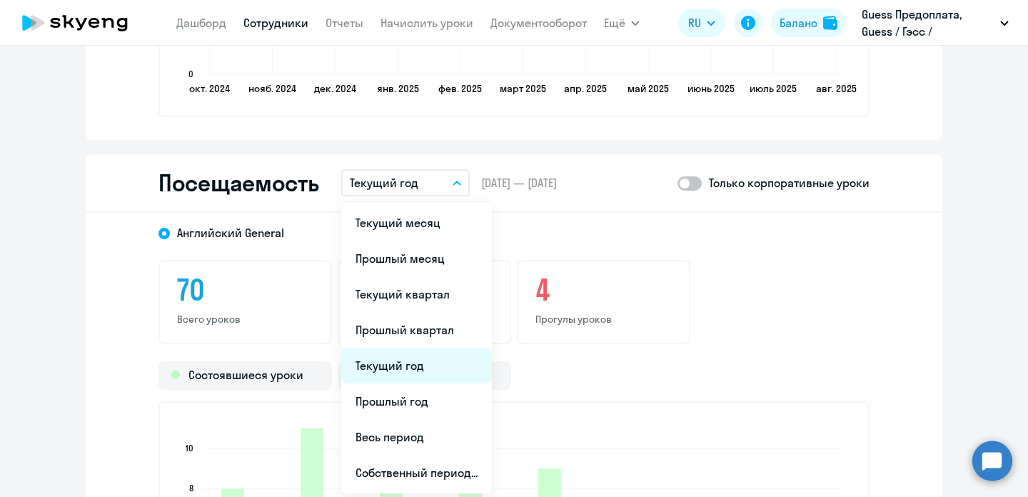
click at [426, 364] on li "Текущий год" at bounding box center [416, 366] width 151 height 36
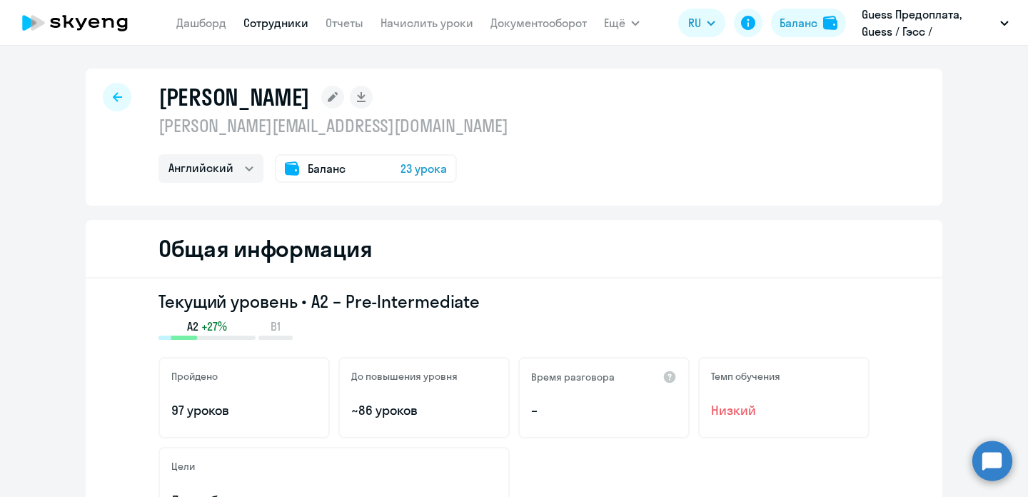
scroll to position [0, 0]
click at [113, 99] on icon at bounding box center [117, 97] width 9 height 10
select select "30"
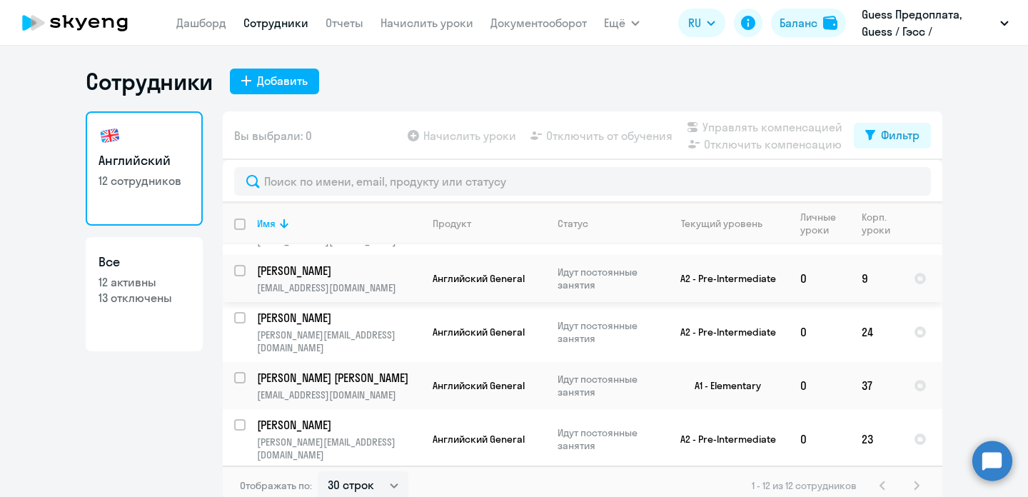
scroll to position [344, 0]
click at [305, 478] on p "Organ Nadezhda" at bounding box center [337, 486] width 161 height 16
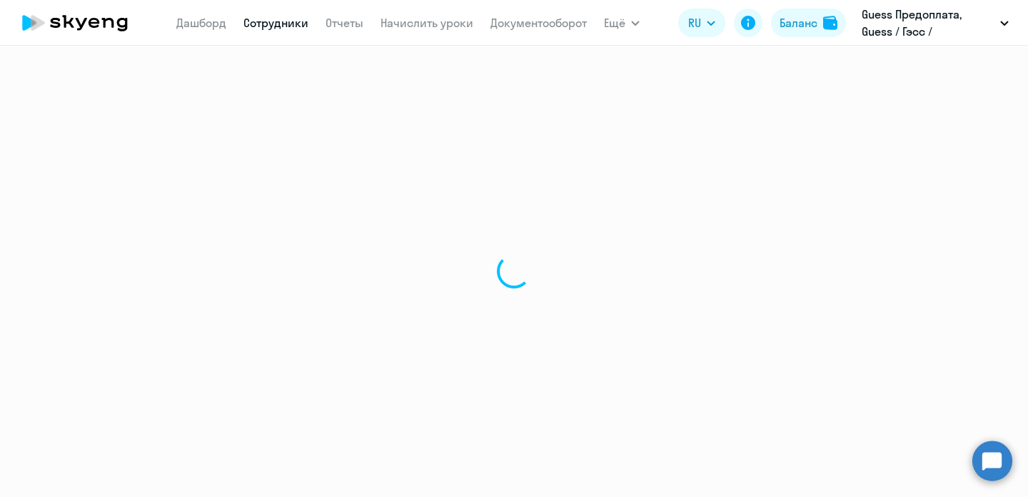
select select "english"
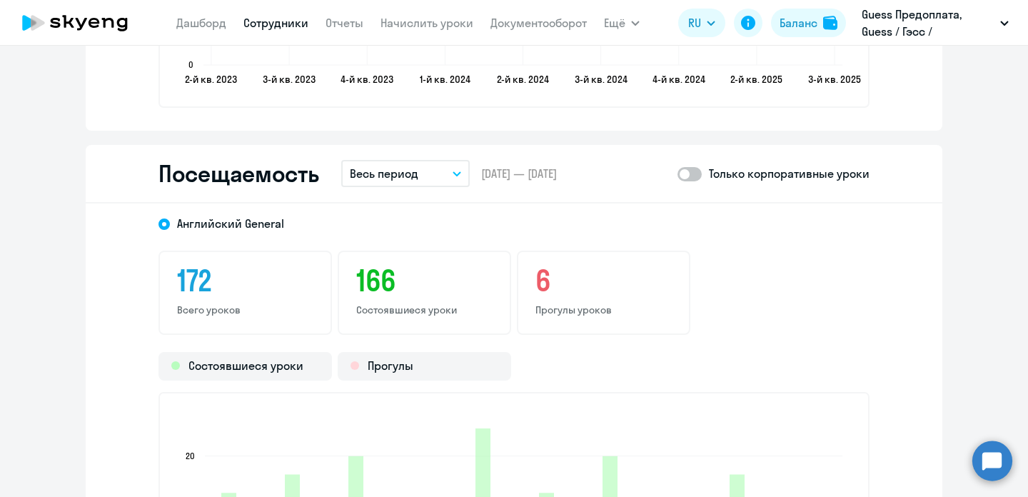
scroll to position [1748, 0]
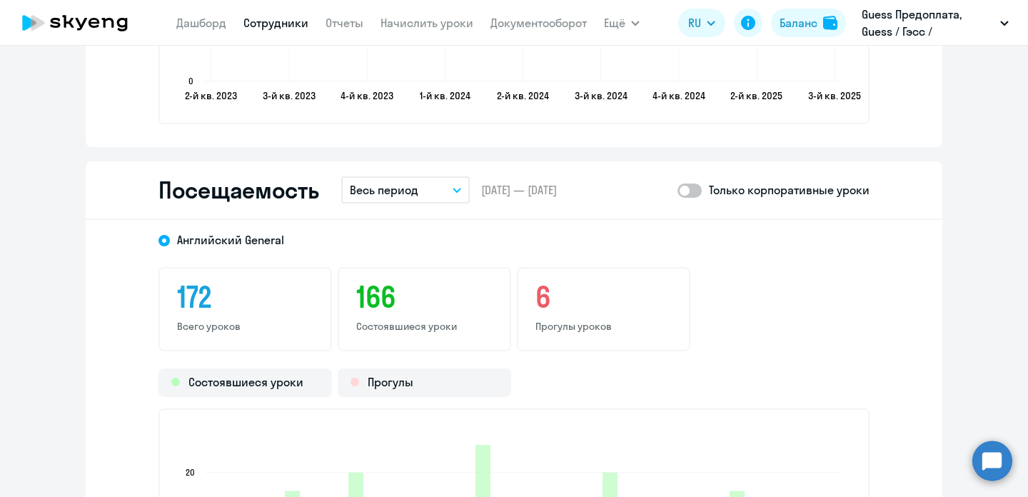
click at [445, 196] on button "Весь период" at bounding box center [405, 189] width 129 height 27
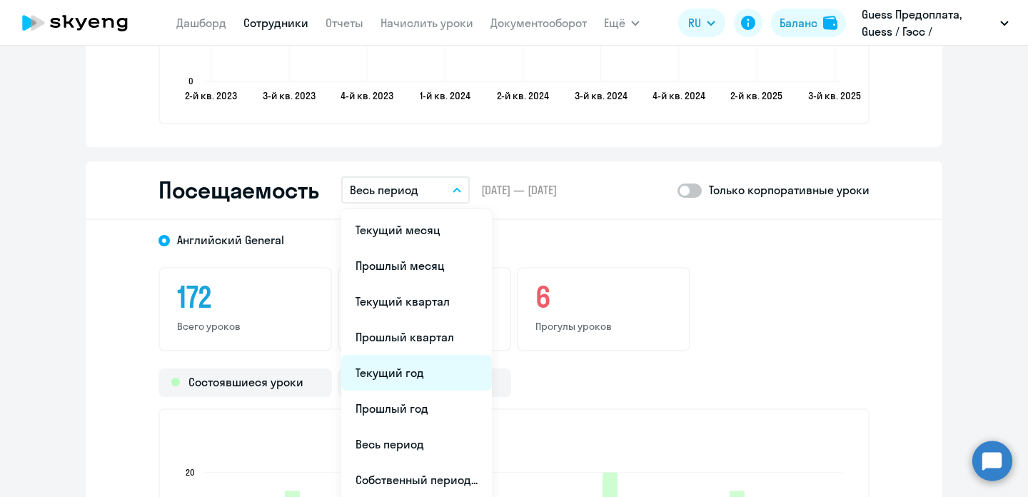
click at [410, 377] on li "Текущий год" at bounding box center [416, 373] width 151 height 36
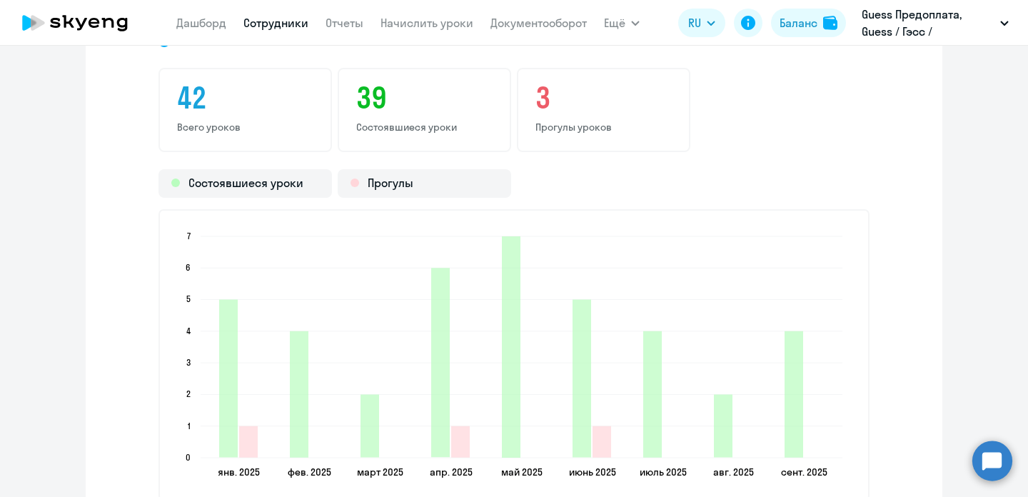
scroll to position [2018, 0]
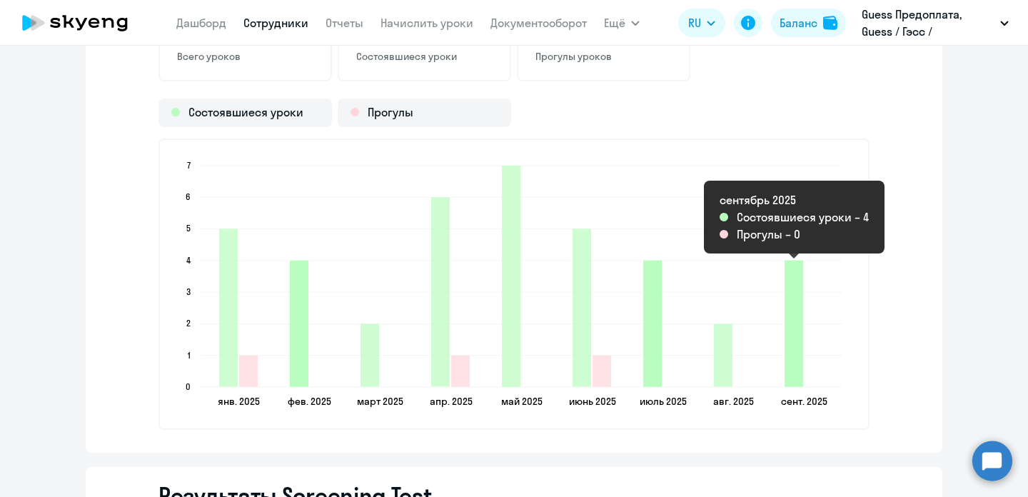
click at [791, 286] on icon "2025-09-10T21:00:00.000Z Состоявшиеся уроки 4" at bounding box center [794, 324] width 19 height 126
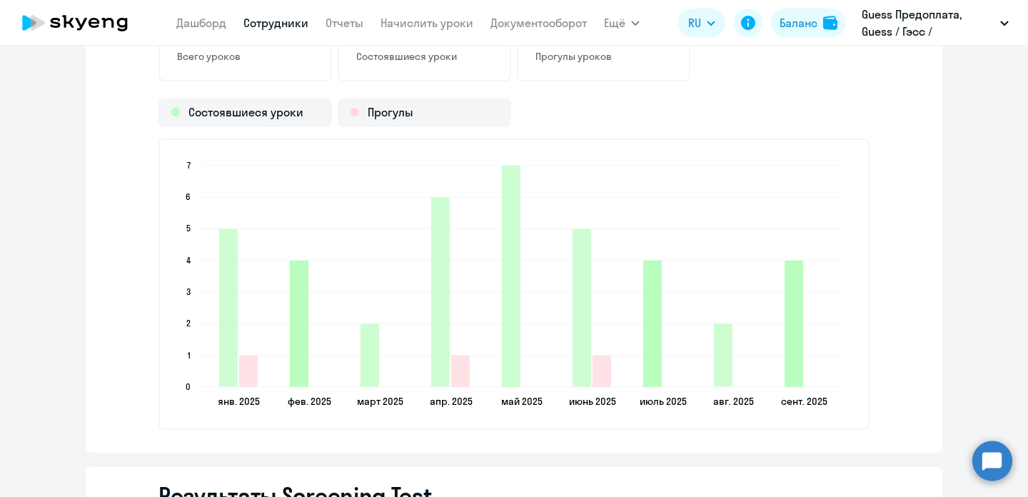
click at [791, 286] on icon "2025-09-10T21:00:00.000Z Состоявшиеся уроки 4" at bounding box center [794, 324] width 19 height 126
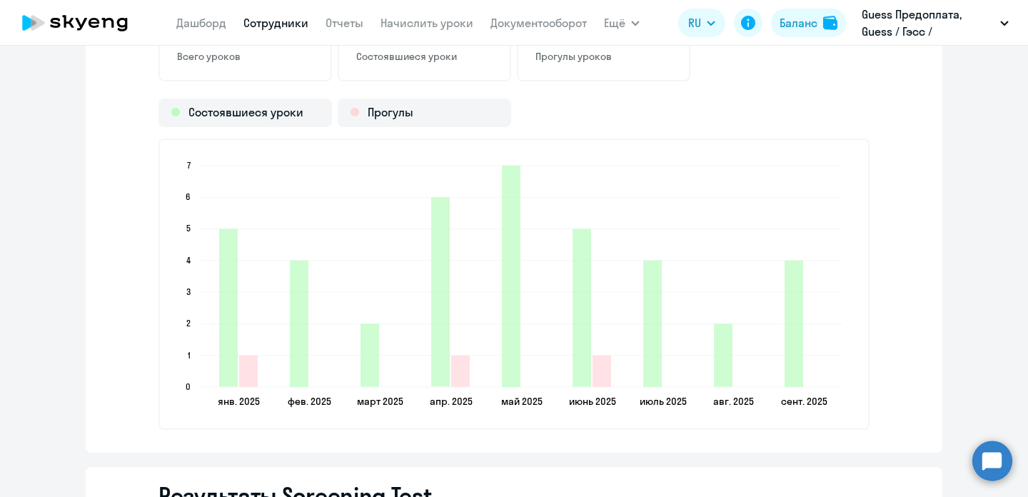
click at [871, 241] on div "[DEMOGRAPHIC_DATA] General 42 Всего уроков 39 Состоявшиеся уроки 3 Прогулы урок…" at bounding box center [514, 201] width 857 height 503
